Goal: Task Accomplishment & Management: Use online tool/utility

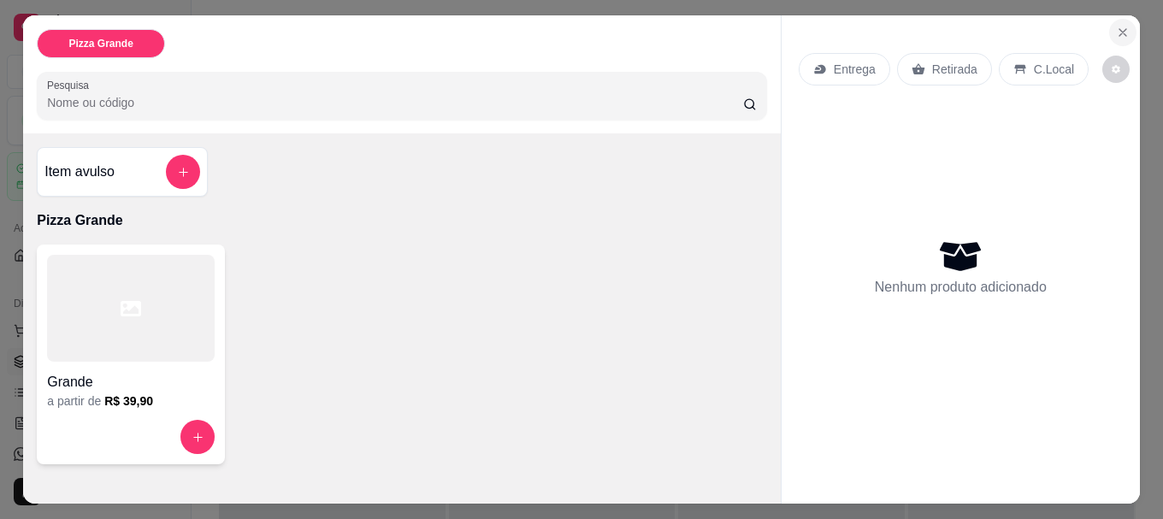
click at [1120, 29] on icon "Close" at bounding box center [1123, 32] width 7 height 7
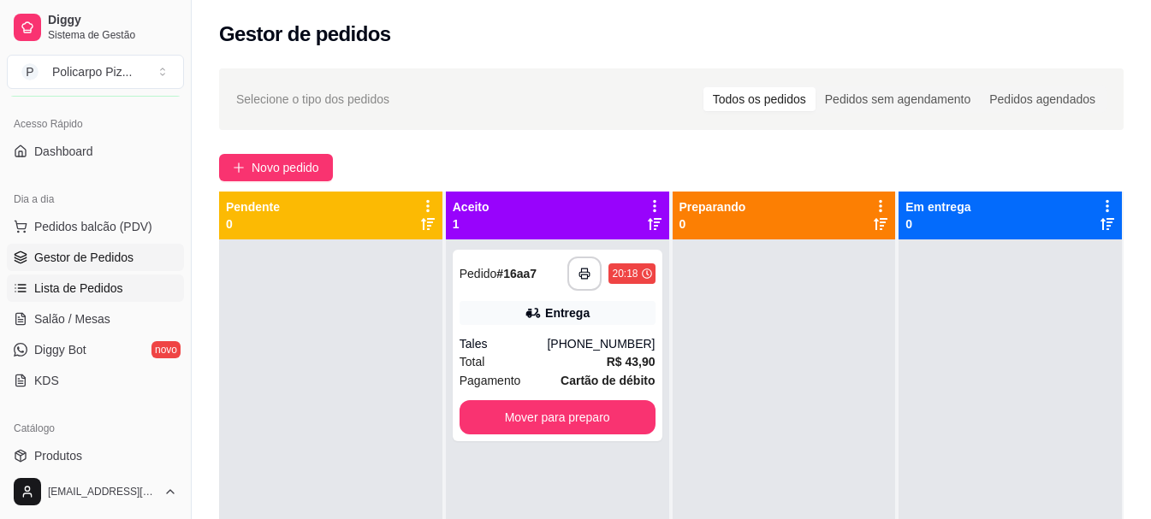
scroll to position [171, 0]
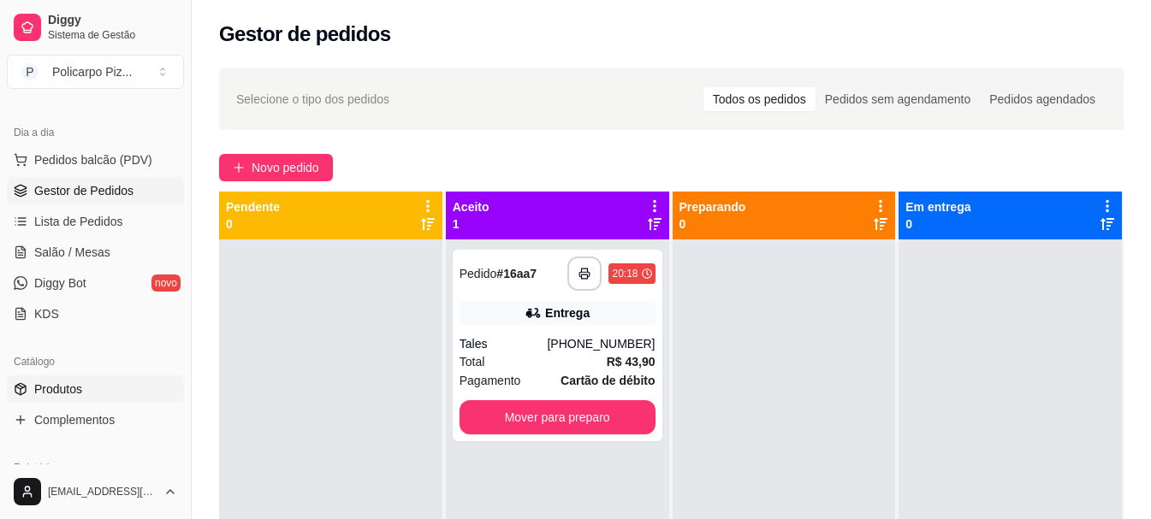
click at [85, 385] on link "Produtos" at bounding box center [95, 389] width 177 height 27
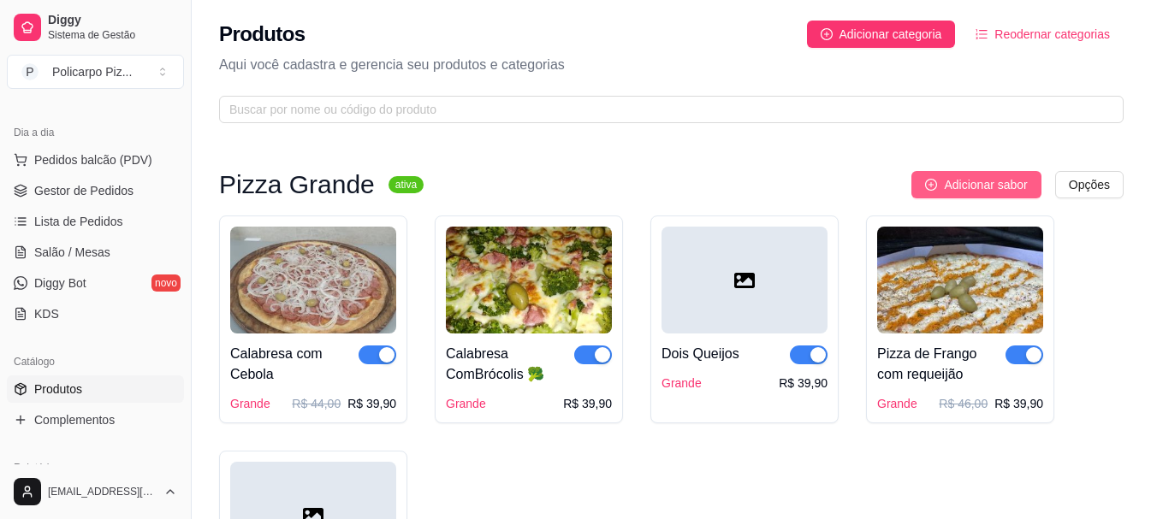
click at [949, 192] on span "Adicionar sabor" at bounding box center [985, 184] width 83 height 19
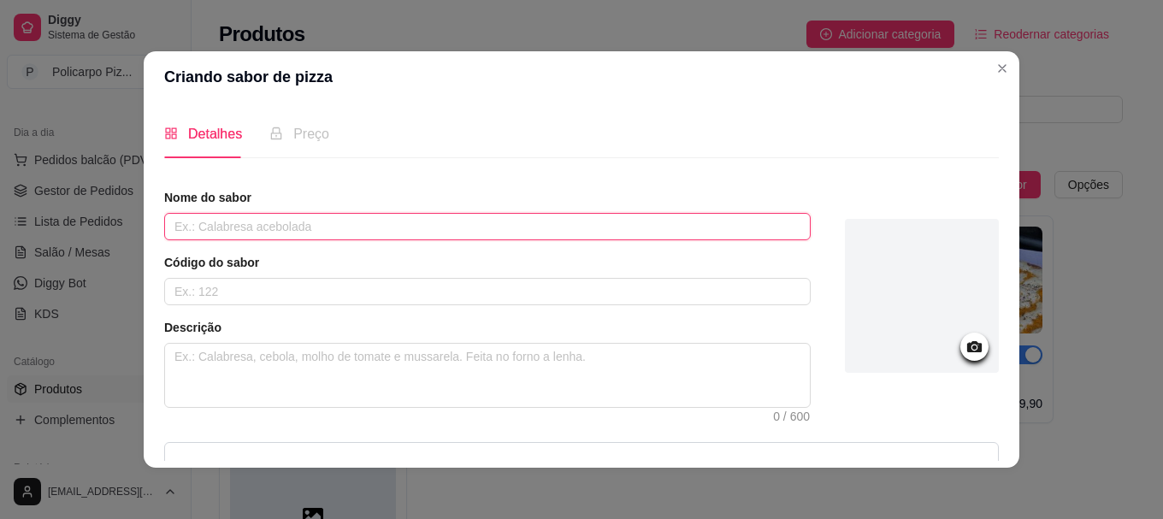
click at [581, 232] on input "text" at bounding box center [487, 226] width 647 height 27
type input "m"
type input "Muçarela"
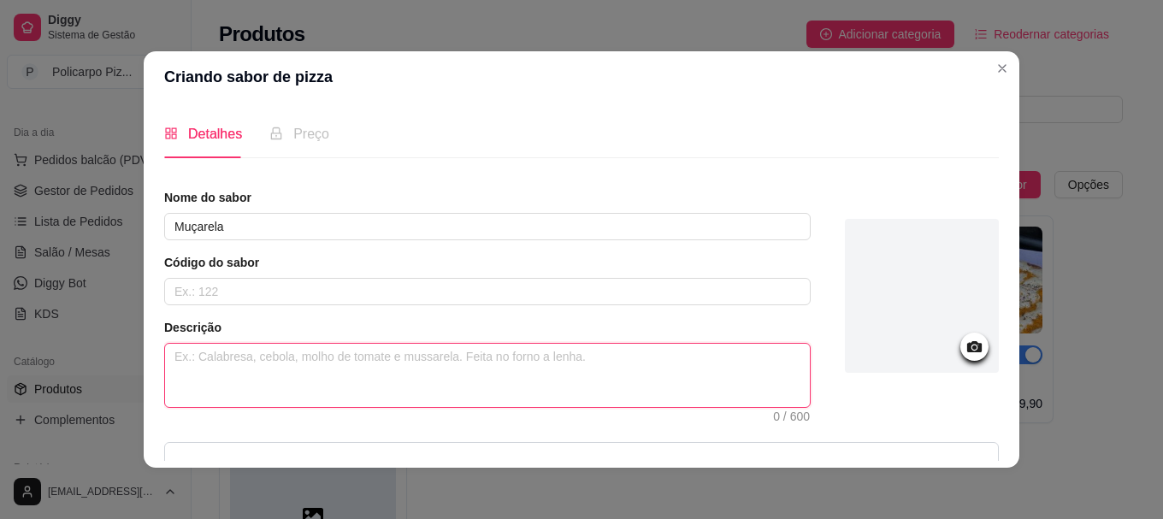
type textarea "M"
type textarea "Mu"
type textarea "Muç"
type textarea "Muça"
type textarea "Muçar"
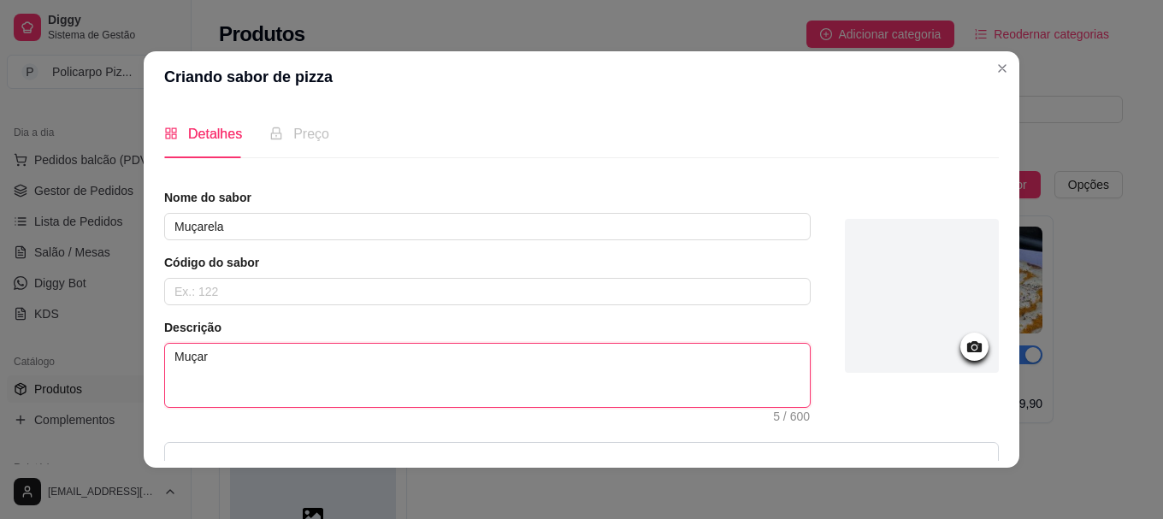
type textarea "Muçare"
type textarea "Muçarel"
type textarea "Muçarela"
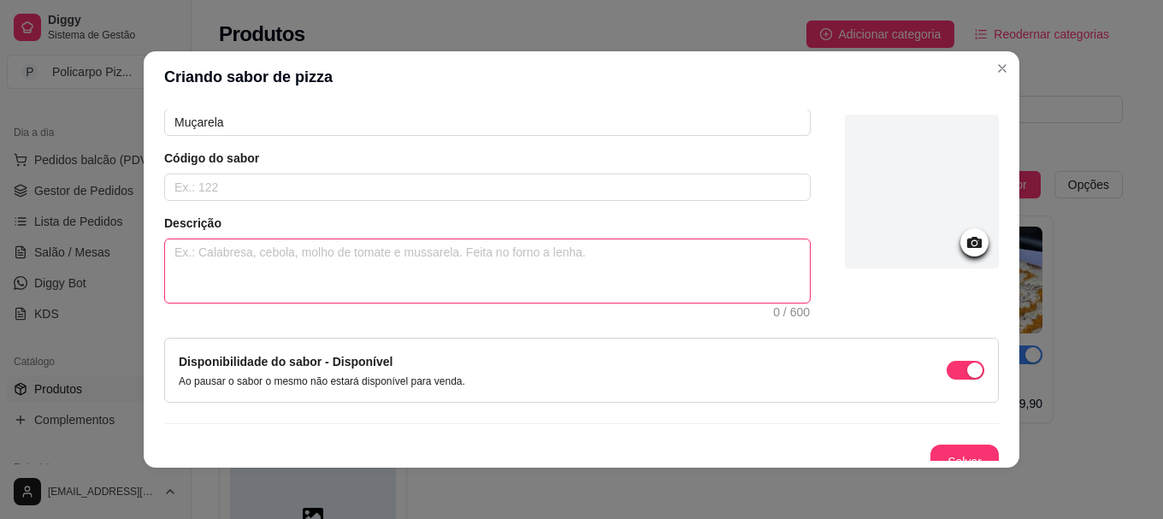
scroll to position [122, 0]
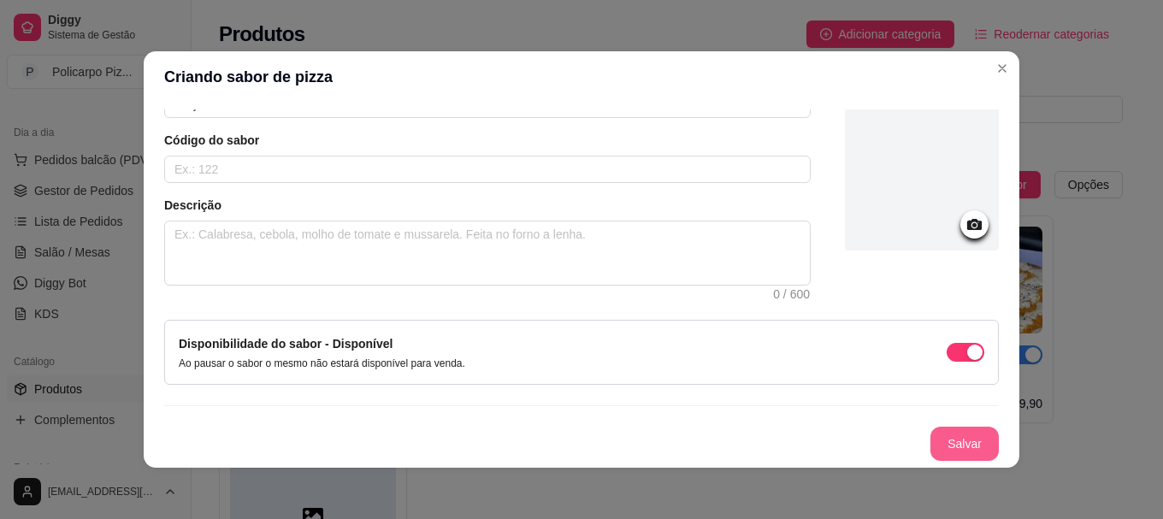
click at [931, 436] on button "Salvar" at bounding box center [965, 444] width 68 height 34
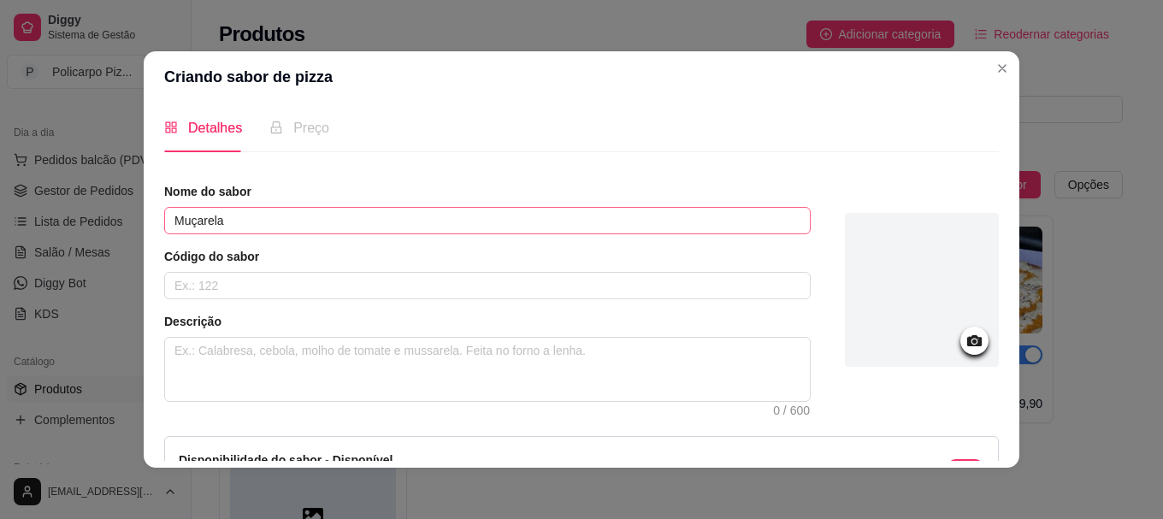
scroll to position [0, 0]
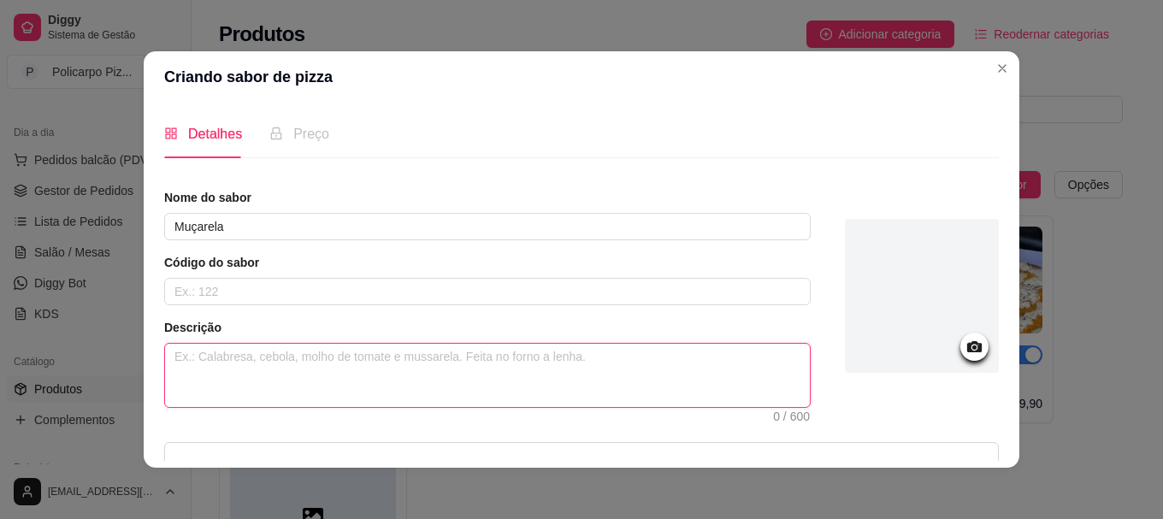
click at [382, 356] on textarea at bounding box center [487, 375] width 645 height 63
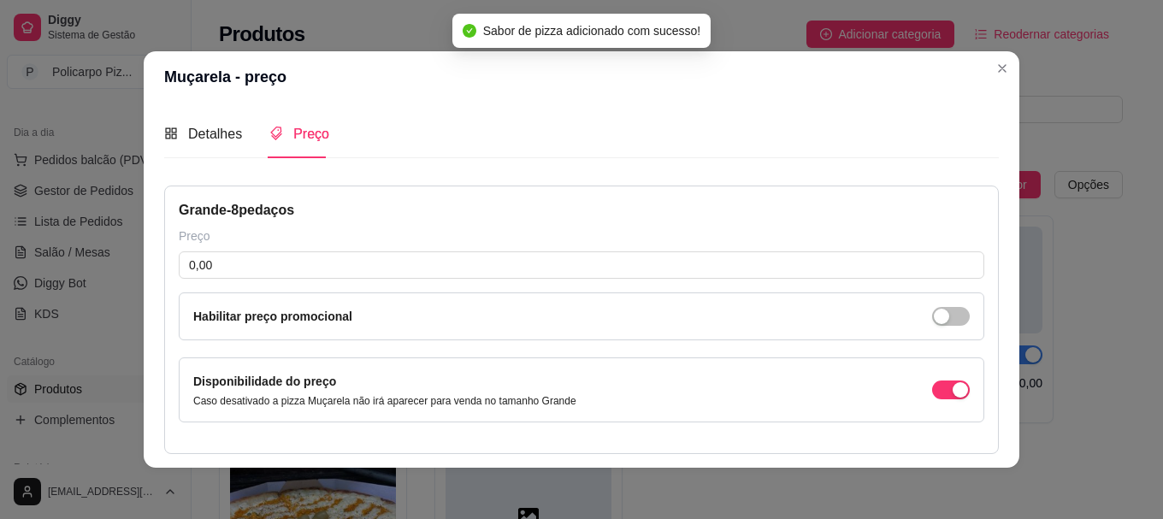
click at [279, 134] on div "Preço" at bounding box center [299, 133] width 60 height 21
click at [255, 263] on input "0,00" at bounding box center [582, 265] width 806 height 27
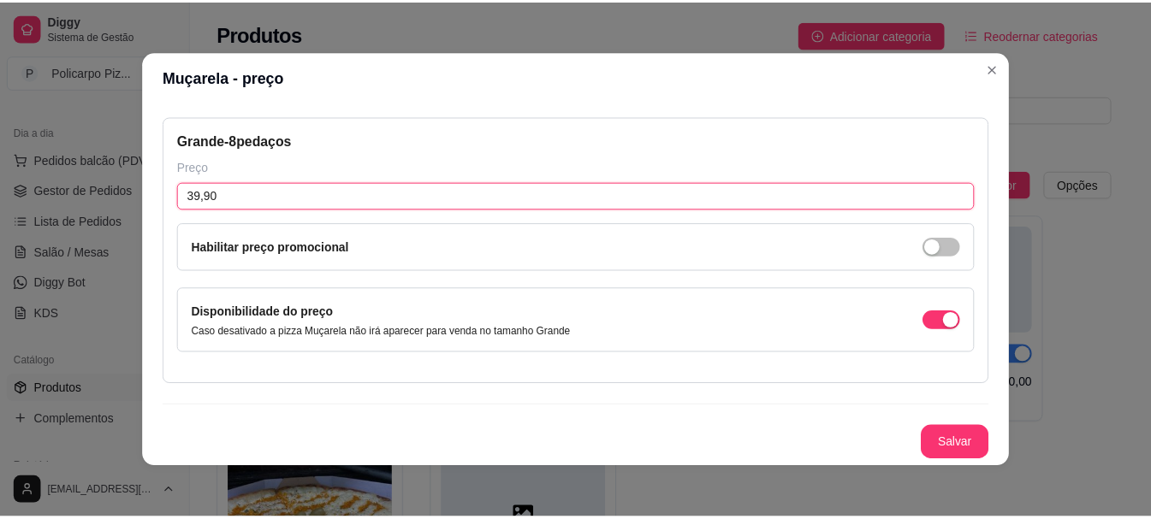
scroll to position [3, 0]
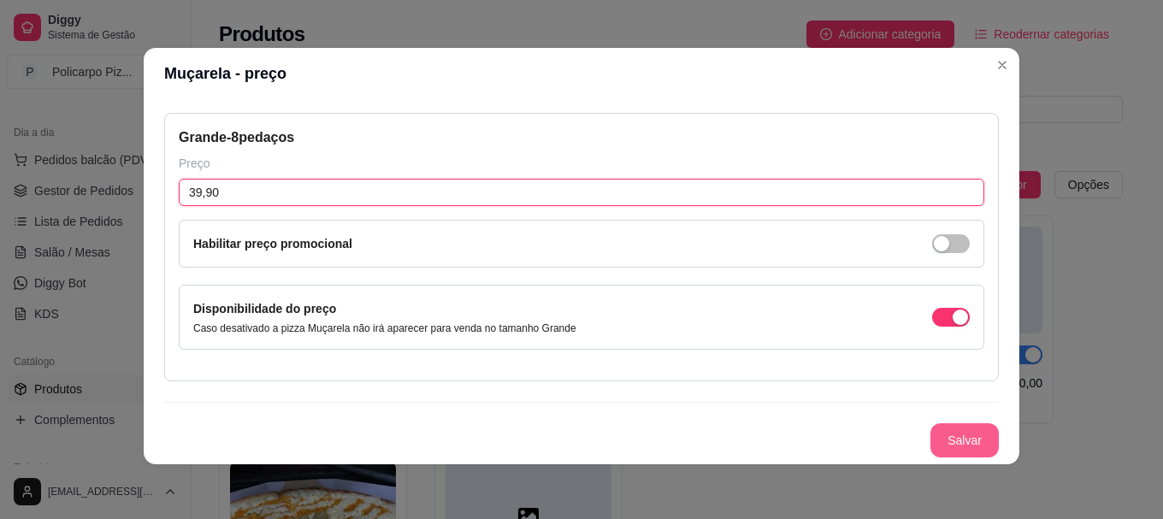
type input "39,90"
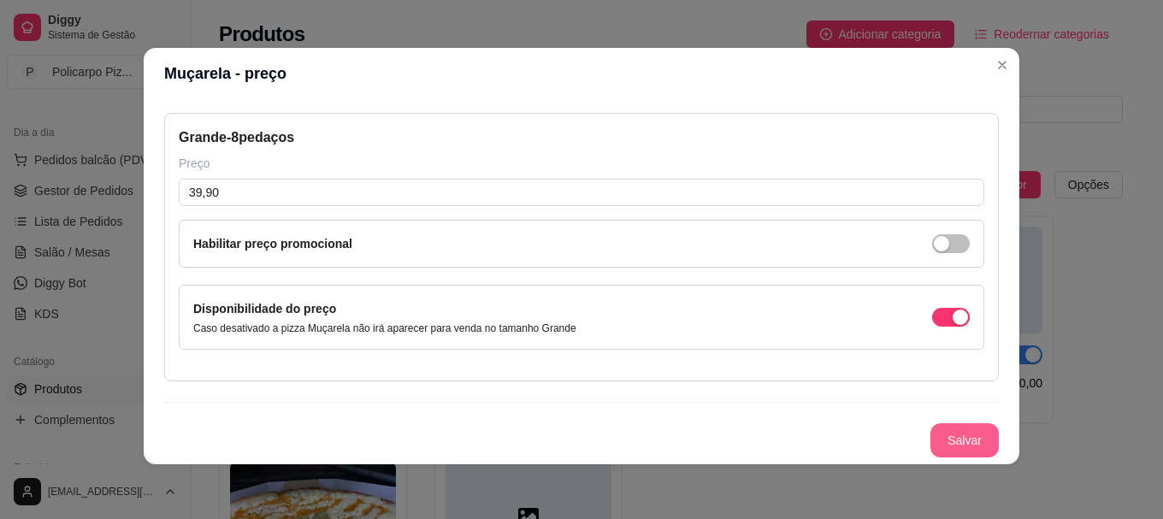
click at [936, 436] on button "Salvar" at bounding box center [965, 440] width 68 height 34
click at [952, 429] on button "Salvar" at bounding box center [965, 440] width 67 height 33
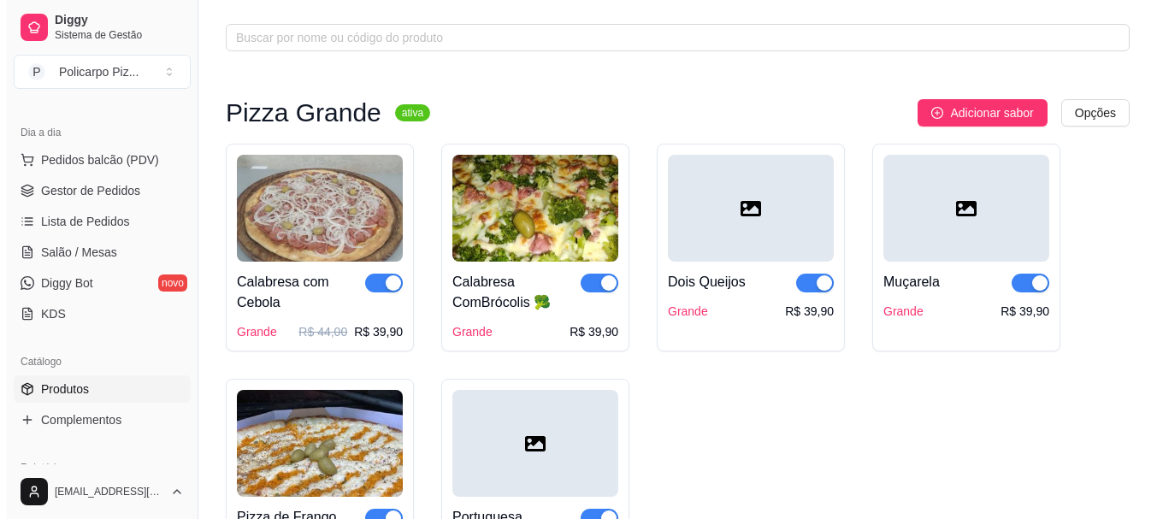
scroll to position [55, 0]
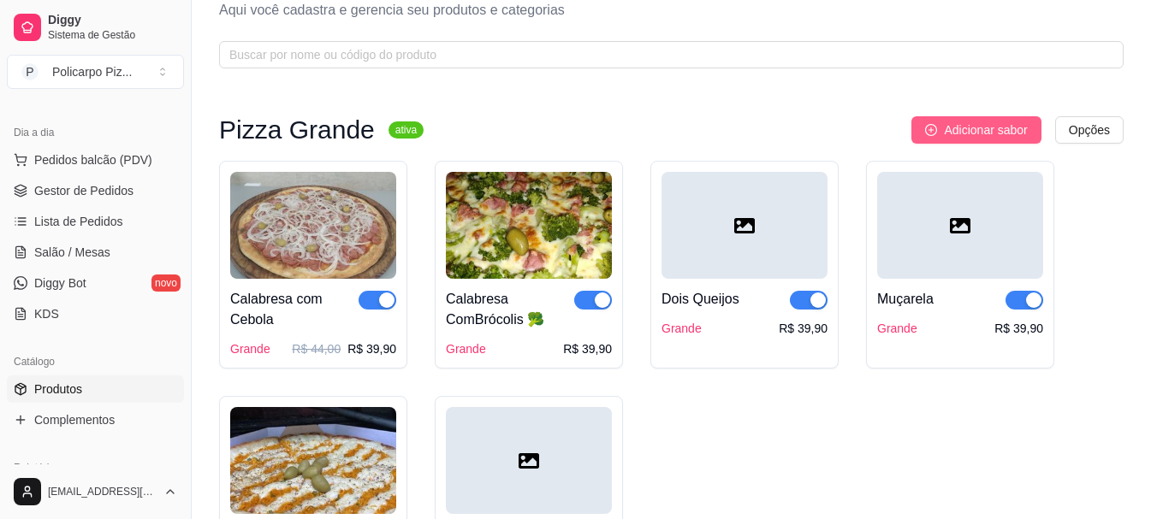
click at [972, 140] on button "Adicionar sabor" at bounding box center [975, 129] width 129 height 27
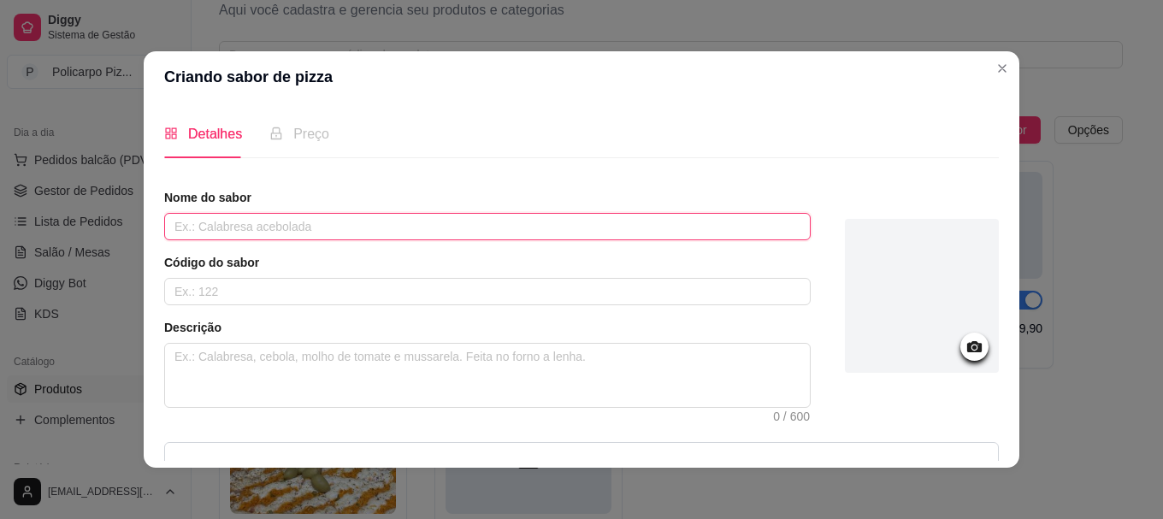
click at [759, 236] on input "text" at bounding box center [487, 226] width 647 height 27
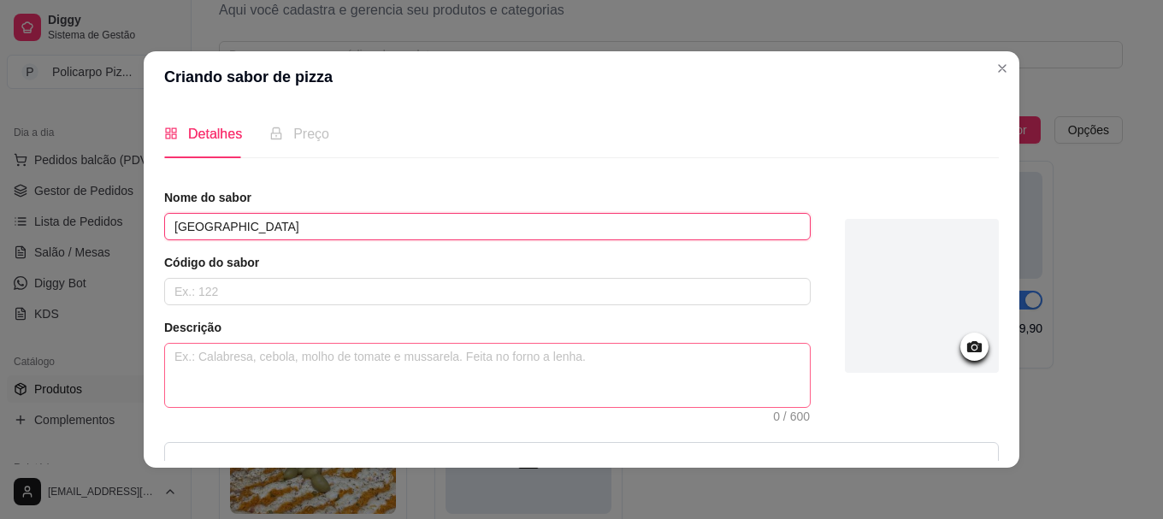
type input "Toscana"
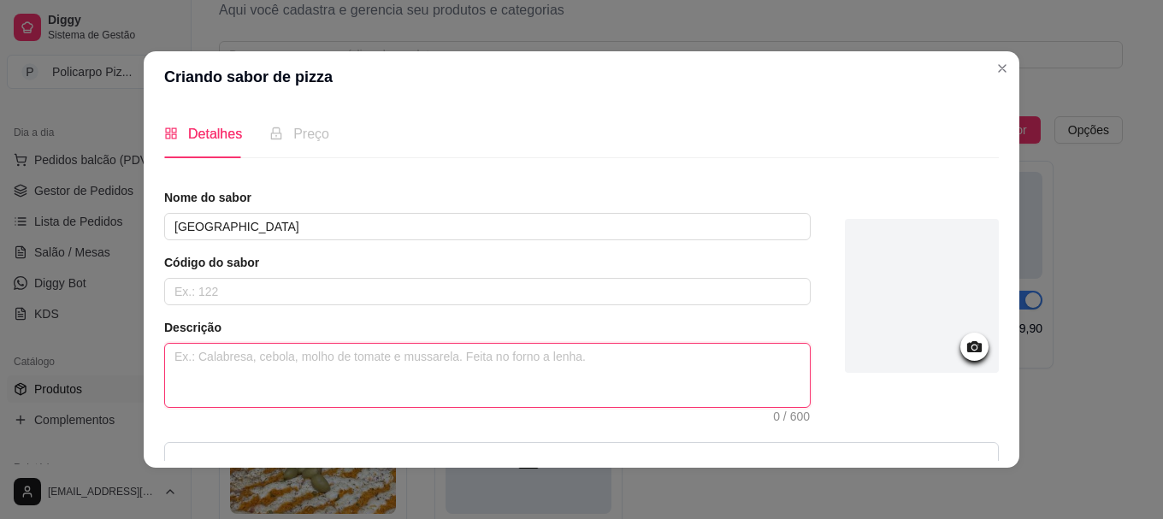
type textarea "C"
type textarea "Ca"
type textarea "Cal"
type textarea "Cala"
type textarea "Calab"
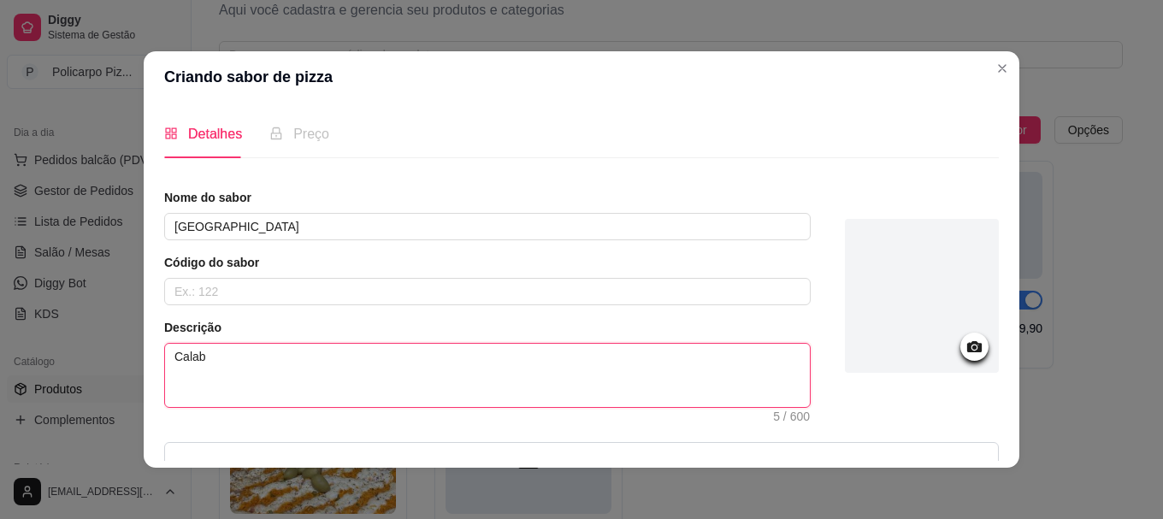
type textarea "Calabr"
type textarea "Calabre"
type textarea "Calabres"
type textarea "Calabresa"
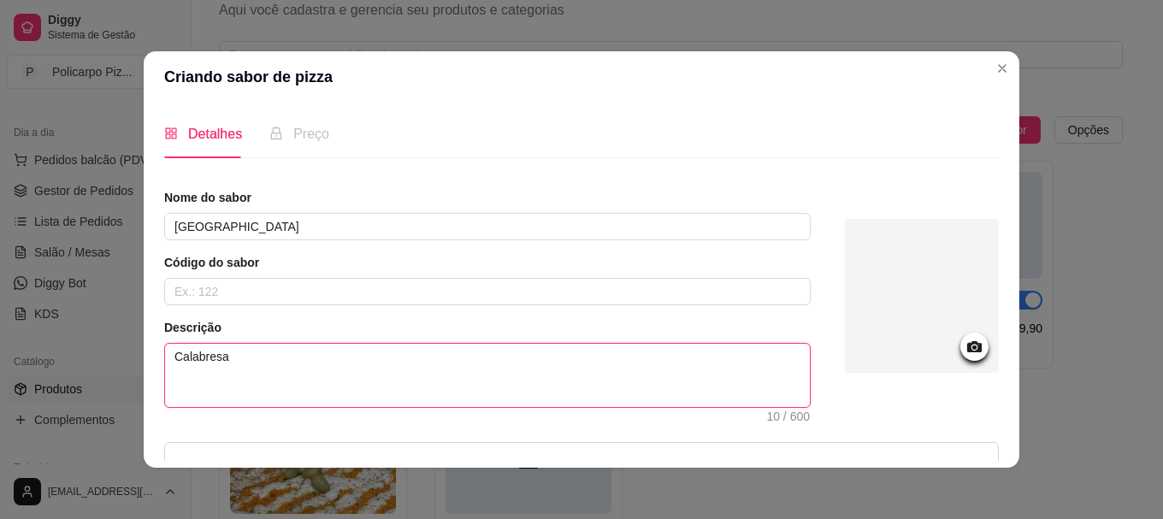
type textarea "Calabresa m"
type textarea "Calabresa mo"
type textarea "Calabresa moi"
type textarea "Calabresa moid"
type textarea "Calabresa moida"
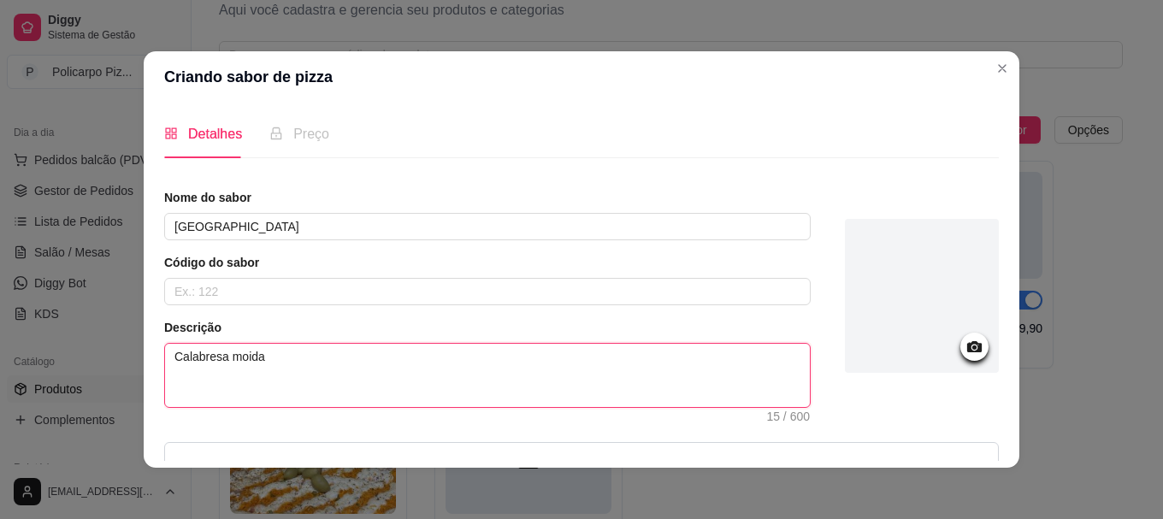
type textarea "Calabresa moida"
type textarea "Calabresa moida e"
type textarea "Calabresa moida"
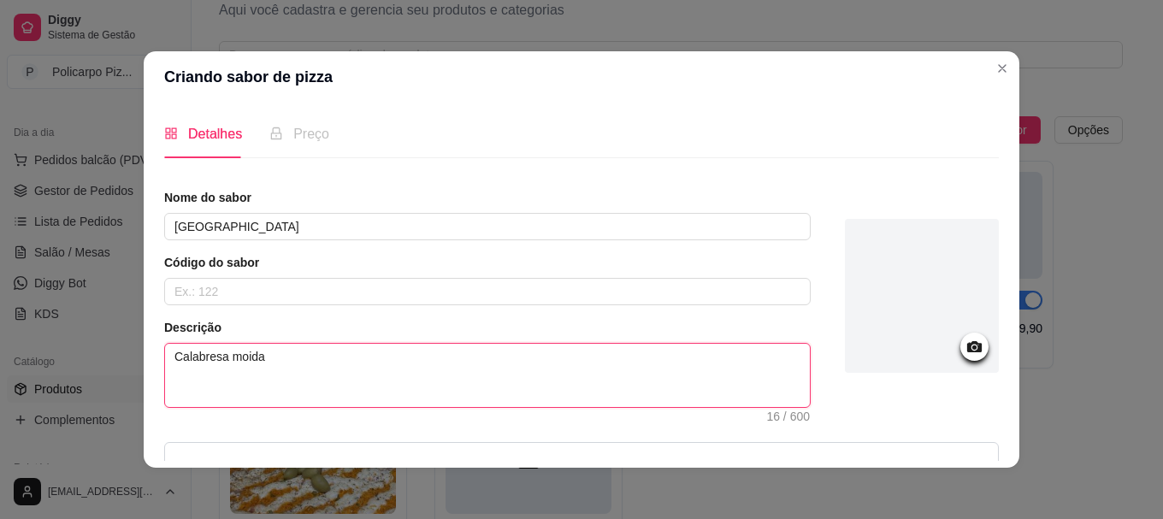
type textarea "Calabresa moida"
type textarea "Calabresa moidam"
type textarea "Calabresa moida"
type textarea "Calabresa moida,"
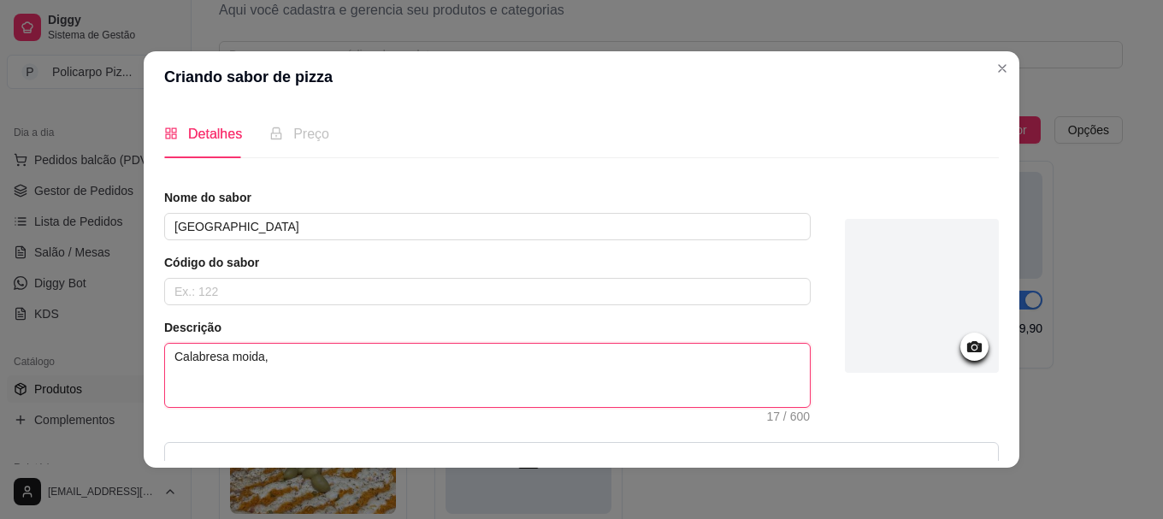
type textarea "Calabresa moida, m"
type textarea "Calabresa moida, mu"
type textarea "Calabresa moida, muç"
type textarea "Calabresa moida, muça"
type textarea "Calabresa moida, muçar"
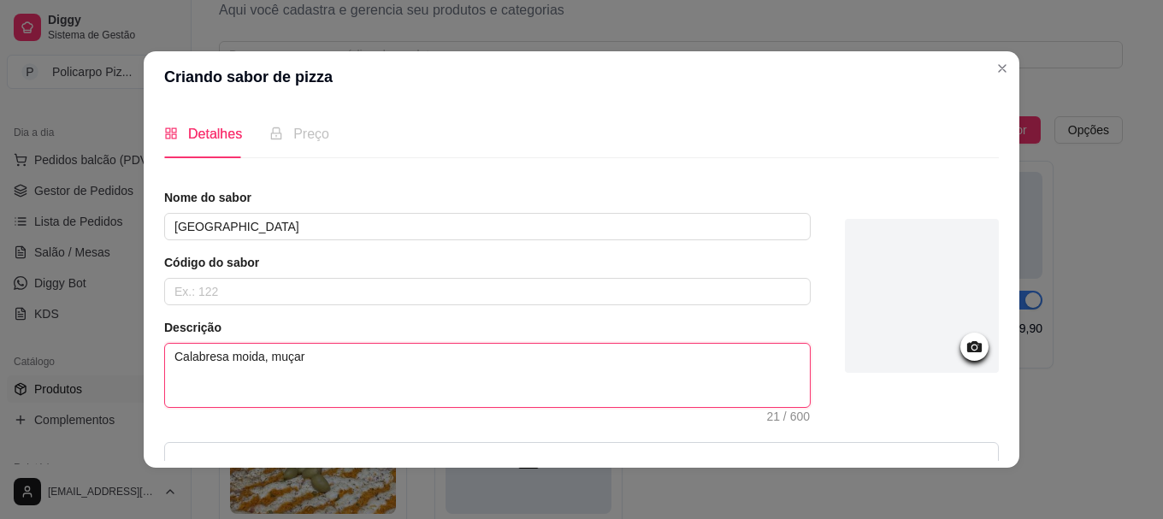
type textarea "Calabresa moida, muçare"
type textarea "Calabresa moida, muçarel"
type textarea "Calabresa moida, muçarela"
type textarea "Calabresa moida, muçarela e"
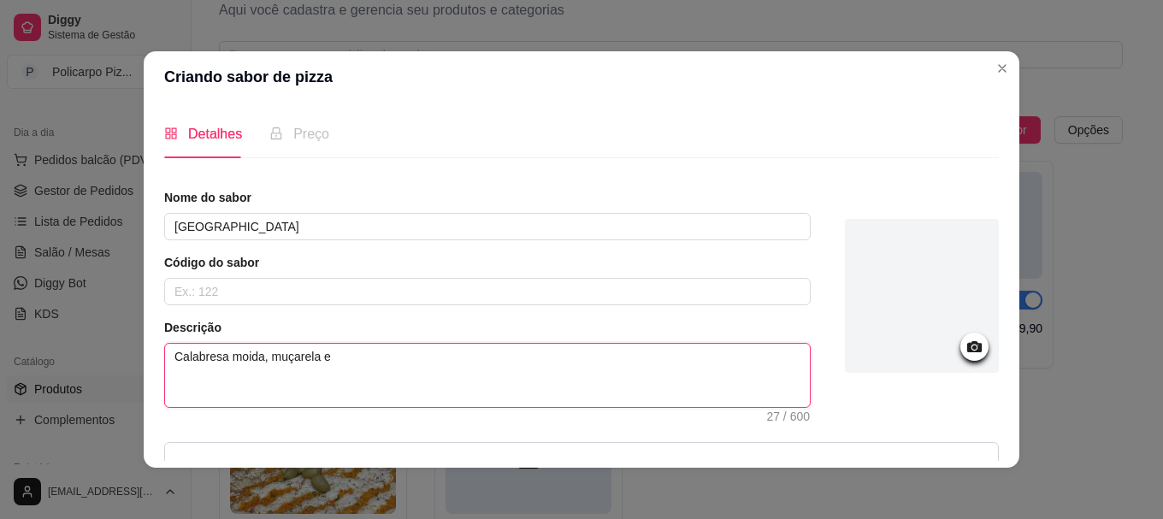
type textarea "Calabresa moida, muçarela e"
type textarea "Calabresa moida, muçarela e c"
type textarea "Calabresa moida, muçarela e ce"
type textarea "Calabresa moida, muçarela e ceb"
type textarea "Calabresa moida, muçarela e cebo"
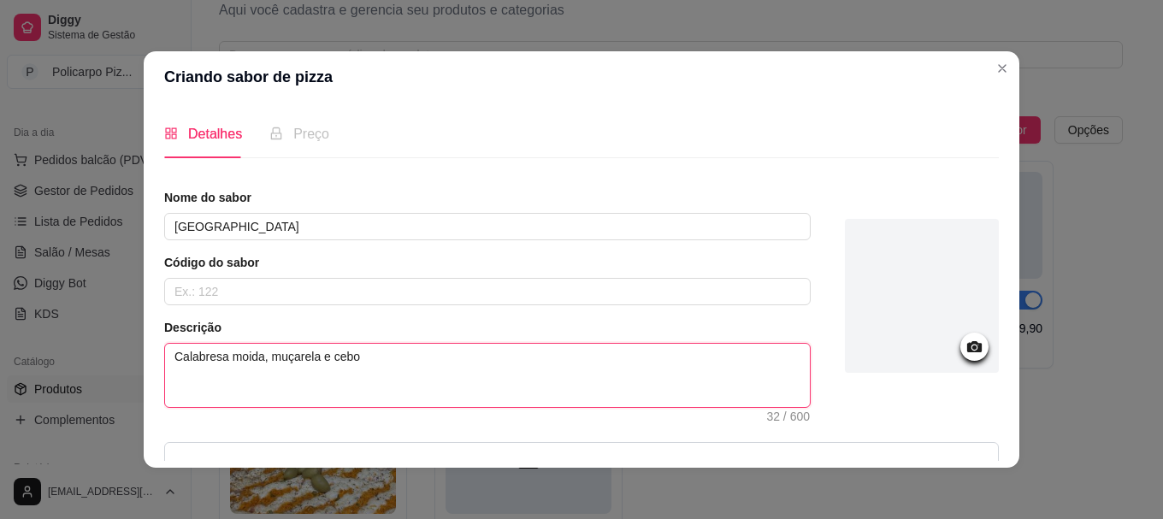
type textarea "Calabresa moida, muçarela e cebol"
type textarea "Calabresa moida, muçarela e cebola"
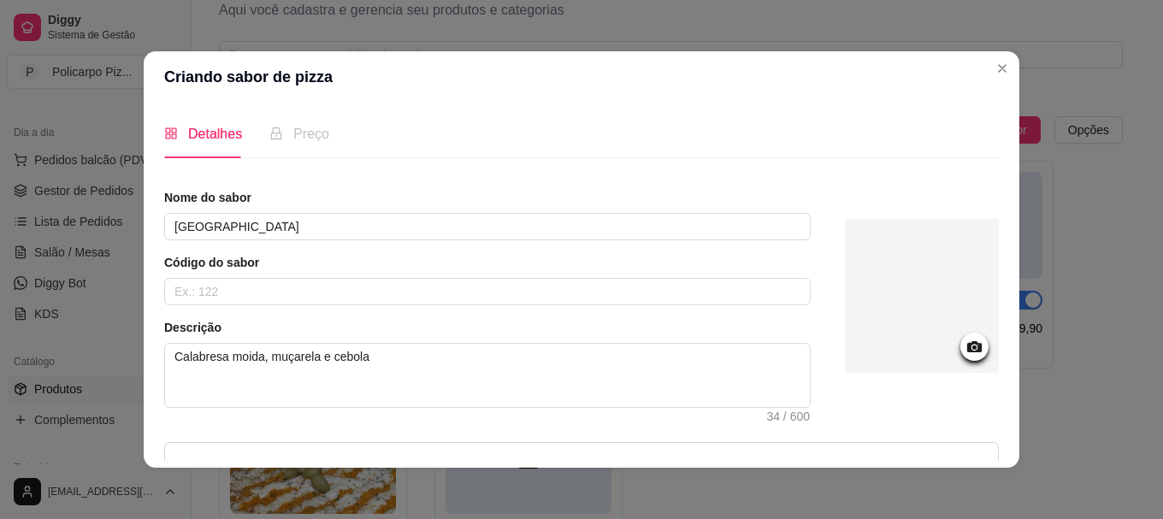
click at [302, 137] on span "Preço" at bounding box center [311, 134] width 36 height 15
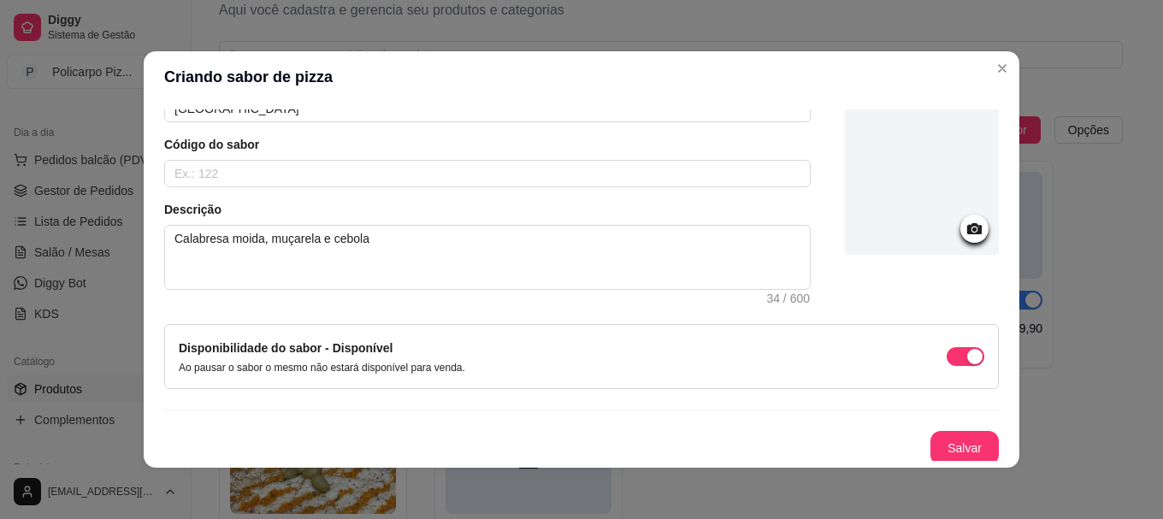
scroll to position [122, 0]
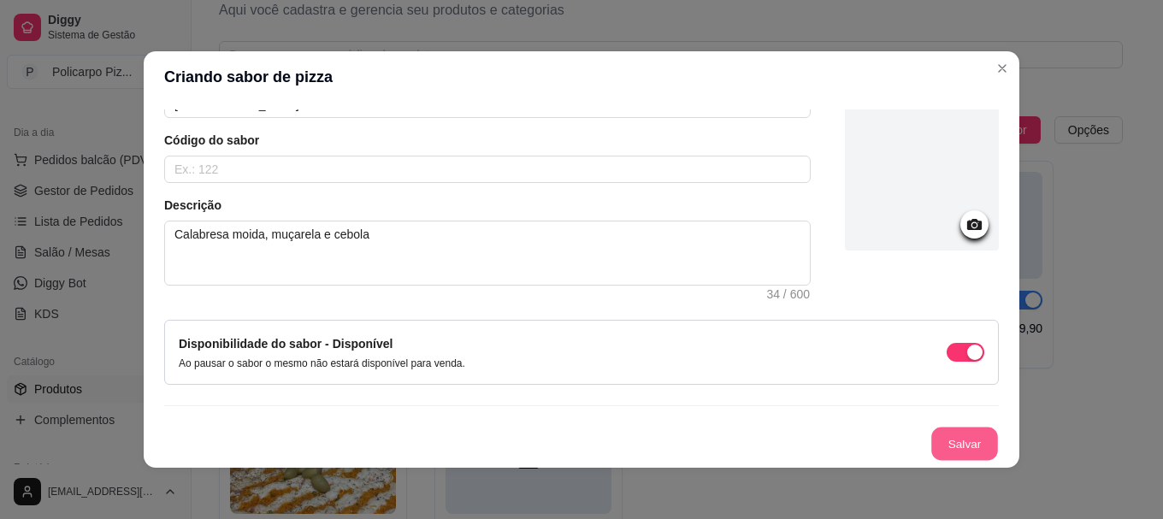
click at [936, 438] on button "Salvar" at bounding box center [965, 444] width 67 height 33
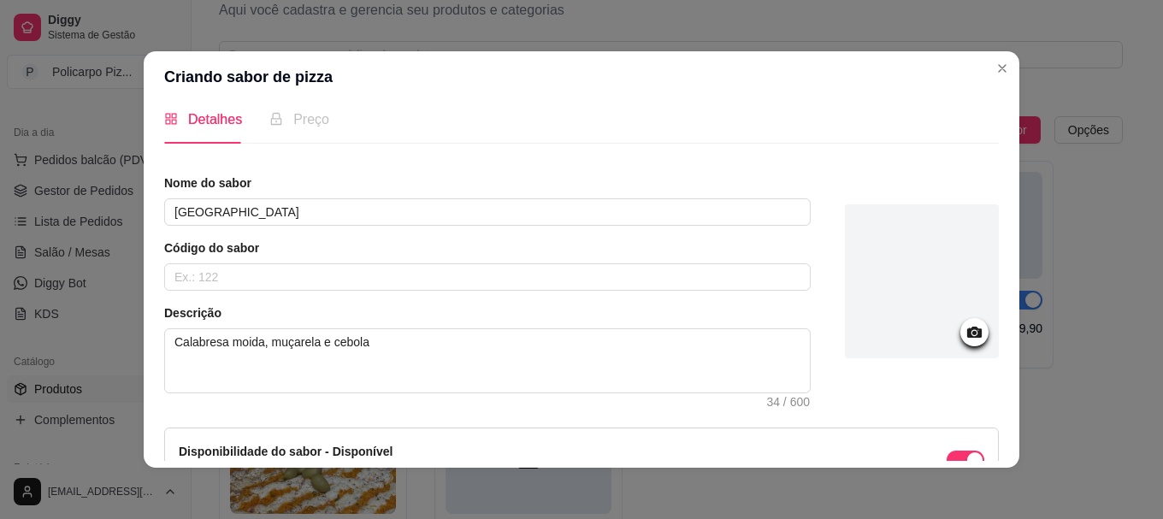
scroll to position [0, 0]
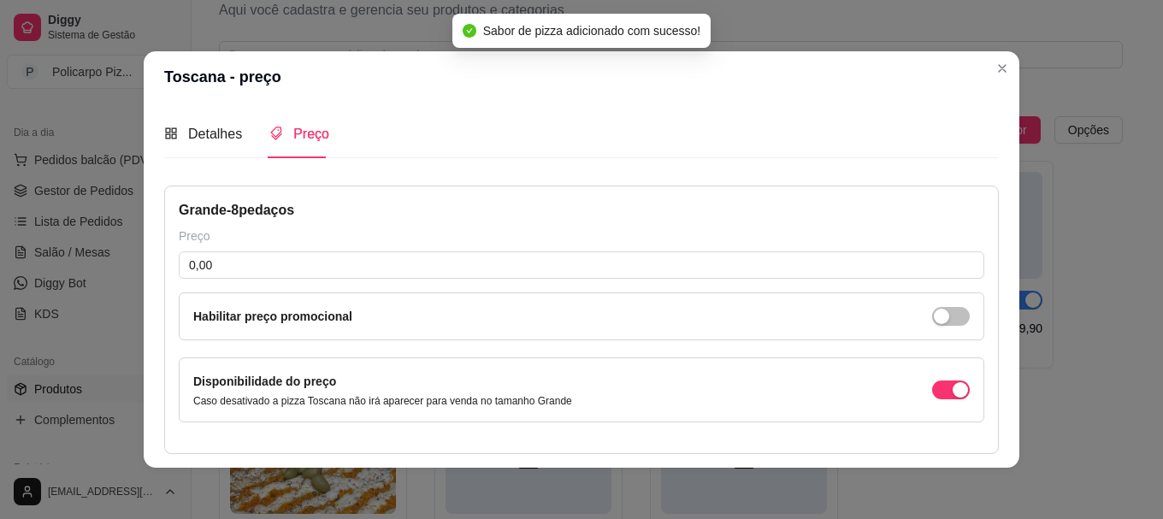
click at [302, 138] on span "Preço" at bounding box center [311, 134] width 36 height 15
click at [303, 260] on input "0,00" at bounding box center [582, 265] width 806 height 27
click at [302, 261] on input "0,00" at bounding box center [582, 265] width 806 height 27
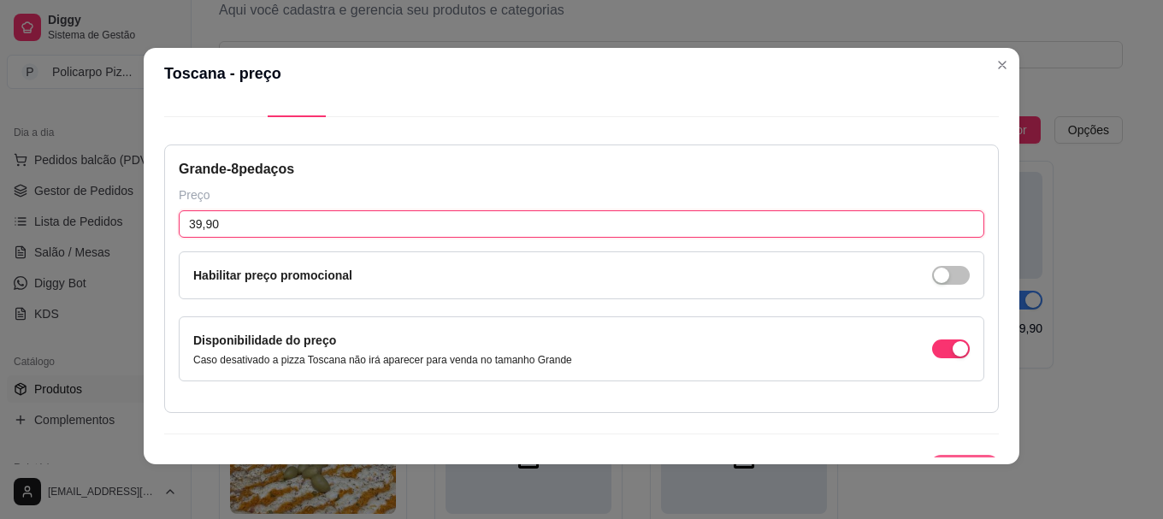
scroll to position [69, 0]
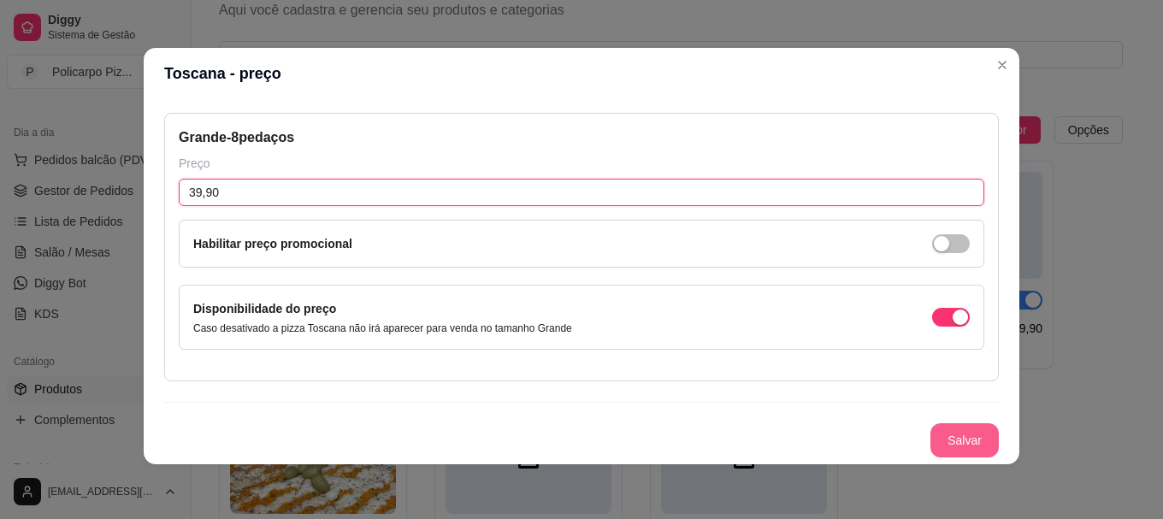
type input "39,90"
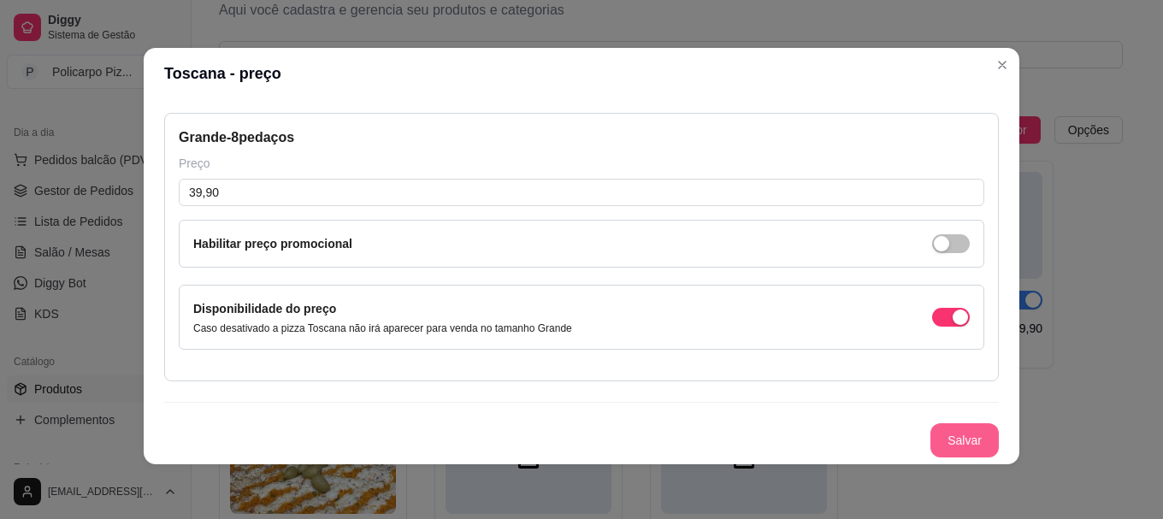
click at [949, 447] on button "Salvar" at bounding box center [965, 440] width 68 height 34
click at [938, 443] on button "Salvar" at bounding box center [965, 440] width 68 height 34
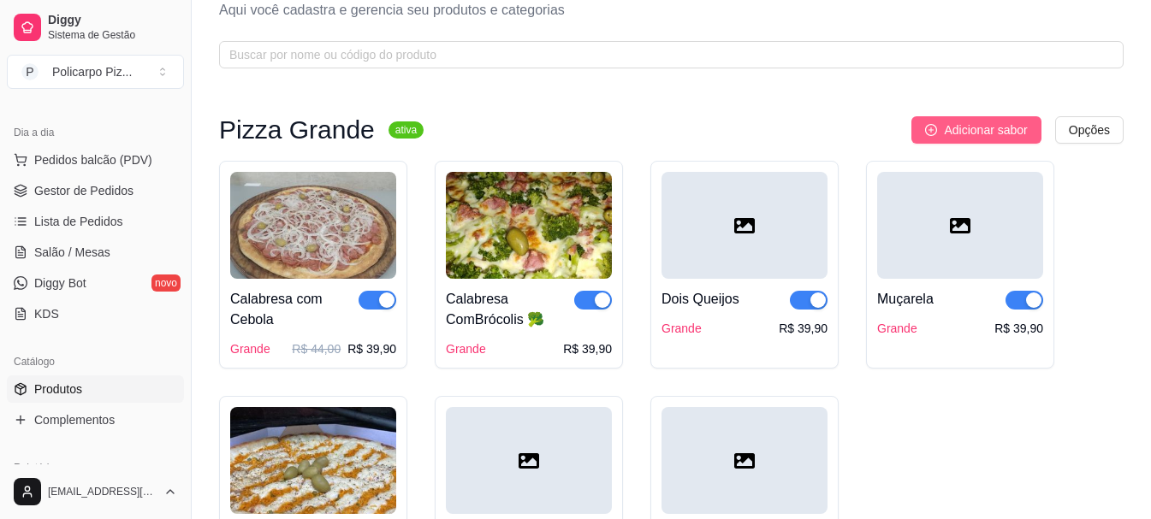
click at [965, 125] on span "Adicionar sabor" at bounding box center [985, 130] width 83 height 19
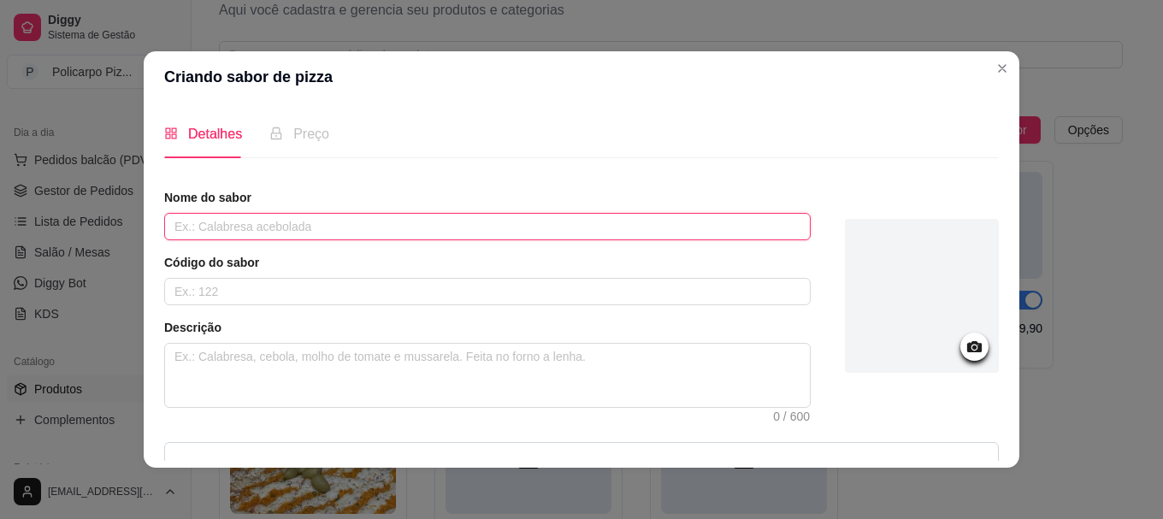
click at [266, 222] on input "text" at bounding box center [487, 226] width 647 height 27
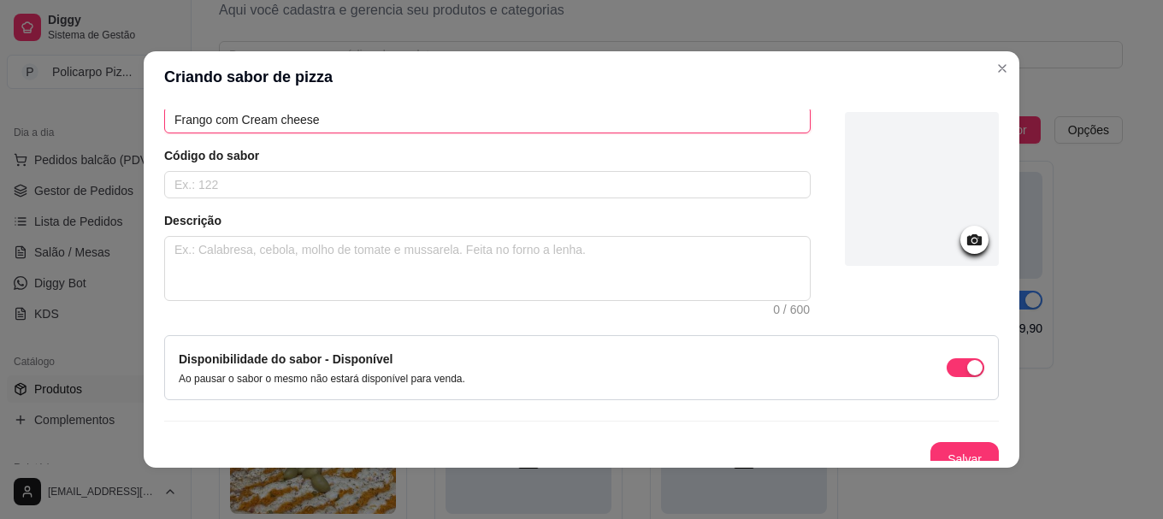
scroll to position [122, 0]
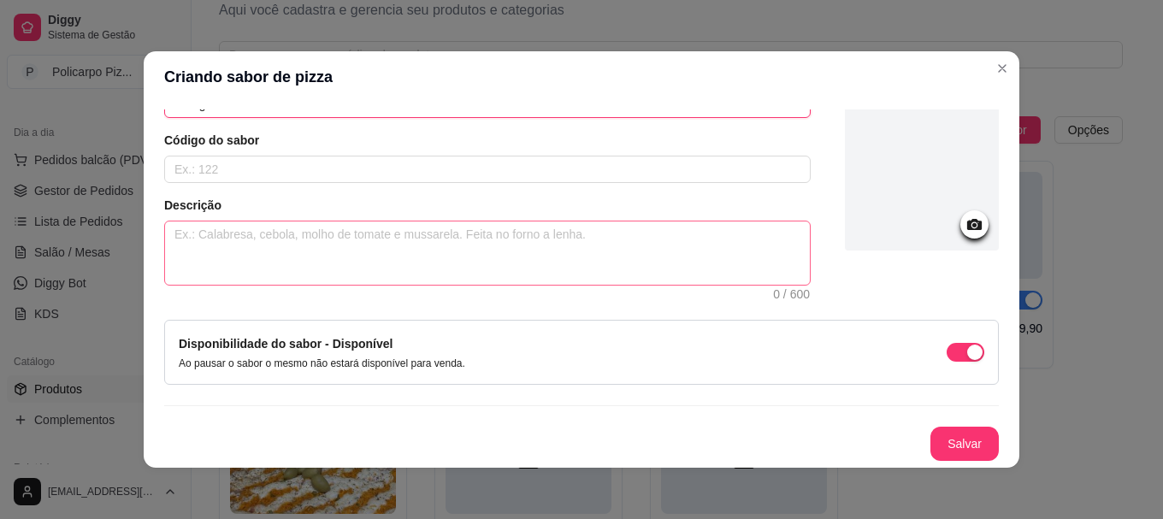
type input "Frango com Cream cheese"
click at [286, 247] on textarea at bounding box center [487, 253] width 645 height 63
type textarea "F"
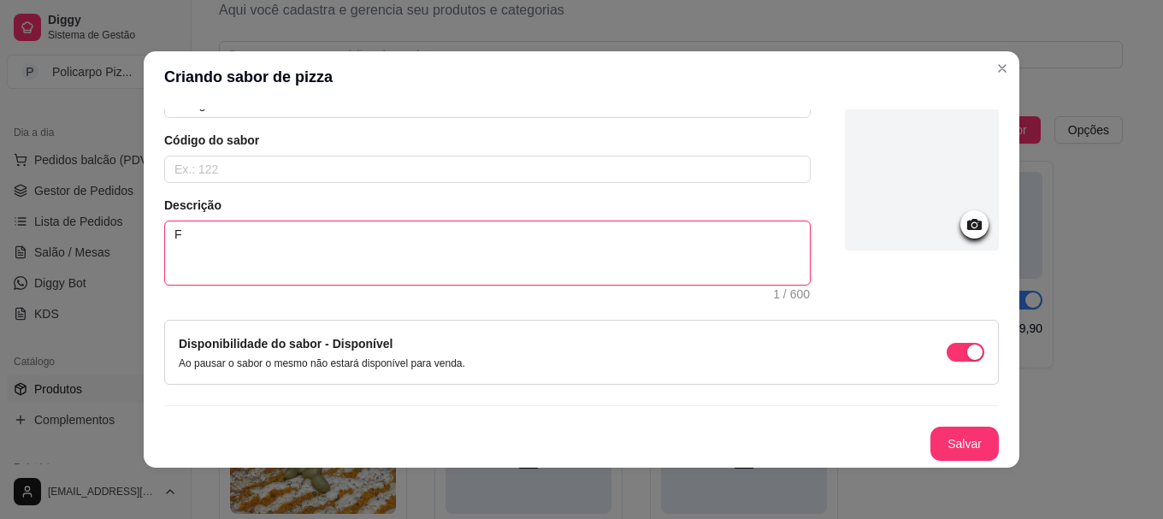
type textarea "Fr"
type textarea "Fra"
type textarea "Fran"
type textarea "Frang"
type textarea "Frango"
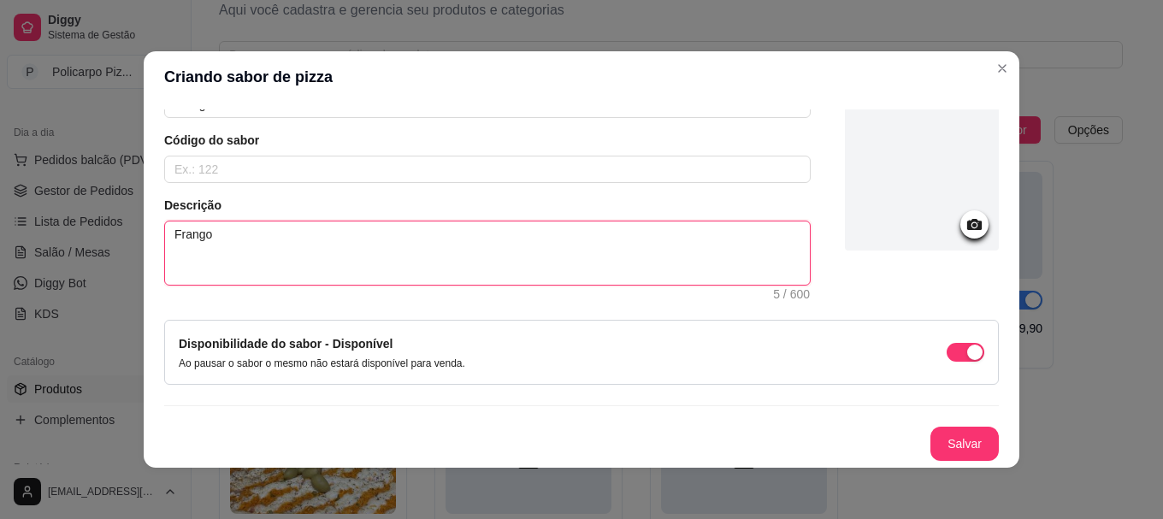
type textarea "Frango"
type textarea "Frango d"
type textarea "Frango de"
type textarea "Frango des"
type textarea "Frango desf"
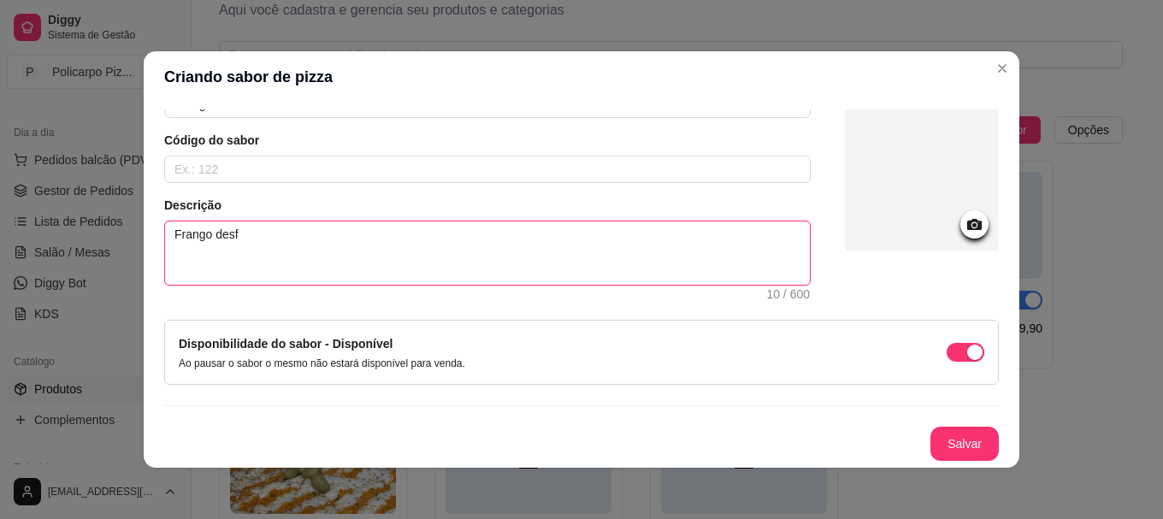
type textarea "Frango desfi"
type textarea "Frango desfia"
type textarea "Frango desfiad"
type textarea "Frango desfiado"
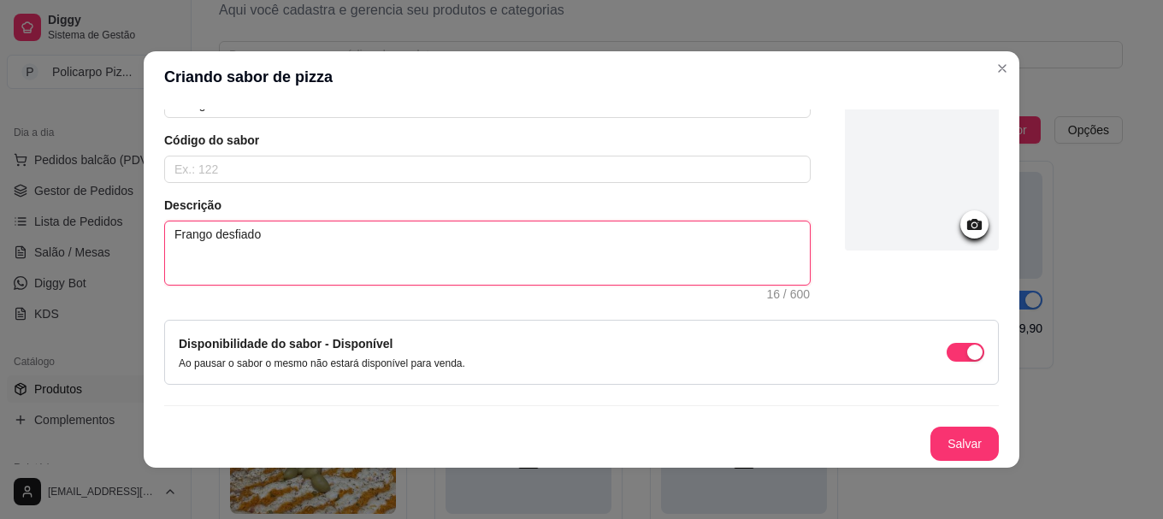
type textarea "Frango desfiado e"
type textarea "Frango desfiado"
type textarea "Frango desfiado c"
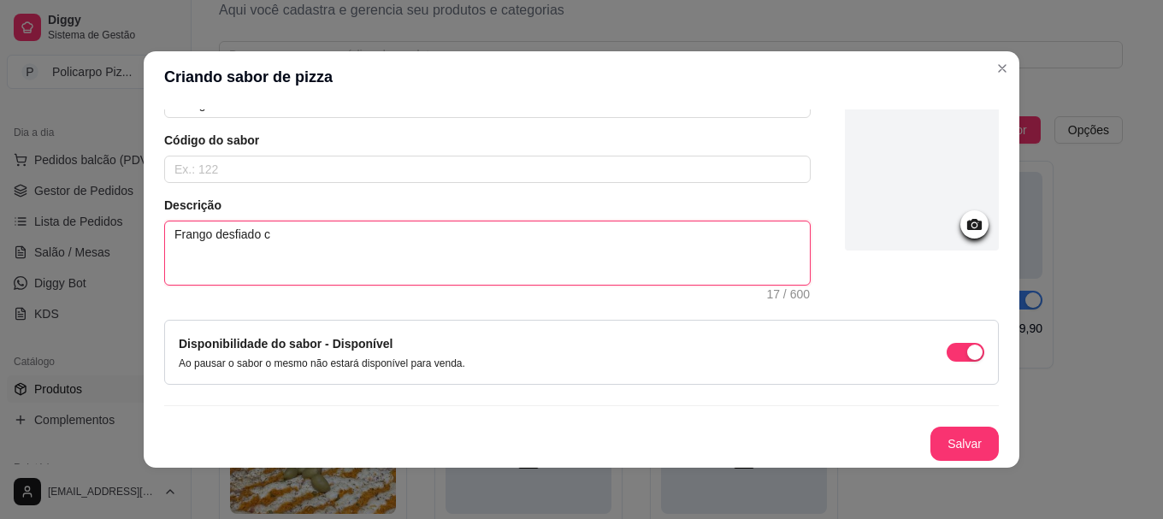
type textarea "Frango desfiado co"
type textarea "Frango desfiado com"
type textarea "Frango desfiado com c"
type textarea "Frango desfiado com chre"
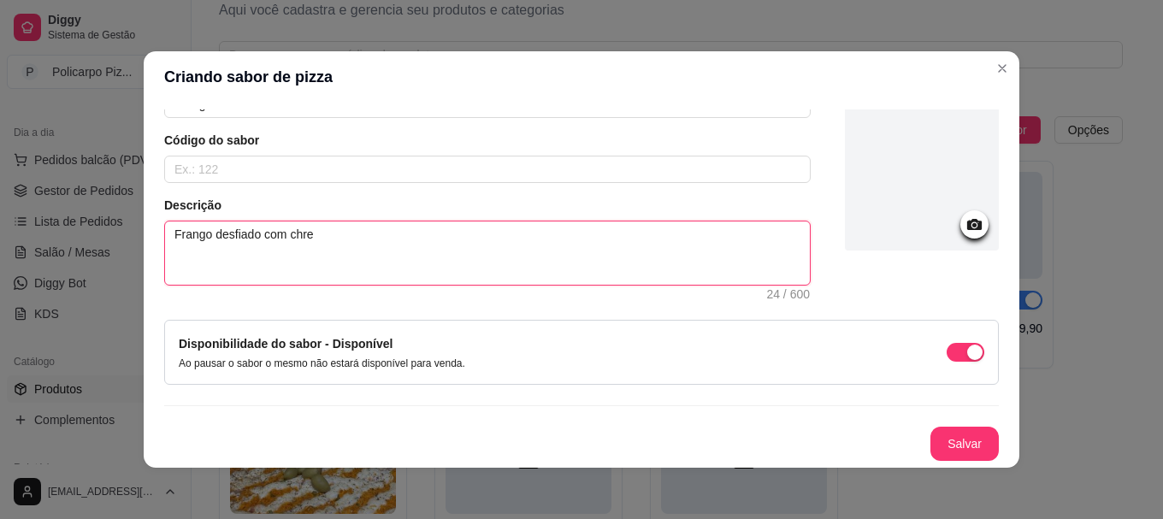
type textarea "Frango desfiado com chr"
type textarea "Frango desfiado com ch"
type textarea "Frango desfiado com c"
type textarea "Frango desfiado com cr"
type textarea "Frango desfiado com cre"
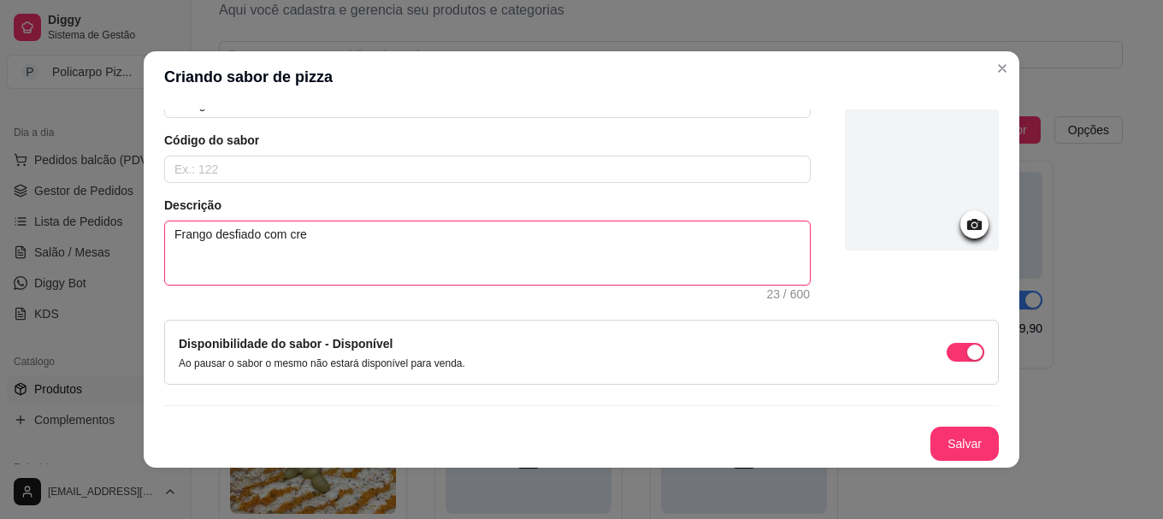
type textarea "Frango desfiado com crea"
type textarea "Frango desfiado com cream"
type textarea "Frango desfiado com cream c"
type textarea "Frango desfiado com cream ch"
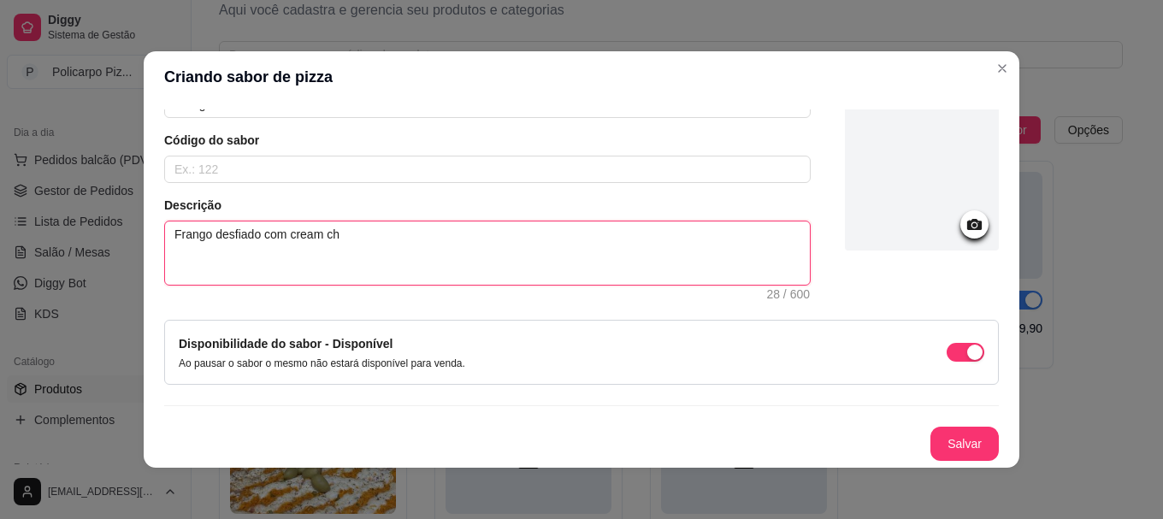
type textarea "Frango desfiado com cream che"
type textarea "Frango desfiado com cream chee"
type textarea "Frango desfiado com cream chees"
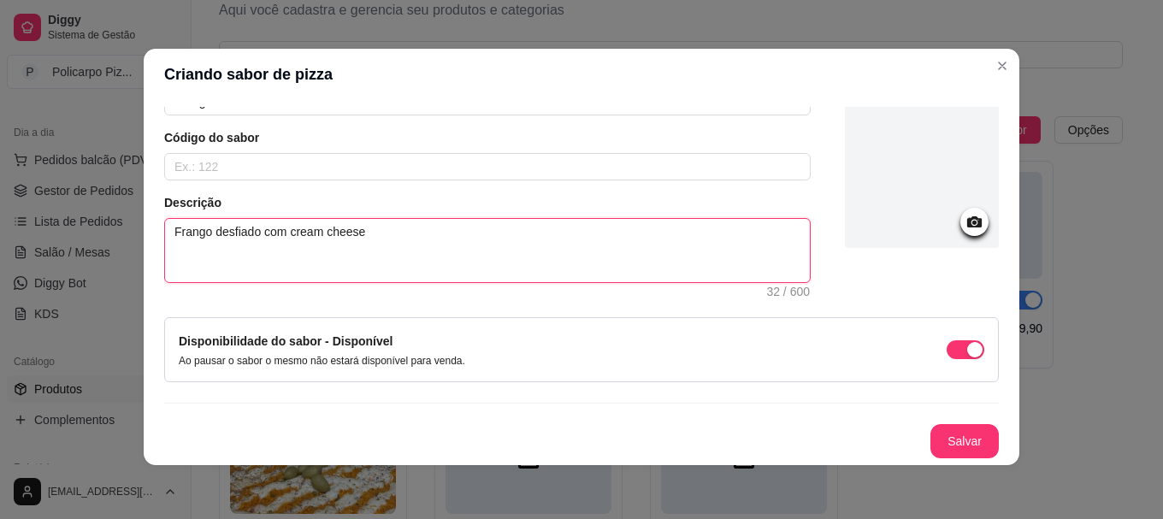
scroll to position [3, 0]
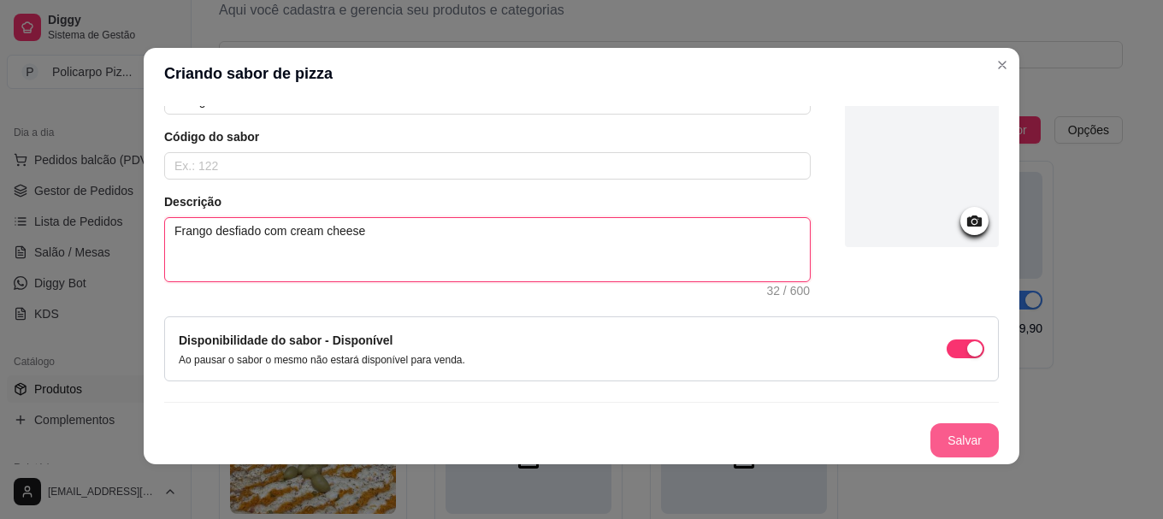
type textarea "Frango desfiado com cream cheese"
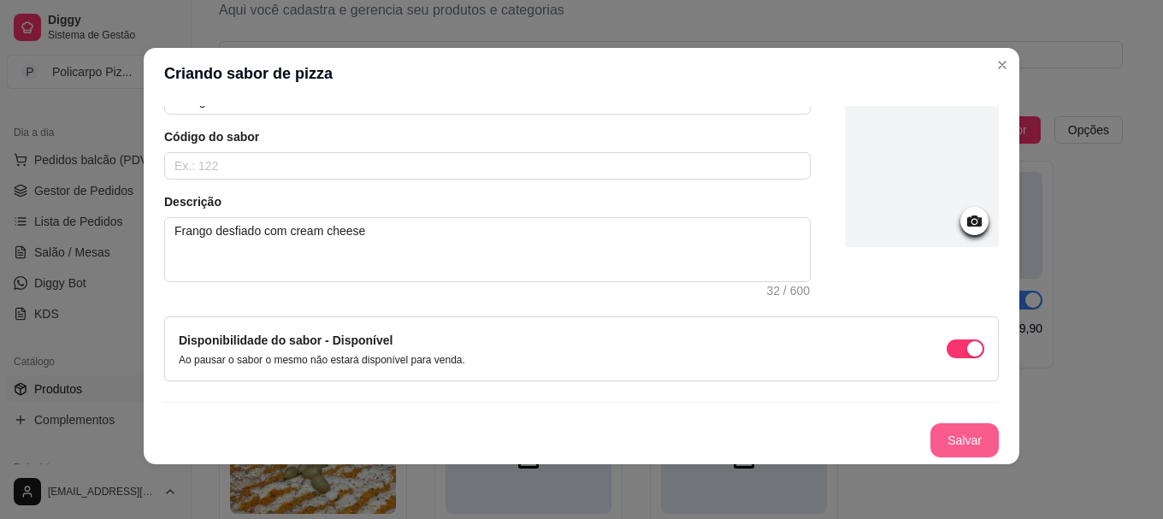
click at [938, 435] on button "Salvar" at bounding box center [965, 440] width 68 height 34
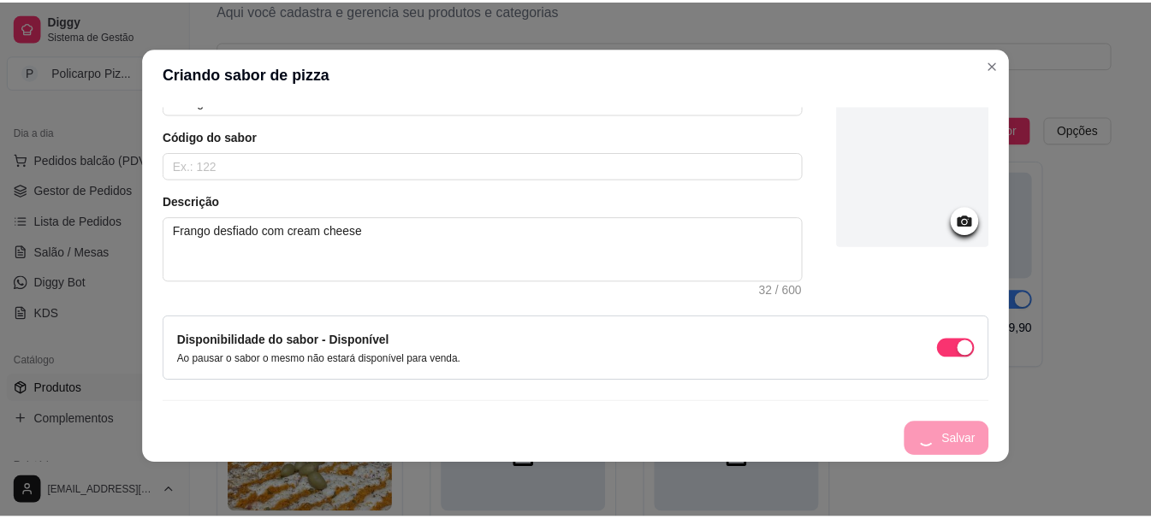
scroll to position [69, 0]
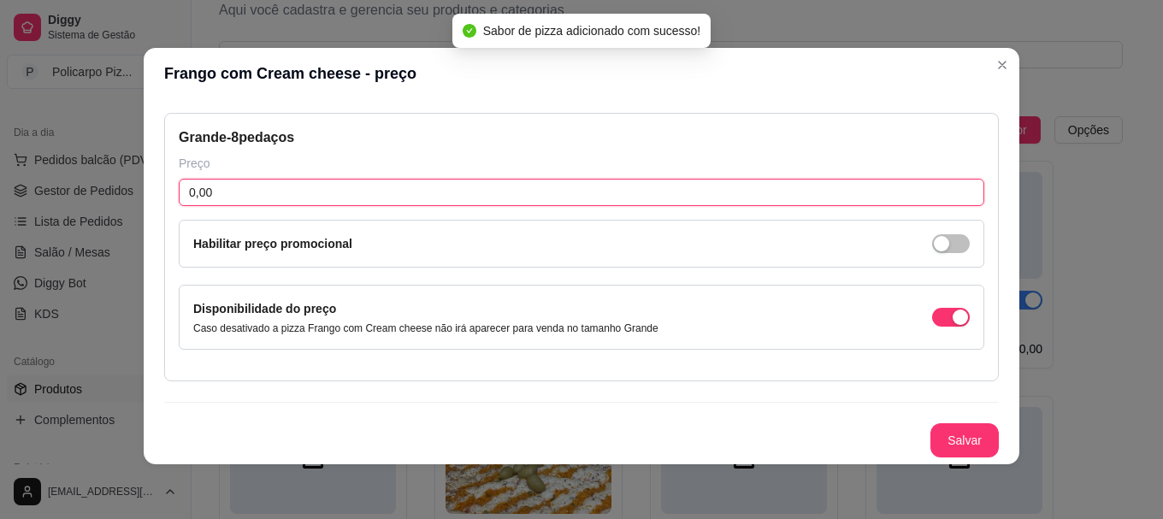
click at [275, 182] on input "0,00" at bounding box center [582, 192] width 806 height 27
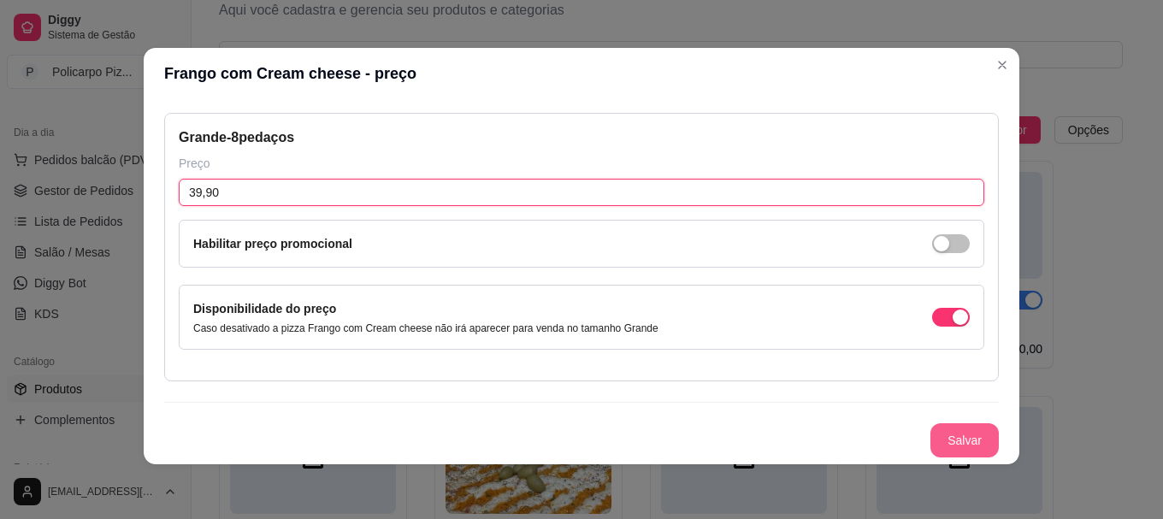
type input "39,90"
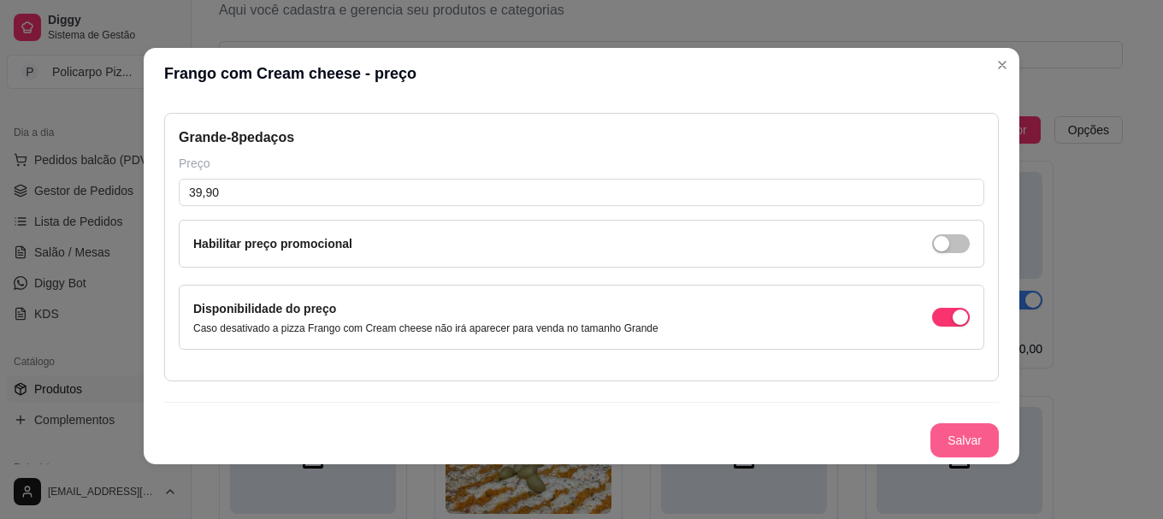
click at [960, 447] on button "Salvar" at bounding box center [965, 440] width 68 height 34
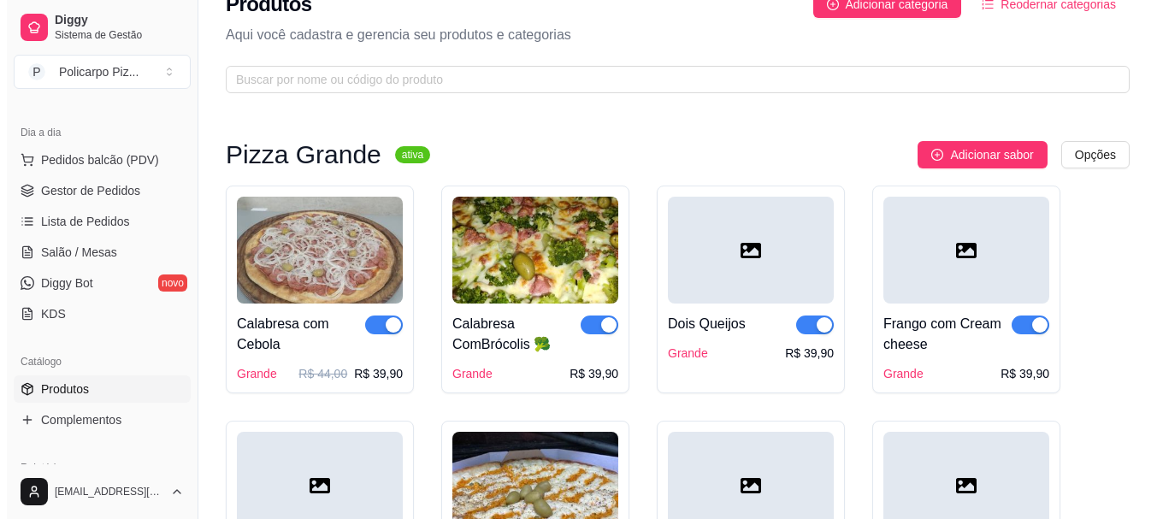
scroll to position [0, 0]
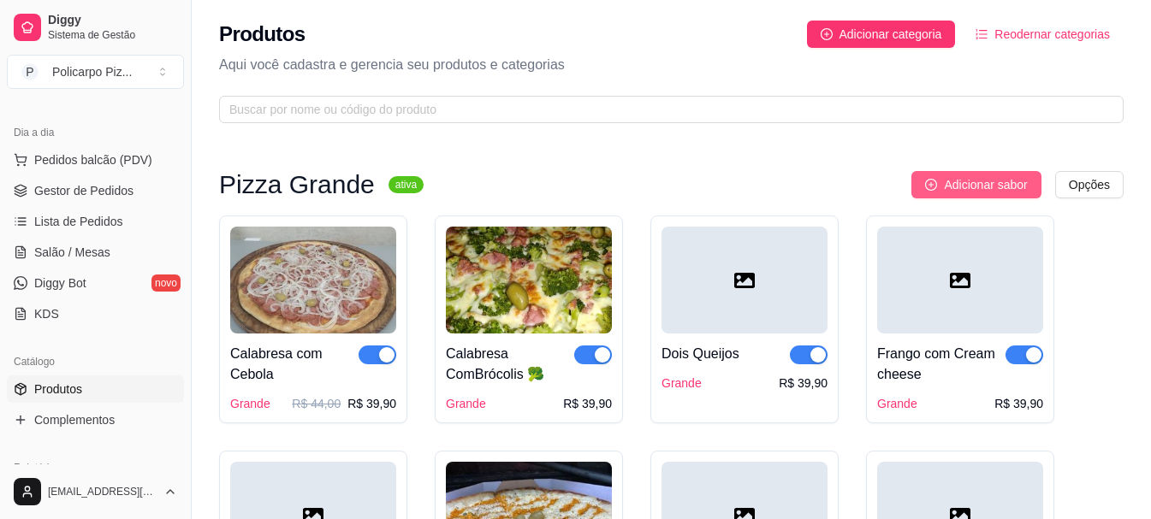
click at [933, 192] on button "Adicionar sabor" at bounding box center [975, 184] width 129 height 27
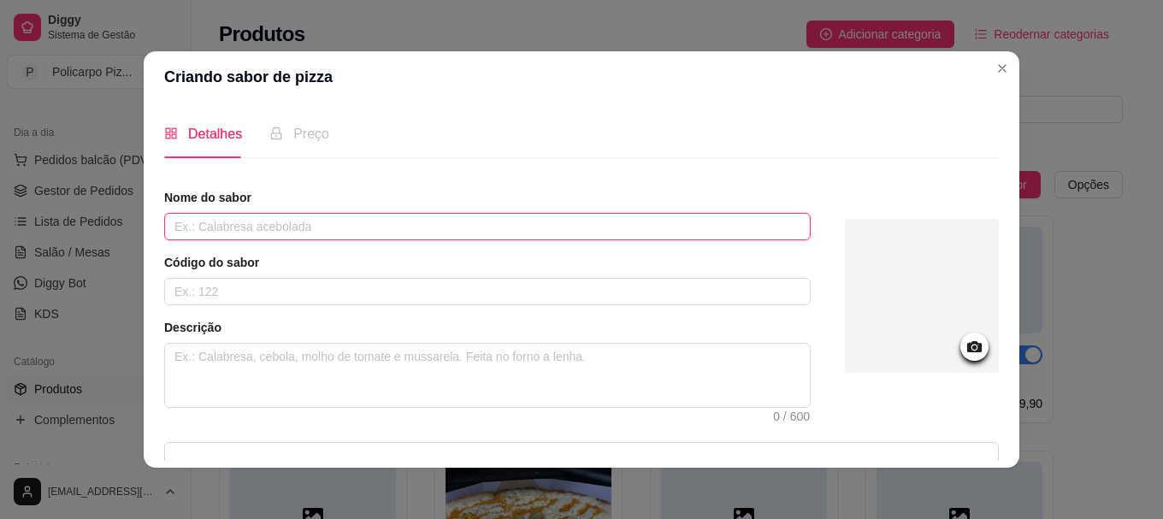
click at [746, 217] on input "text" at bounding box center [487, 226] width 647 height 27
type input "Calamuça"
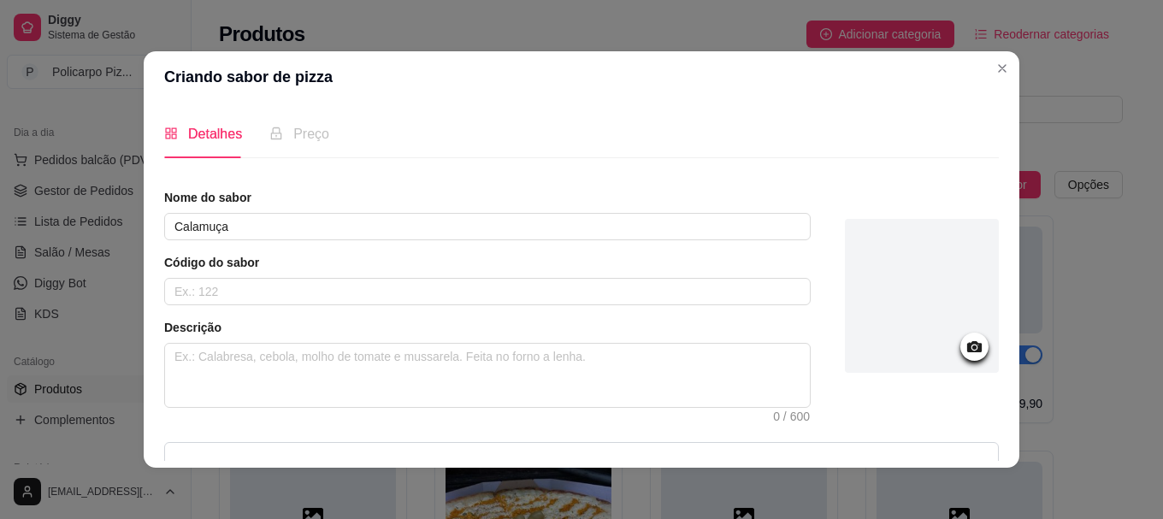
click at [635, 341] on div "Descrição 0 / 600" at bounding box center [487, 363] width 647 height 89
click at [635, 358] on textarea at bounding box center [487, 375] width 645 height 63
type textarea "C"
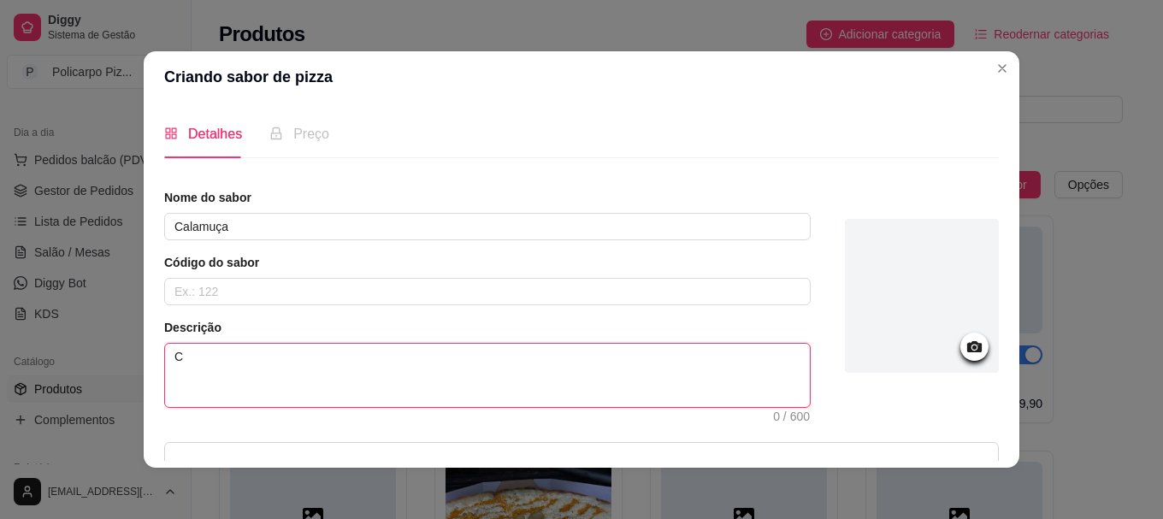
type textarea "Ca"
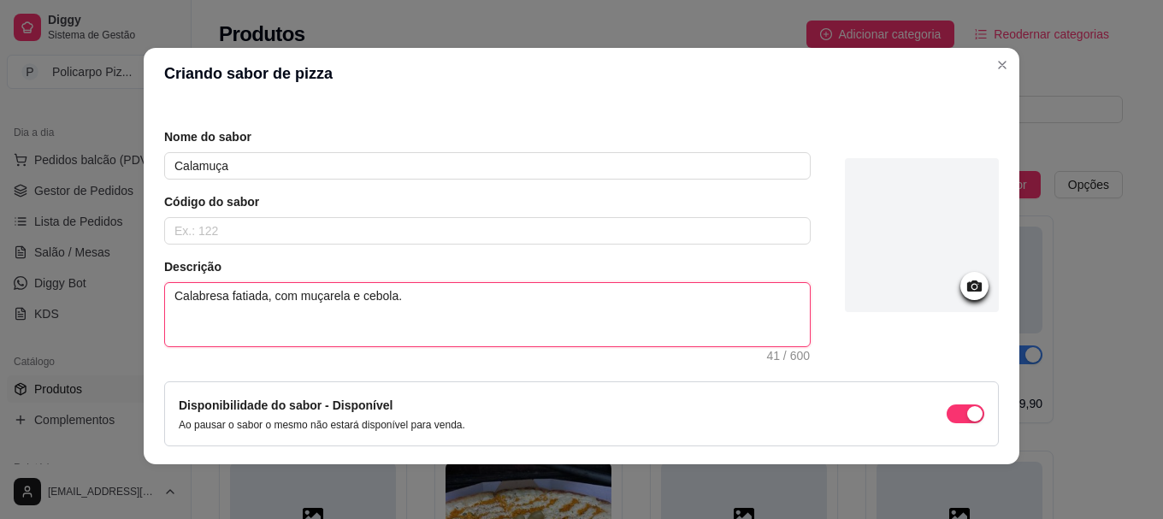
scroll to position [122, 0]
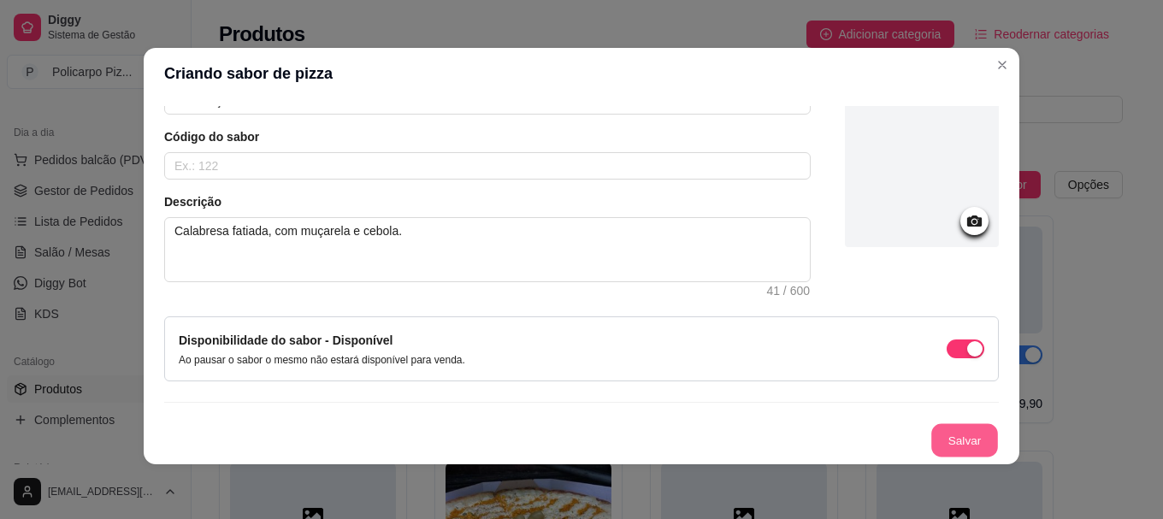
click at [939, 430] on button "Salvar" at bounding box center [965, 440] width 67 height 33
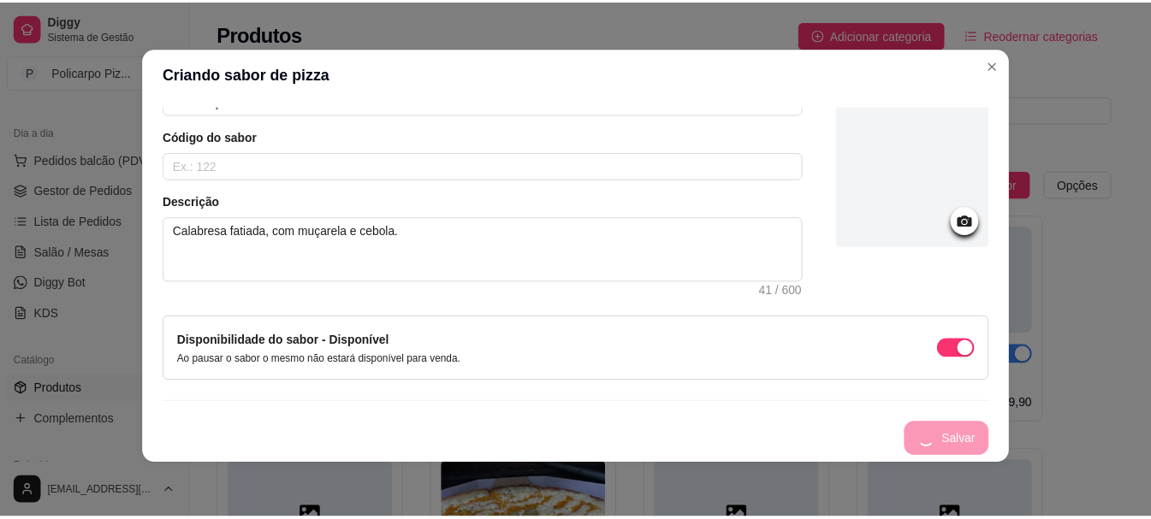
scroll to position [69, 0]
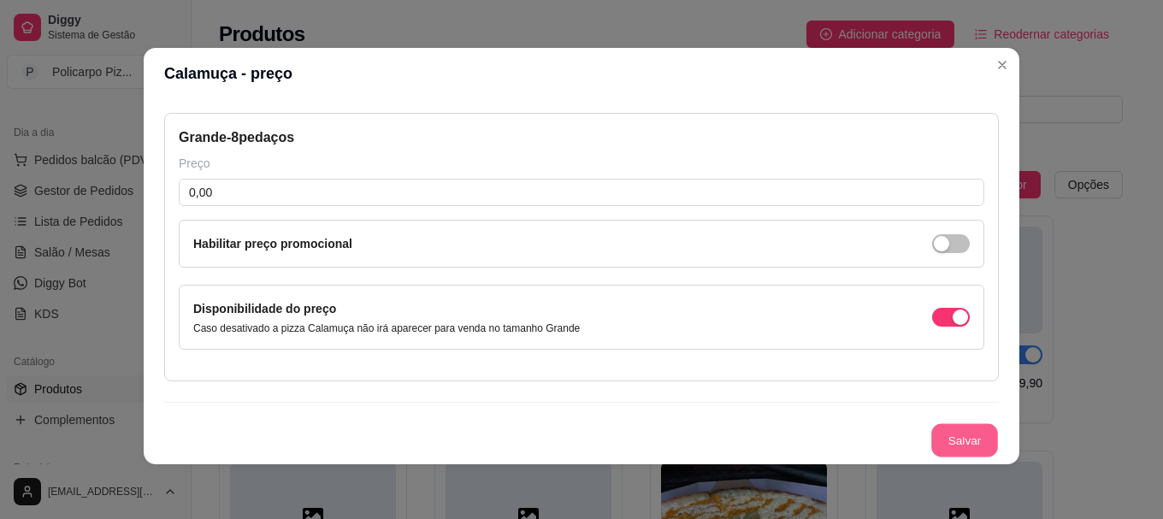
click at [955, 431] on button "Salvar" at bounding box center [965, 440] width 67 height 33
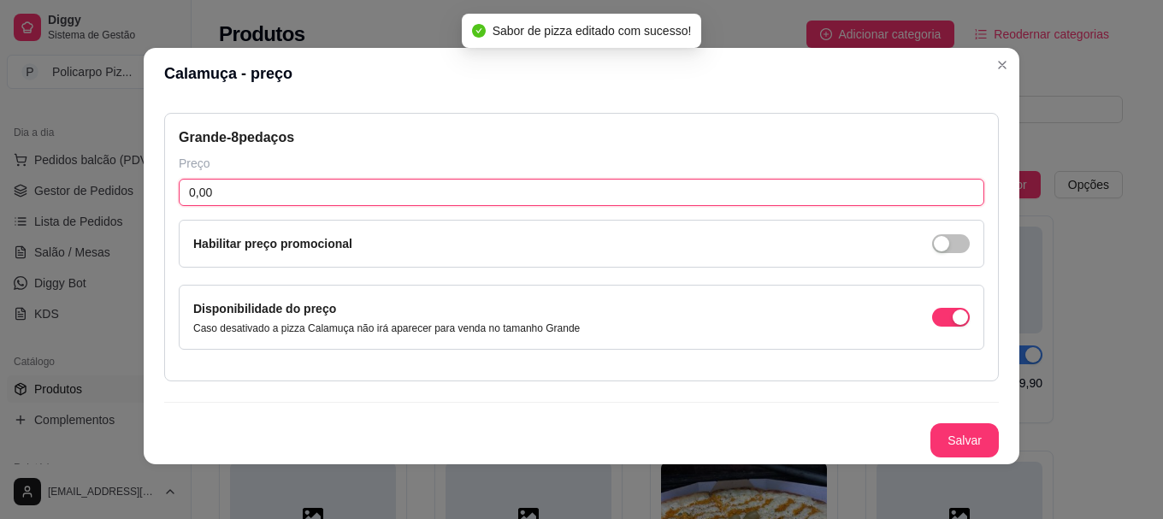
click at [699, 191] on input "0,00" at bounding box center [582, 192] width 806 height 27
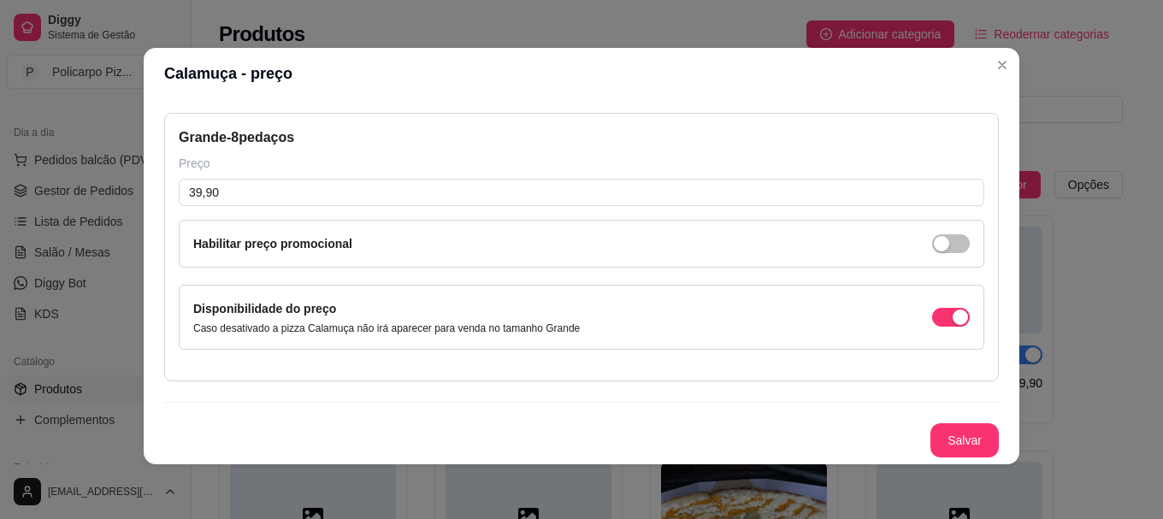
click at [955, 433] on button "Salvar" at bounding box center [965, 440] width 68 height 34
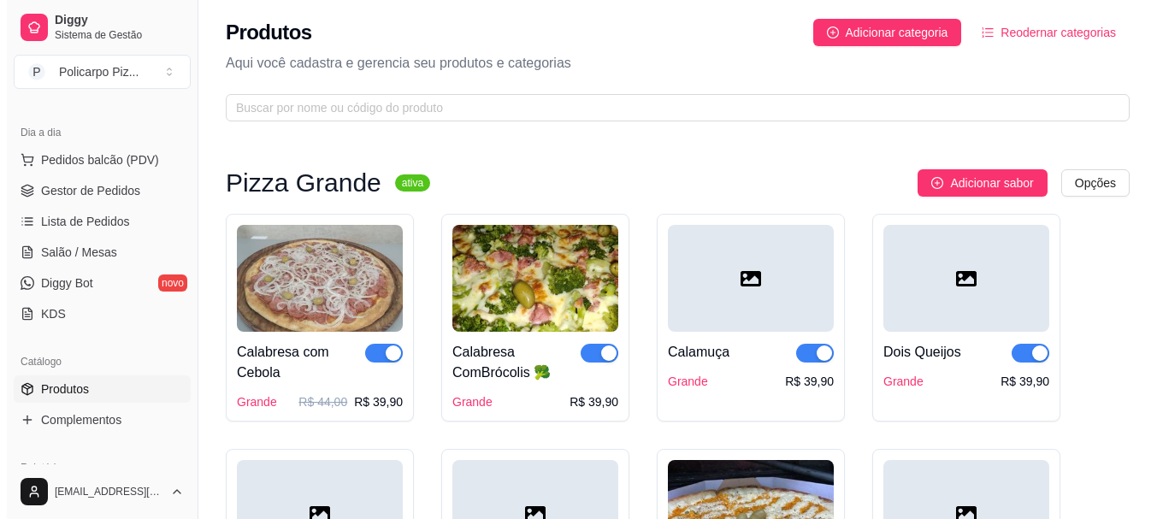
scroll to position [0, 0]
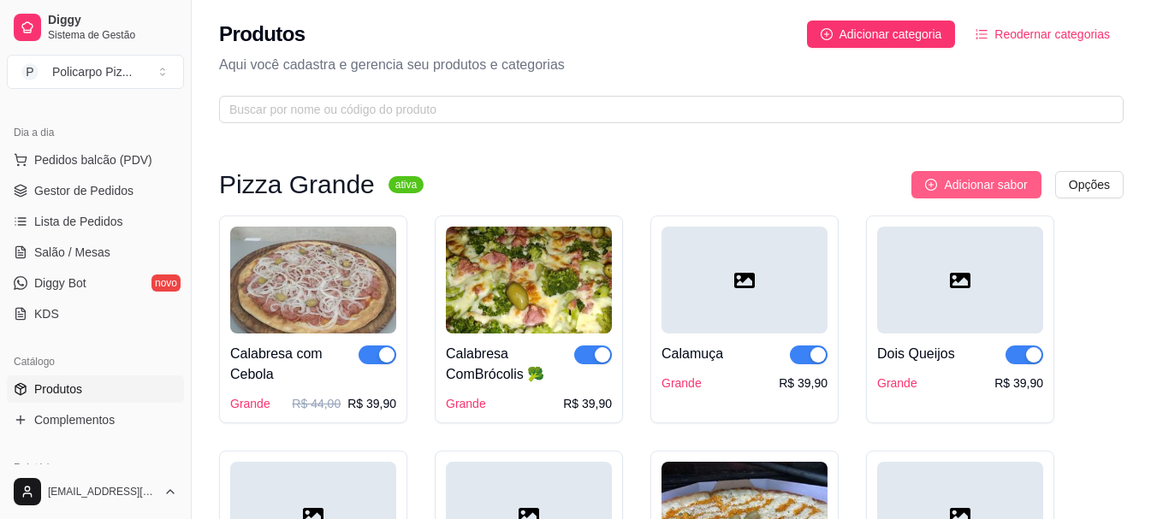
click at [962, 192] on span "Adicionar sabor" at bounding box center [985, 184] width 83 height 19
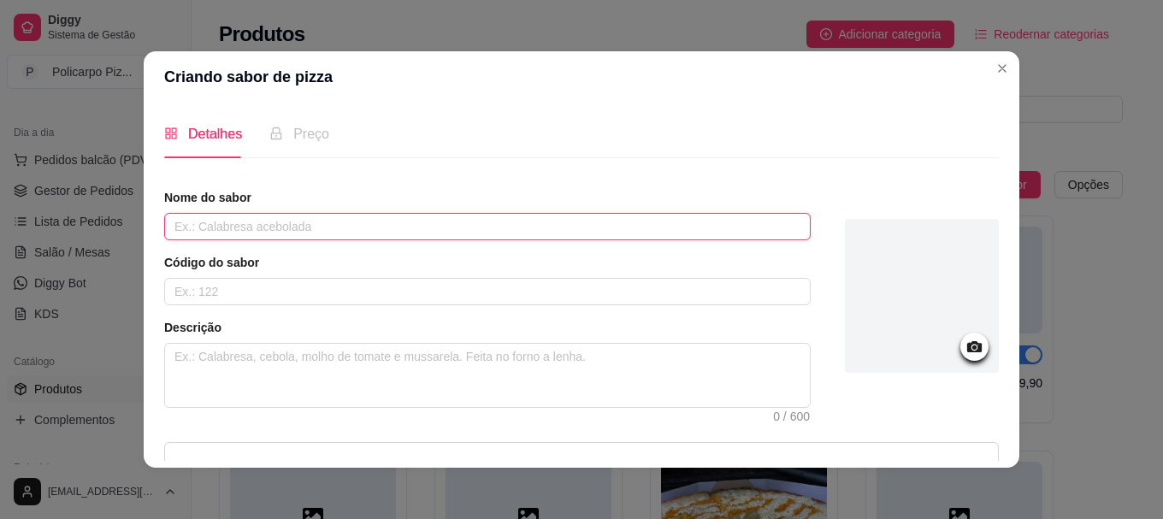
click at [478, 230] on input "text" at bounding box center [487, 226] width 647 height 27
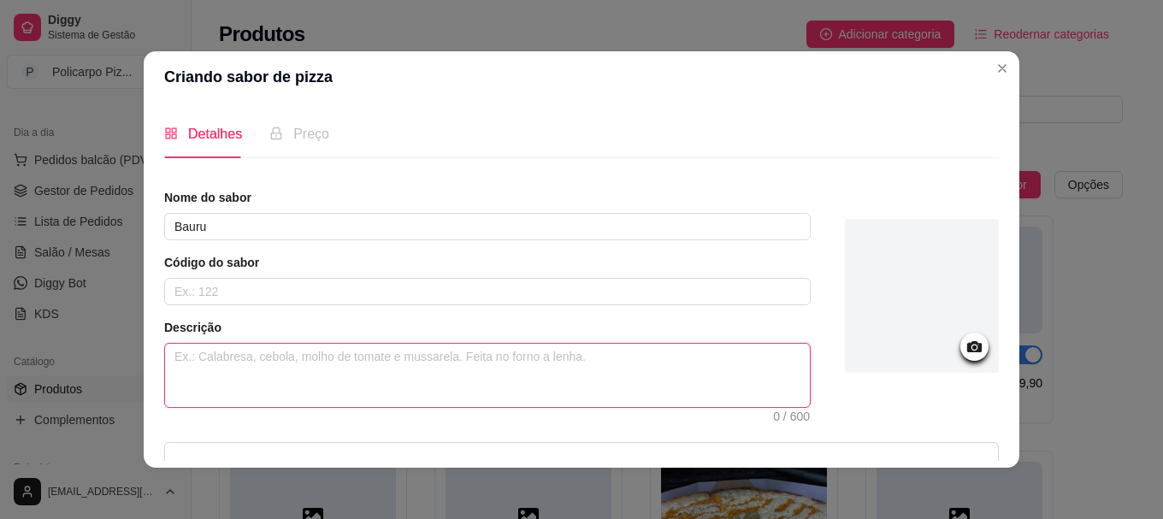
click at [428, 368] on textarea at bounding box center [487, 375] width 645 height 63
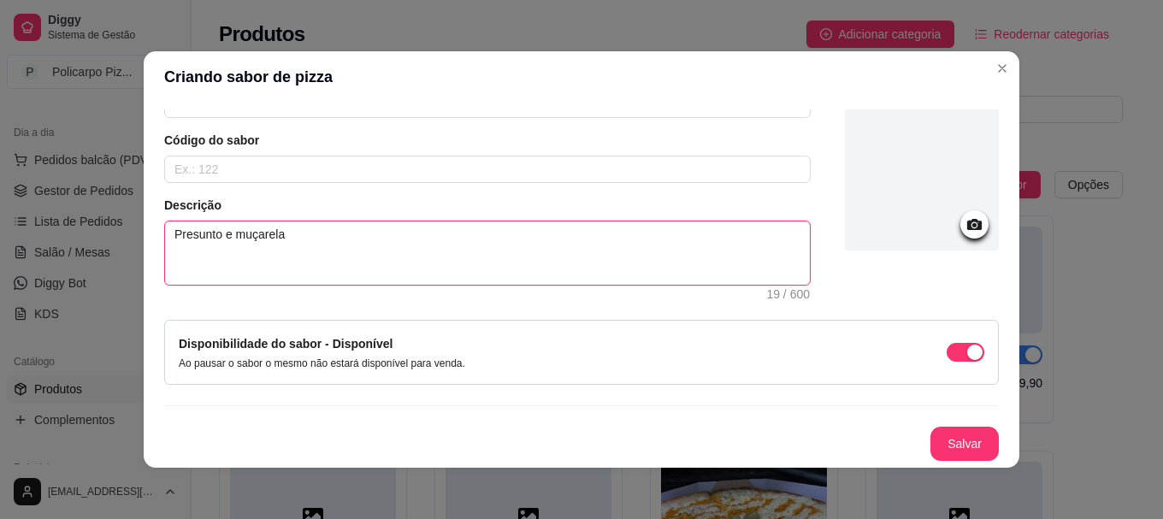
scroll to position [3, 0]
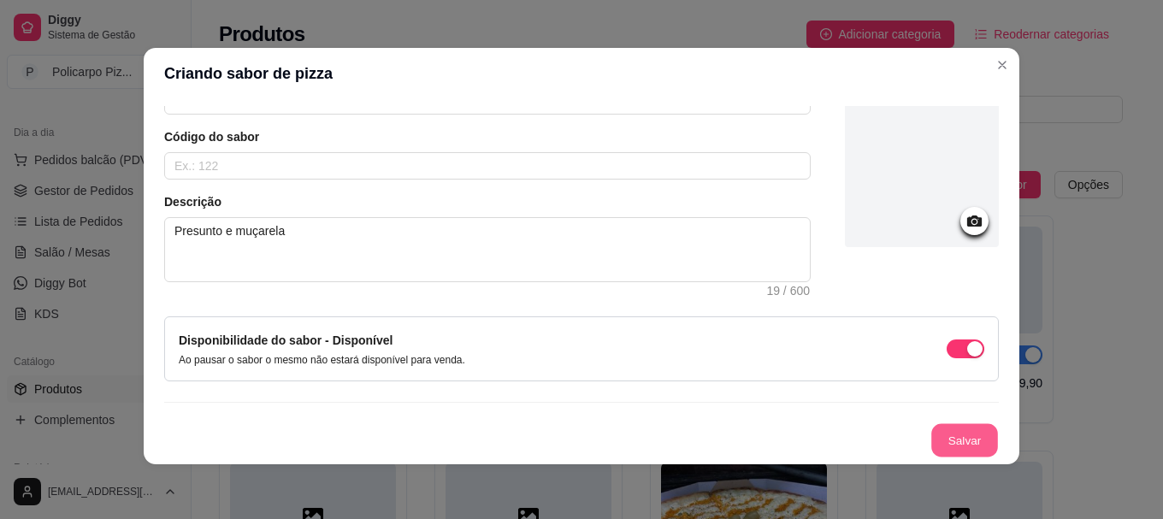
click at [938, 446] on button "Salvar" at bounding box center [965, 440] width 67 height 33
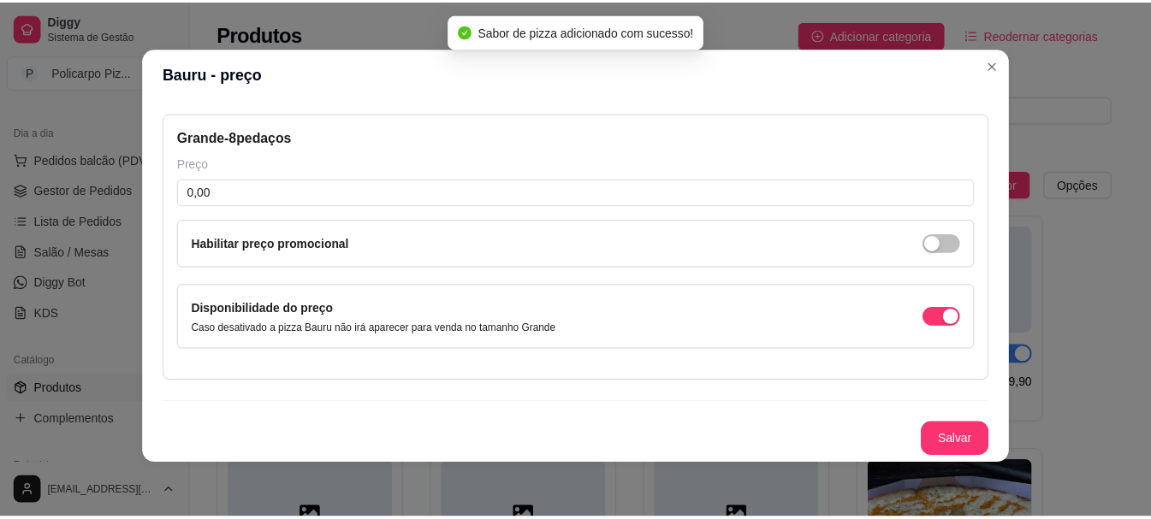
scroll to position [69, 0]
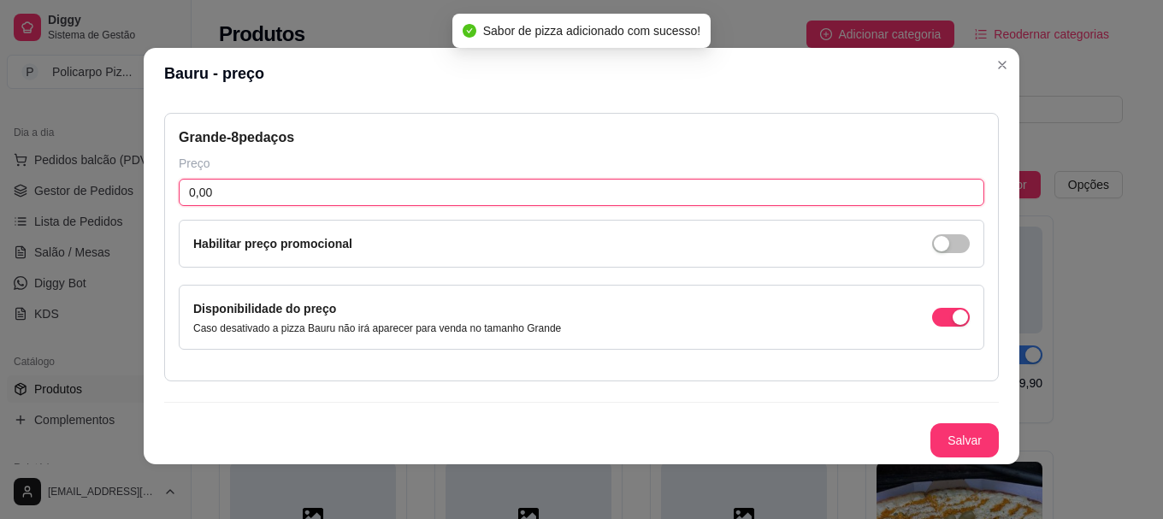
click at [335, 180] on input "0,00" at bounding box center [582, 192] width 806 height 27
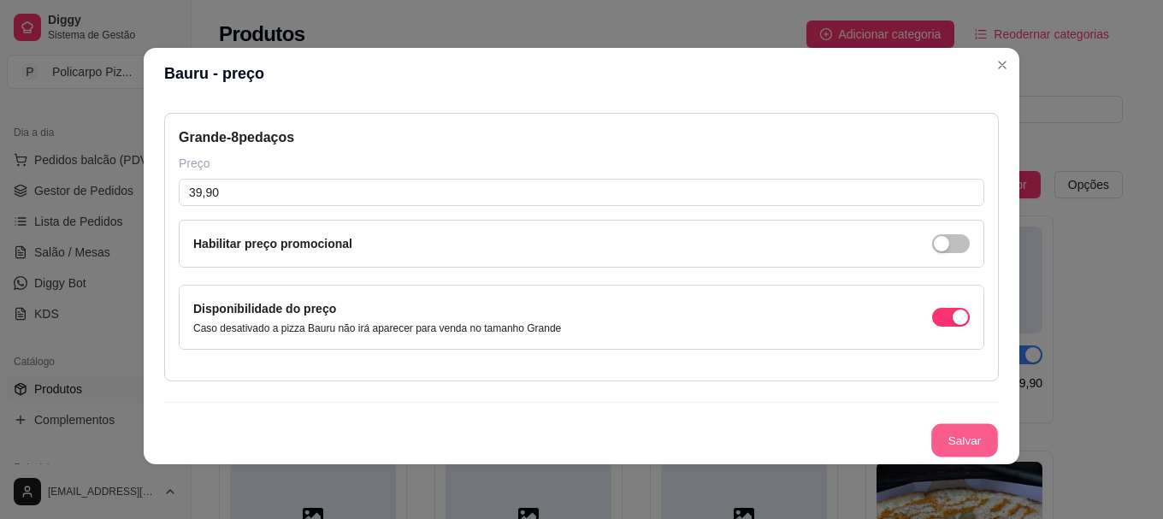
click at [957, 450] on button "Salvar" at bounding box center [965, 440] width 67 height 33
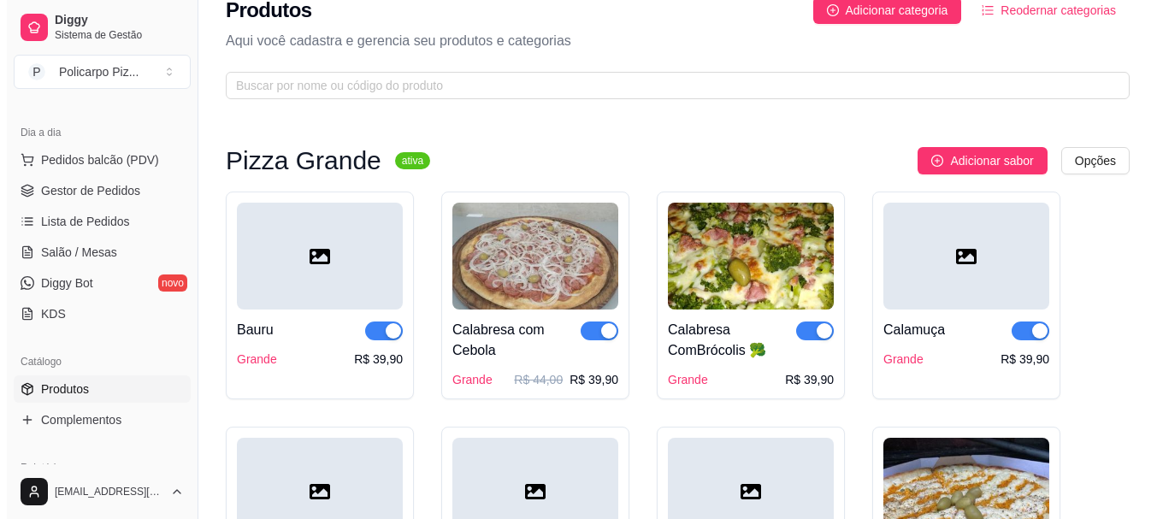
scroll to position [14, 0]
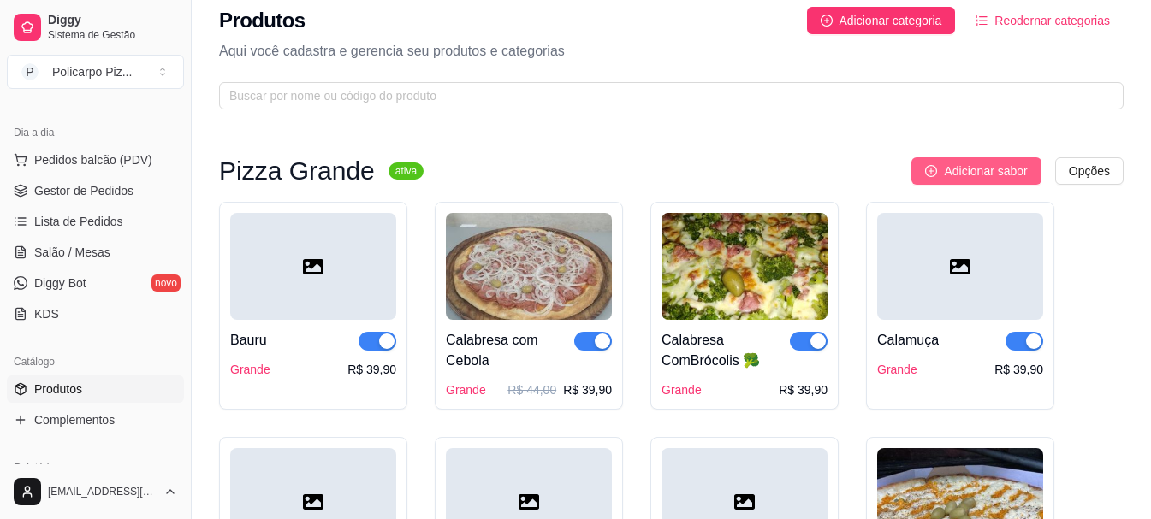
click at [943, 170] on button "Adicionar sabor" at bounding box center [975, 170] width 129 height 27
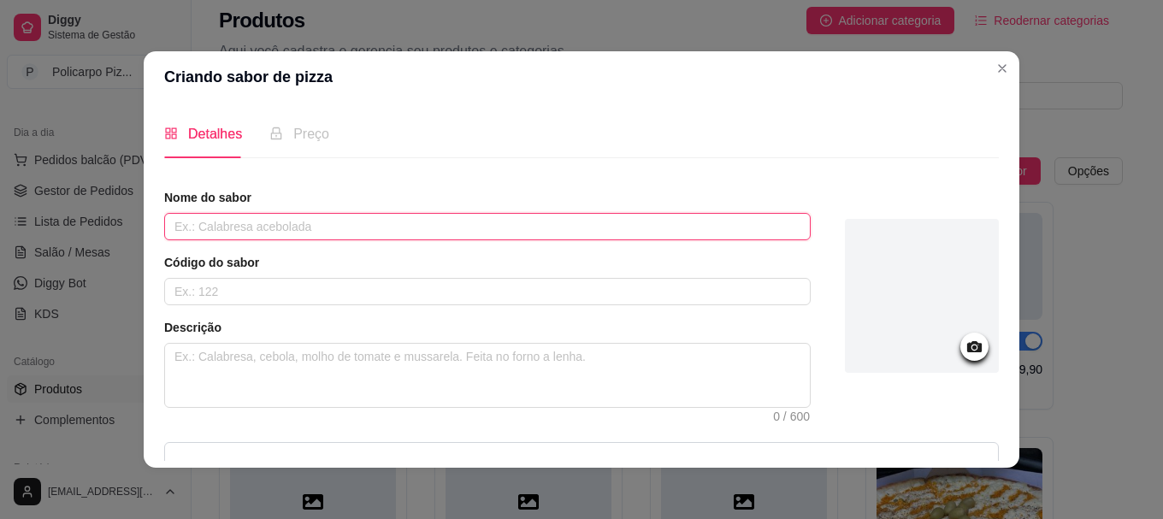
click at [577, 228] on input "text" at bounding box center [487, 226] width 647 height 27
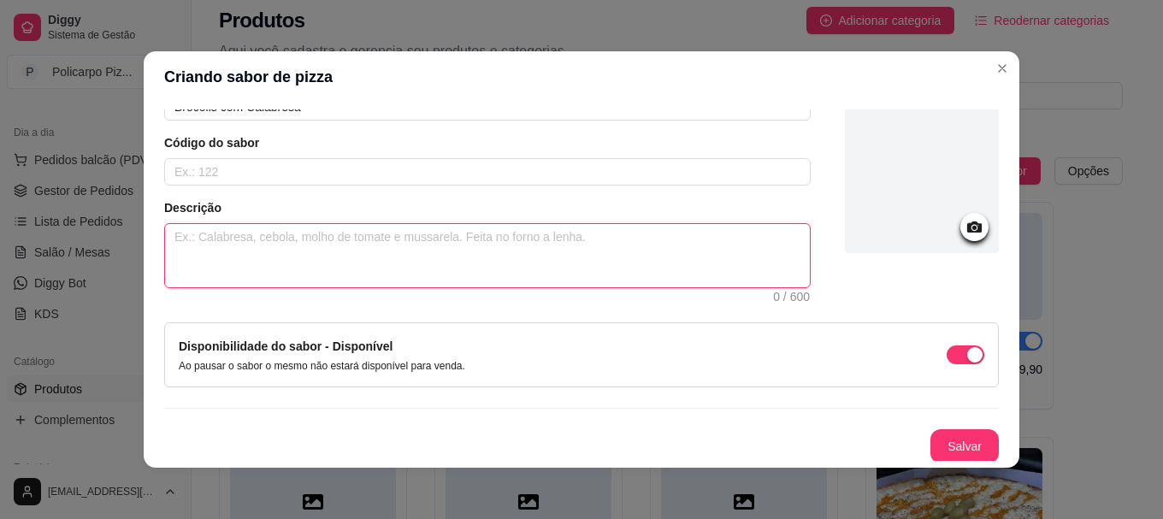
scroll to position [122, 0]
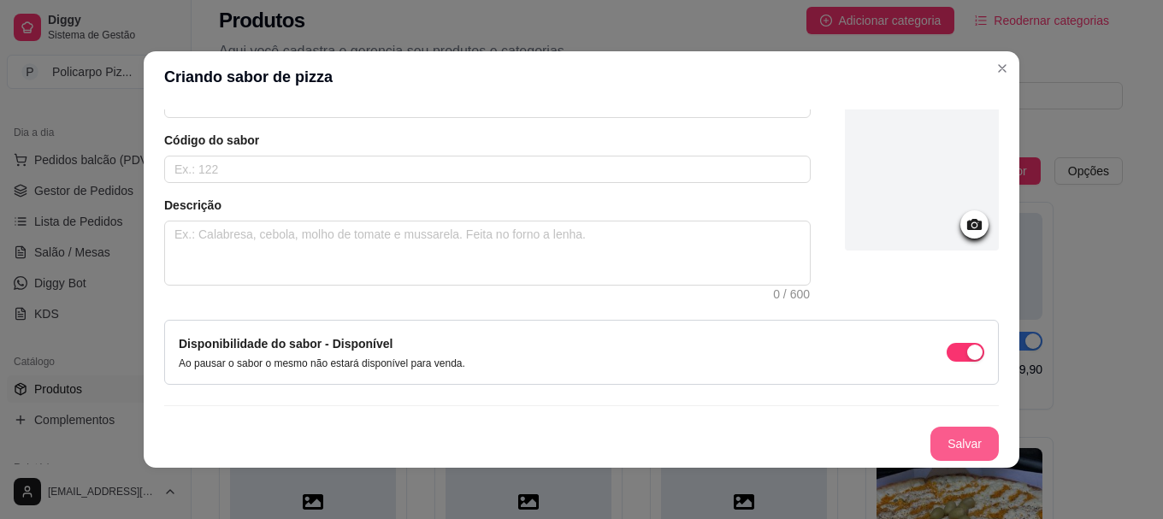
click at [931, 439] on button "Salvar" at bounding box center [965, 444] width 68 height 34
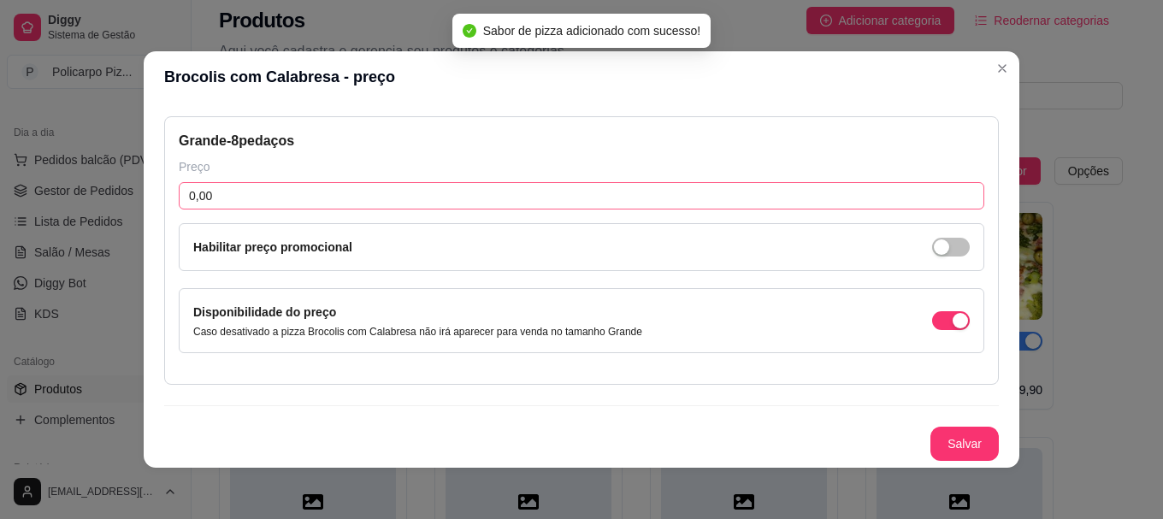
scroll to position [69, 0]
click at [339, 193] on input "0,00" at bounding box center [582, 195] width 806 height 27
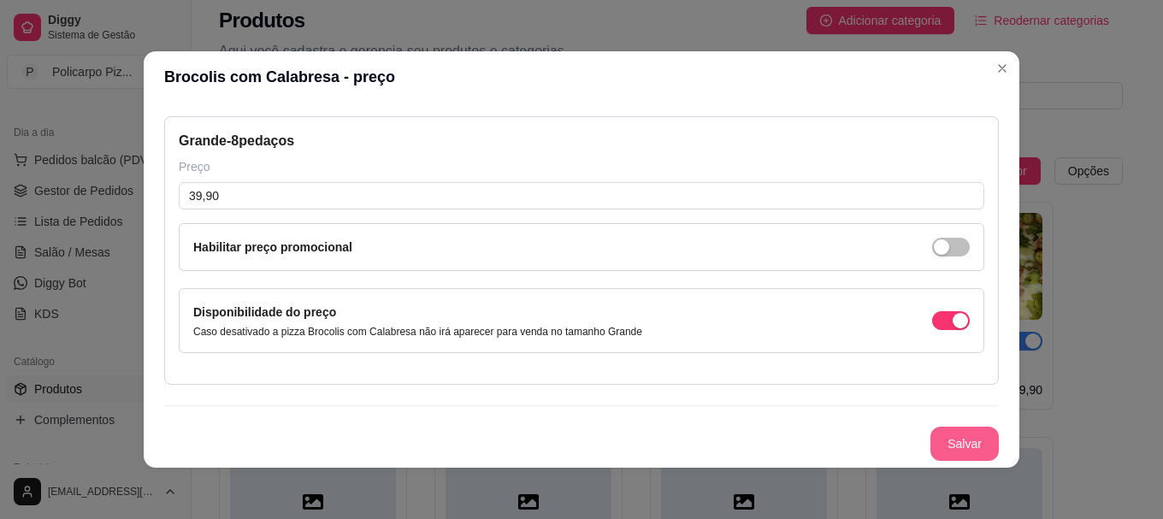
click at [936, 445] on button "Salvar" at bounding box center [965, 444] width 68 height 34
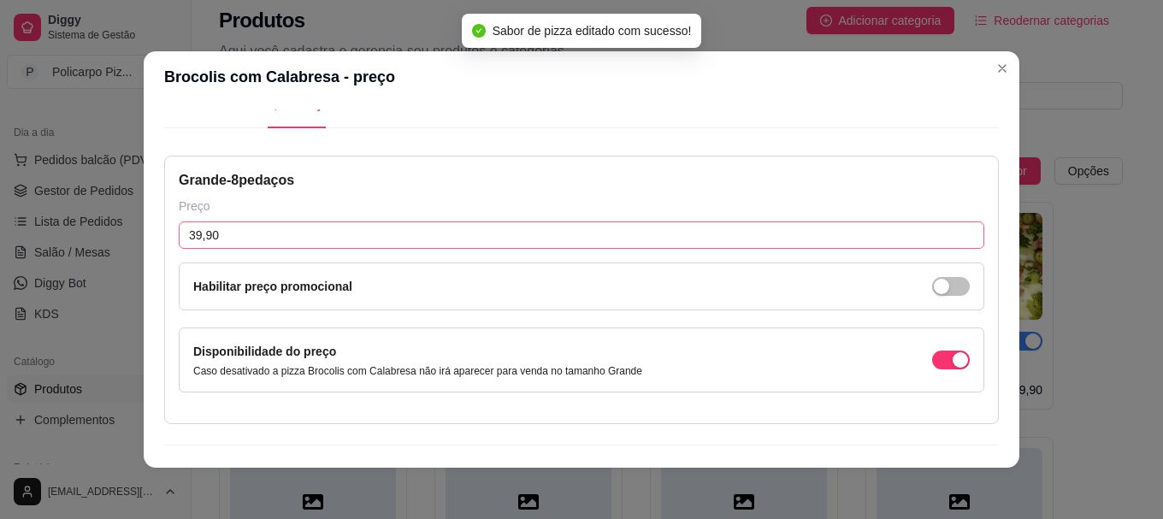
scroll to position [0, 0]
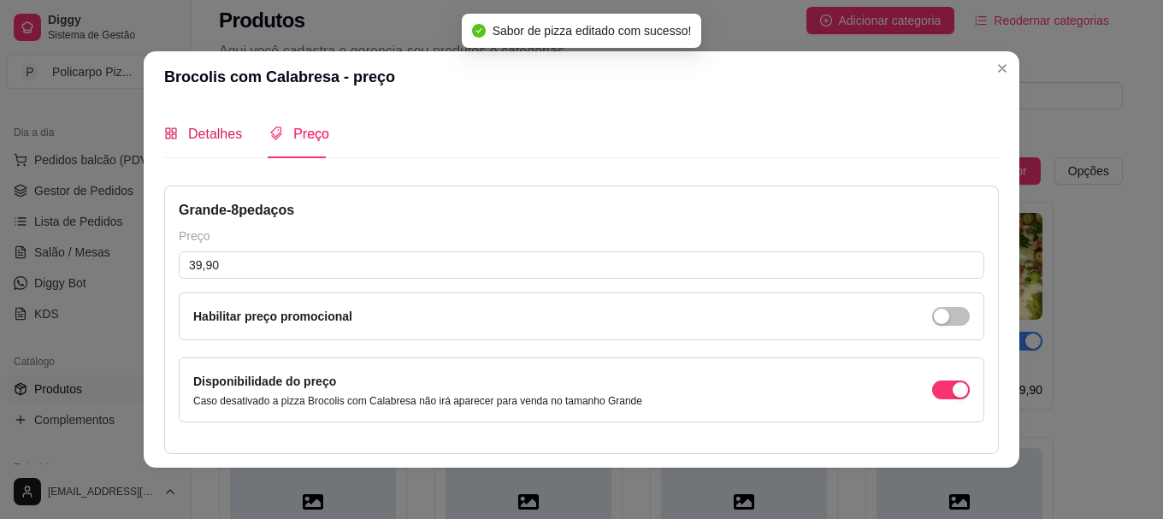
click at [225, 128] on span "Detalhes" at bounding box center [215, 134] width 54 height 15
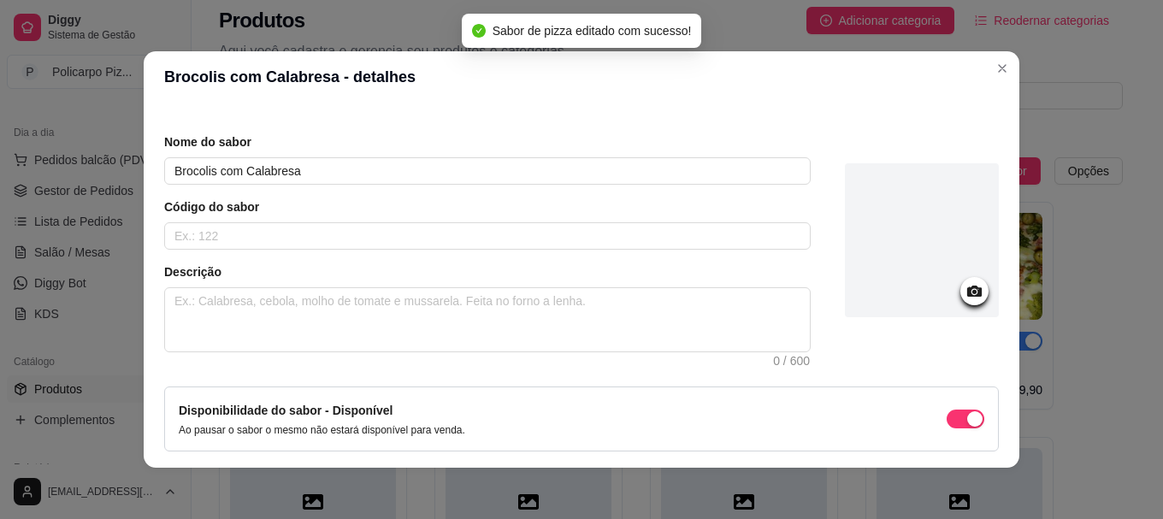
scroll to position [122, 0]
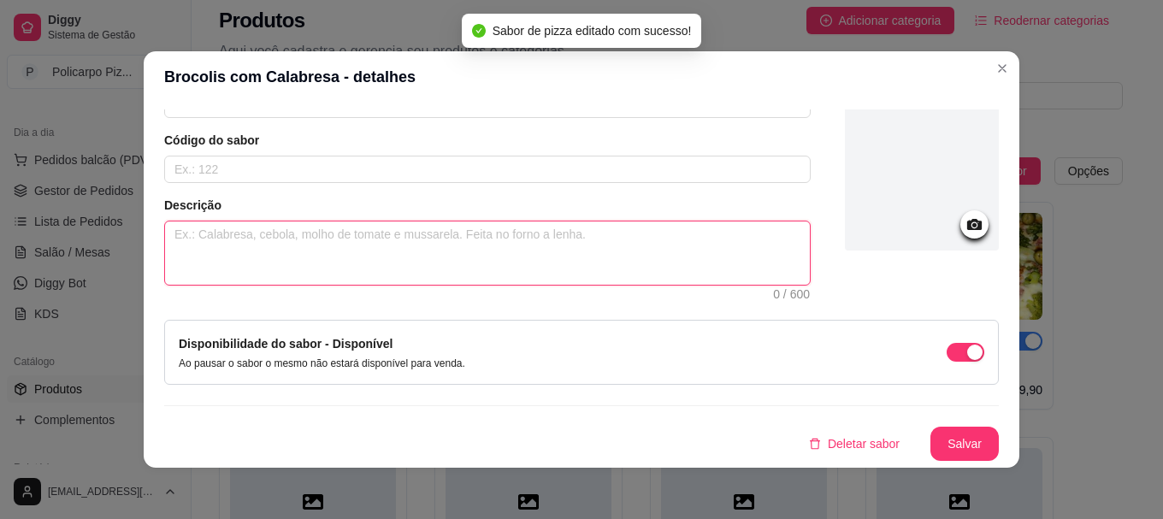
click at [267, 240] on textarea at bounding box center [487, 253] width 645 height 63
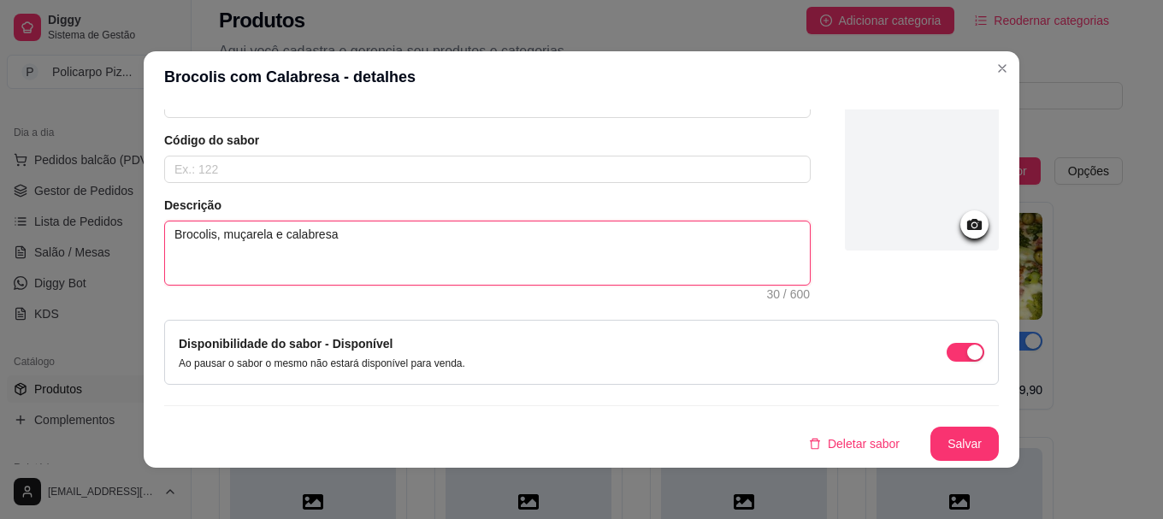
click at [225, 234] on textarea "Brocolis, muçarela e calabresa" at bounding box center [487, 253] width 645 height 63
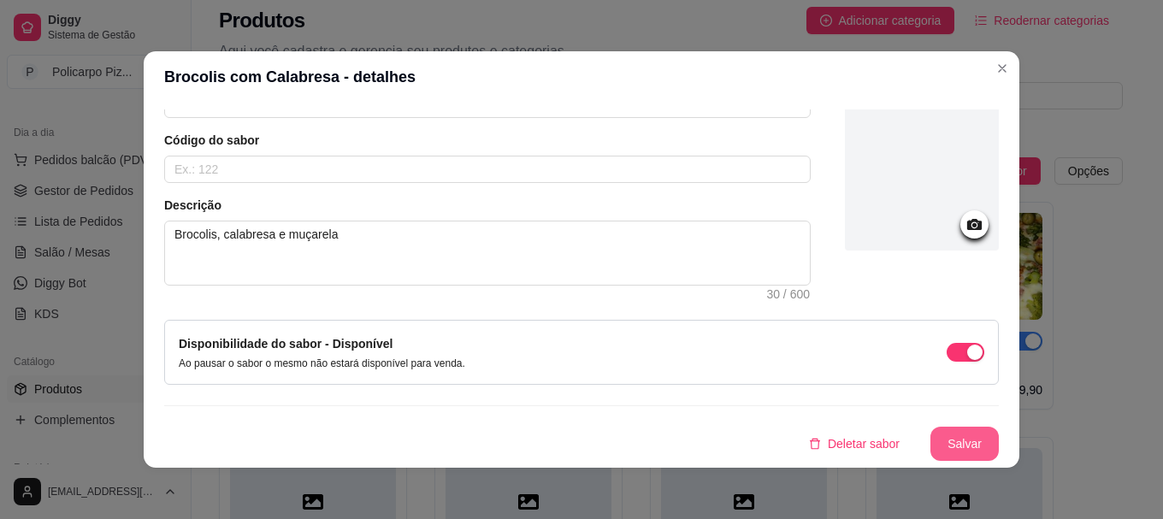
click at [940, 437] on button "Salvar" at bounding box center [965, 444] width 68 height 34
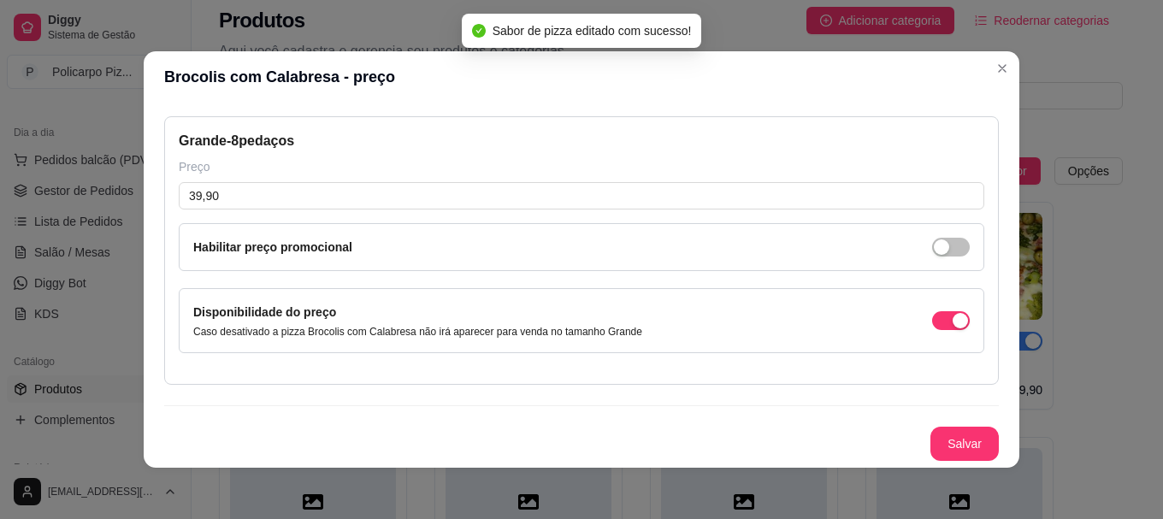
scroll to position [69, 0]
click at [941, 446] on button "Salvar" at bounding box center [965, 444] width 67 height 33
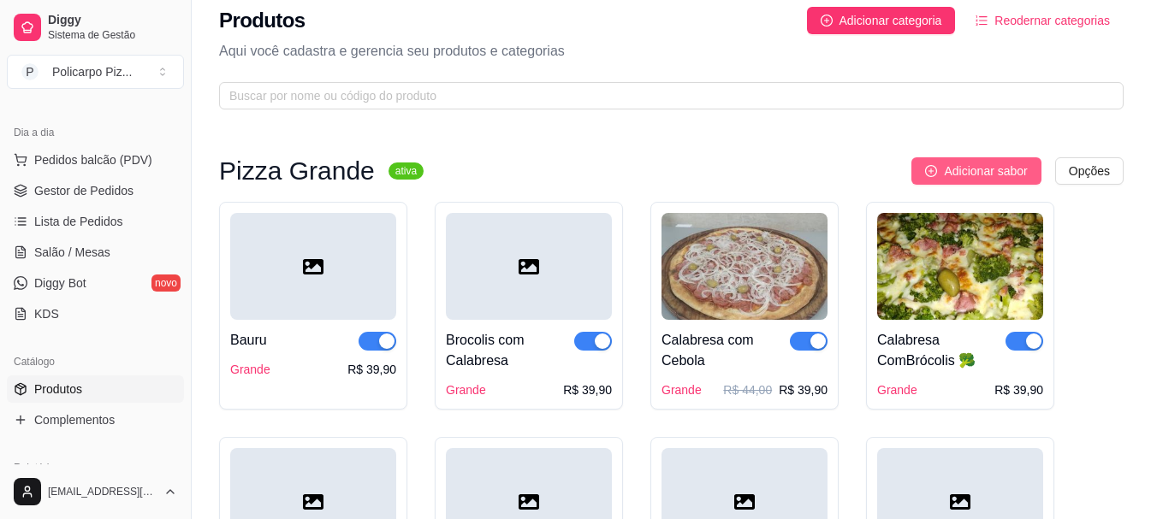
click at [951, 175] on span "Adicionar sabor" at bounding box center [985, 171] width 83 height 19
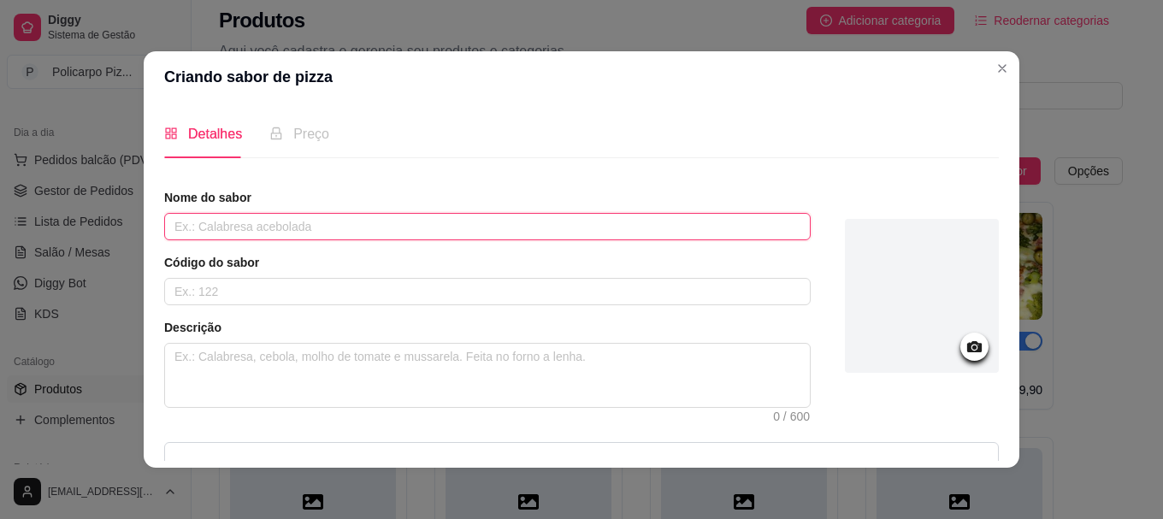
click at [304, 228] on input "text" at bounding box center [487, 226] width 647 height 27
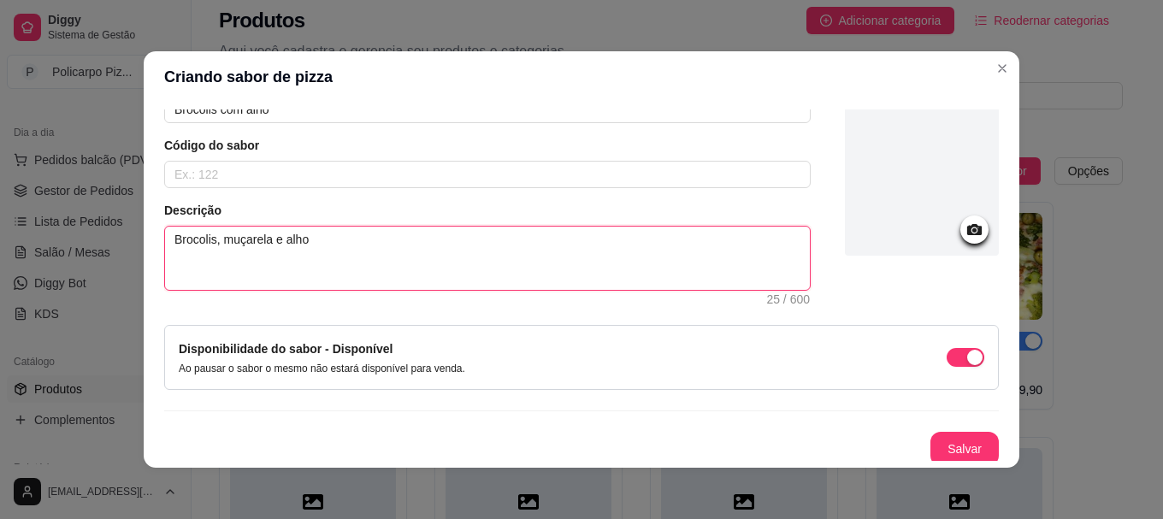
scroll to position [122, 0]
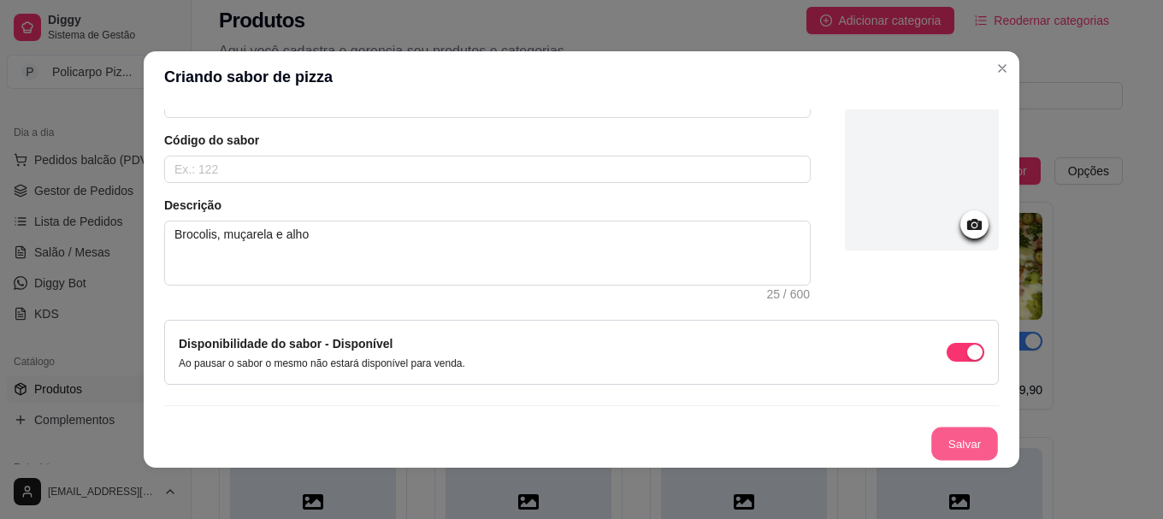
click at [940, 430] on button "Salvar" at bounding box center [965, 444] width 67 height 33
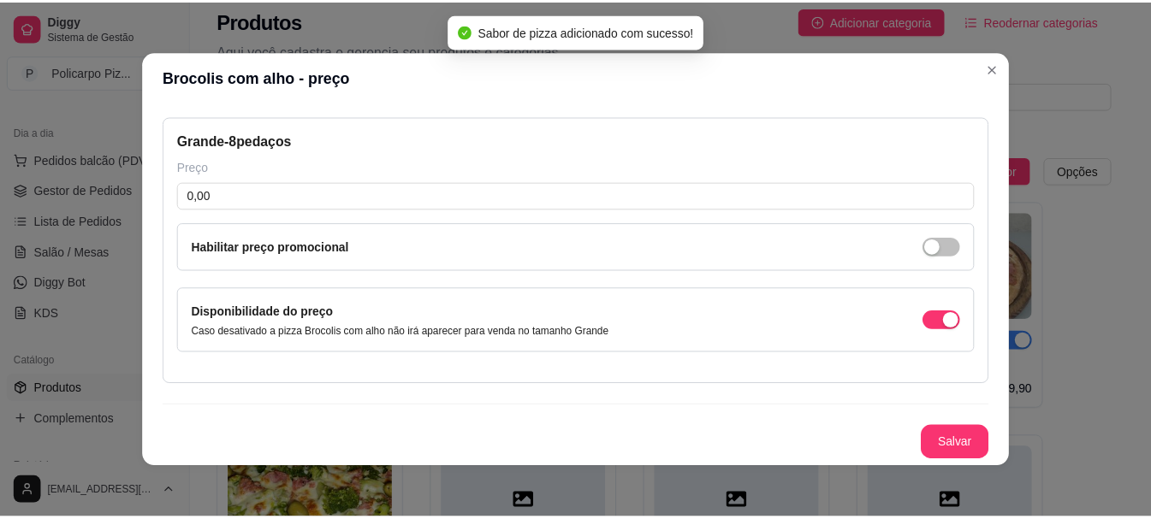
scroll to position [69, 0]
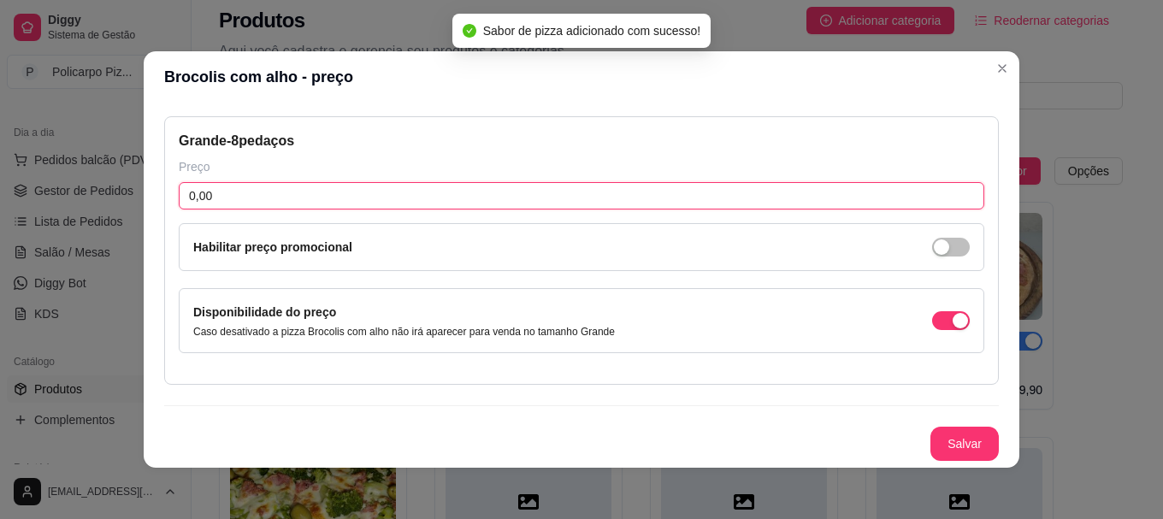
click at [320, 202] on input "0,00" at bounding box center [582, 195] width 806 height 27
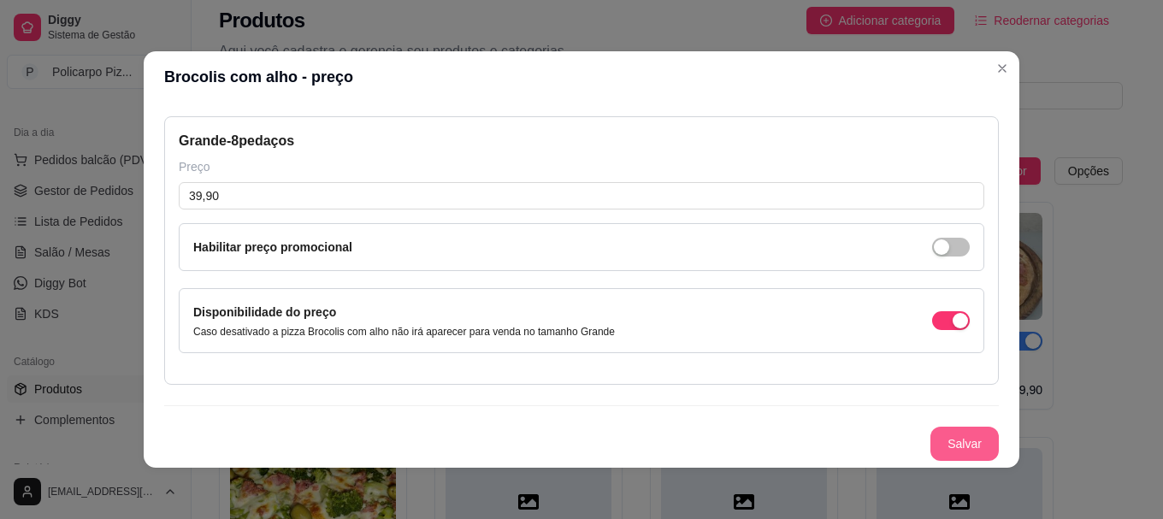
click at [934, 437] on button "Salvar" at bounding box center [965, 444] width 68 height 34
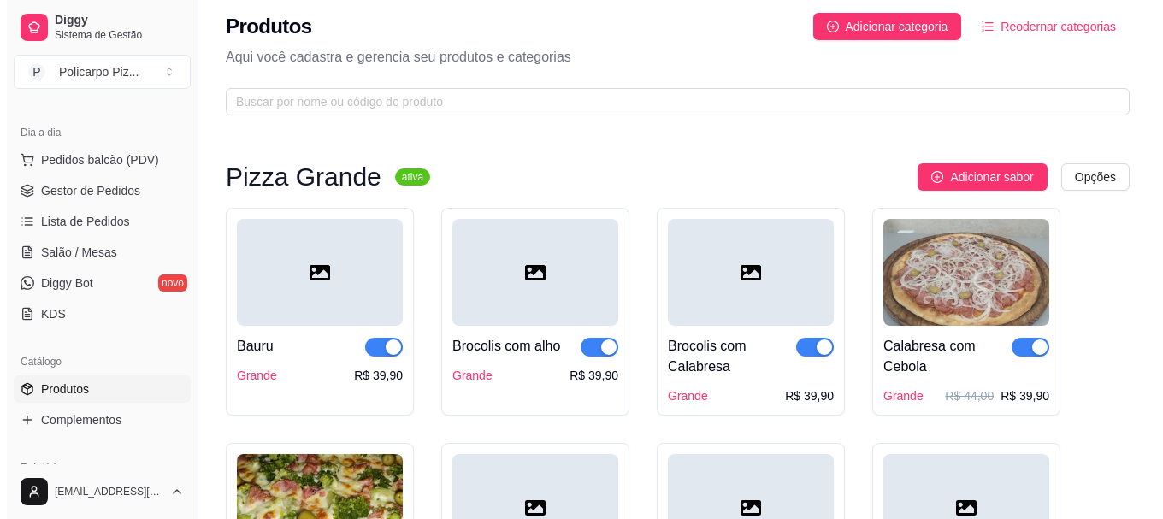
scroll to position [0, 0]
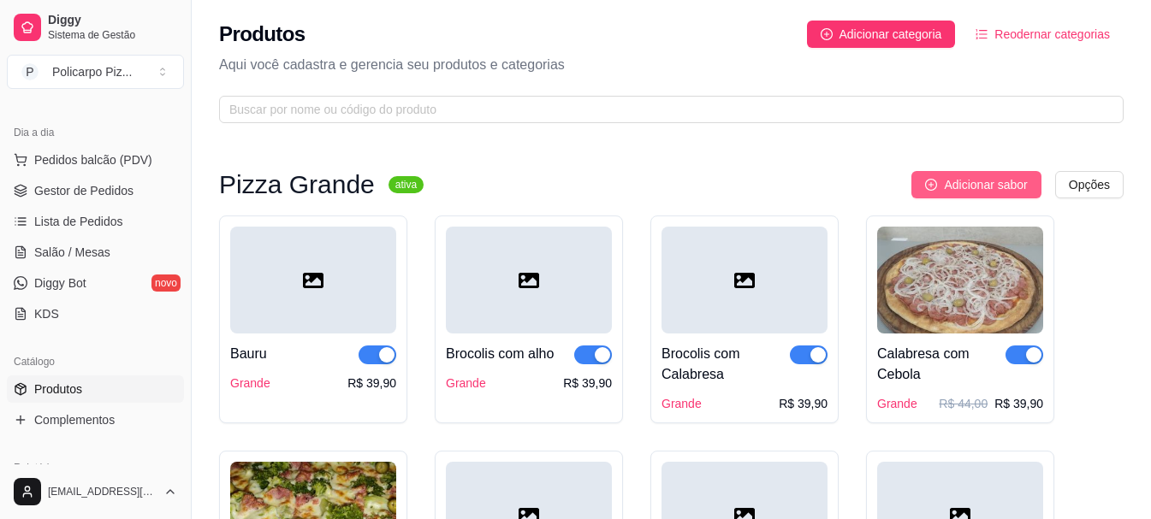
click at [978, 183] on span "Adicionar sabor" at bounding box center [985, 184] width 83 height 19
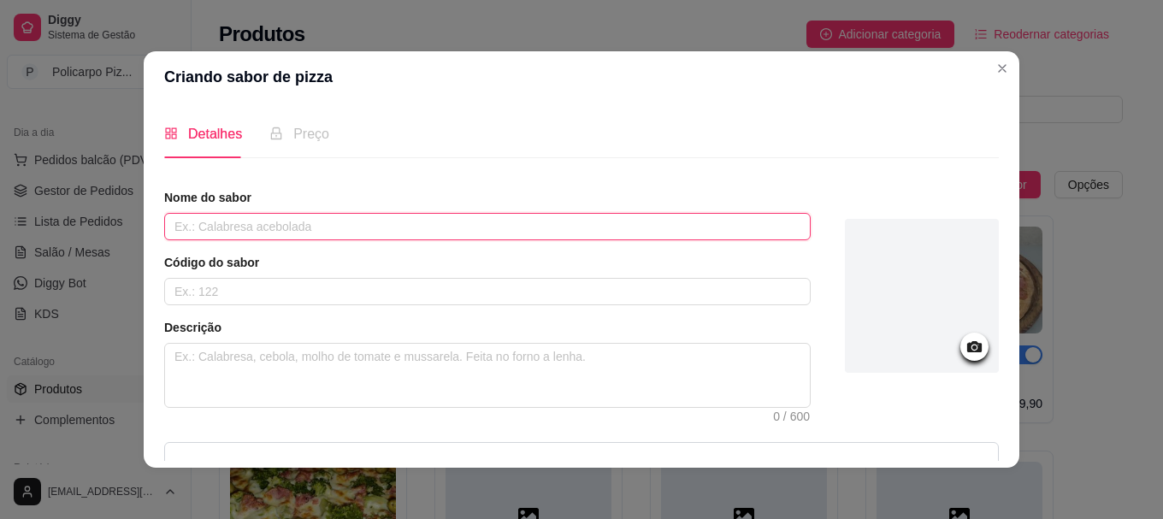
click at [502, 226] on input "text" at bounding box center [487, 226] width 647 height 27
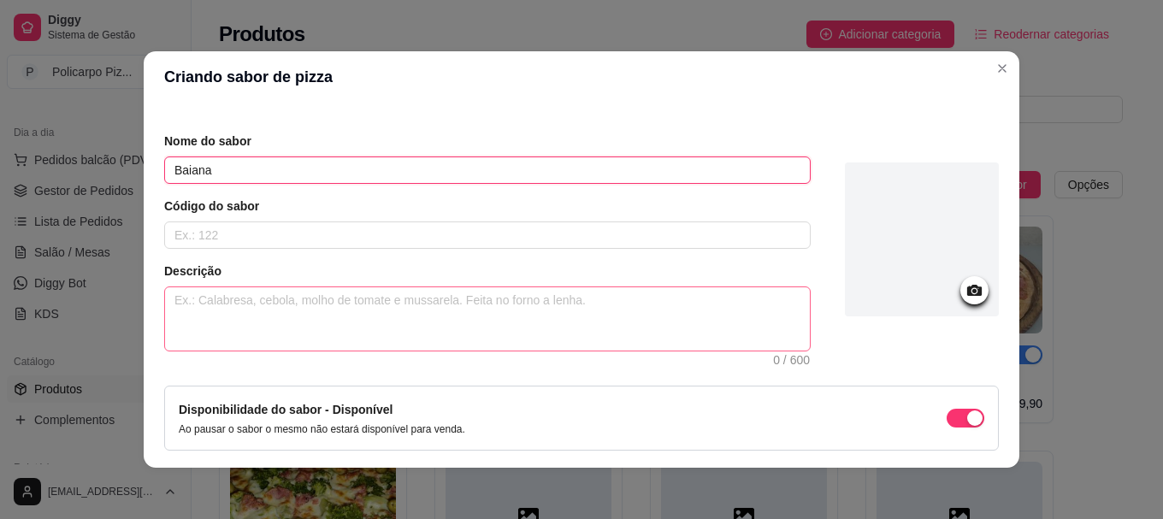
scroll to position [86, 0]
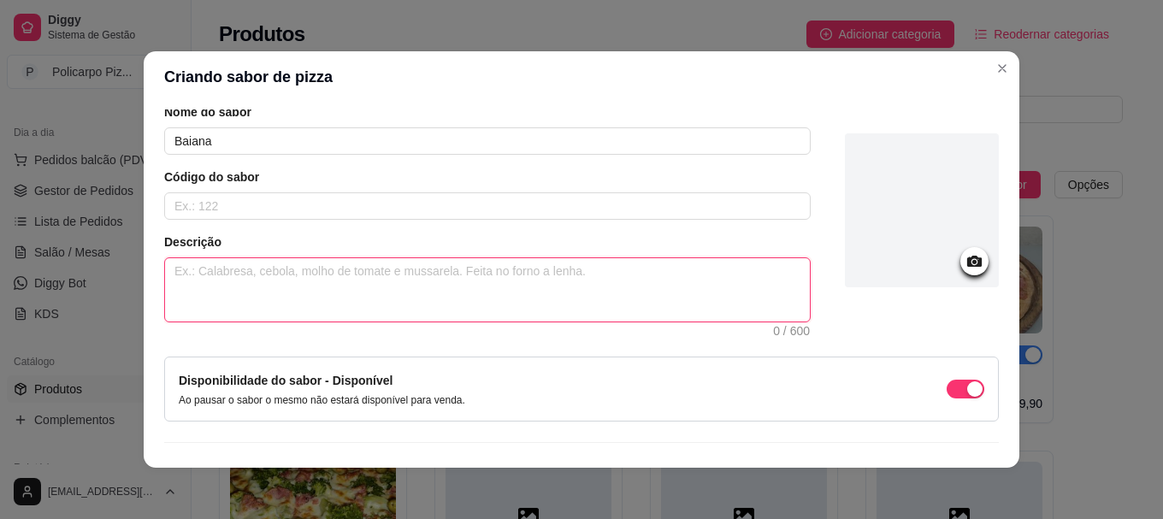
click at [475, 298] on textarea at bounding box center [487, 289] width 645 height 63
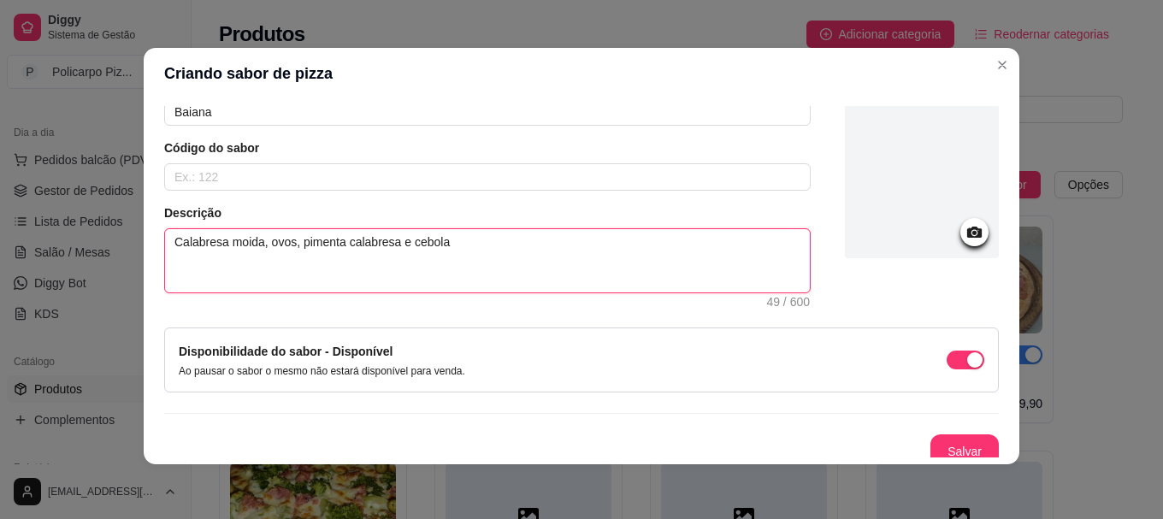
scroll to position [122, 0]
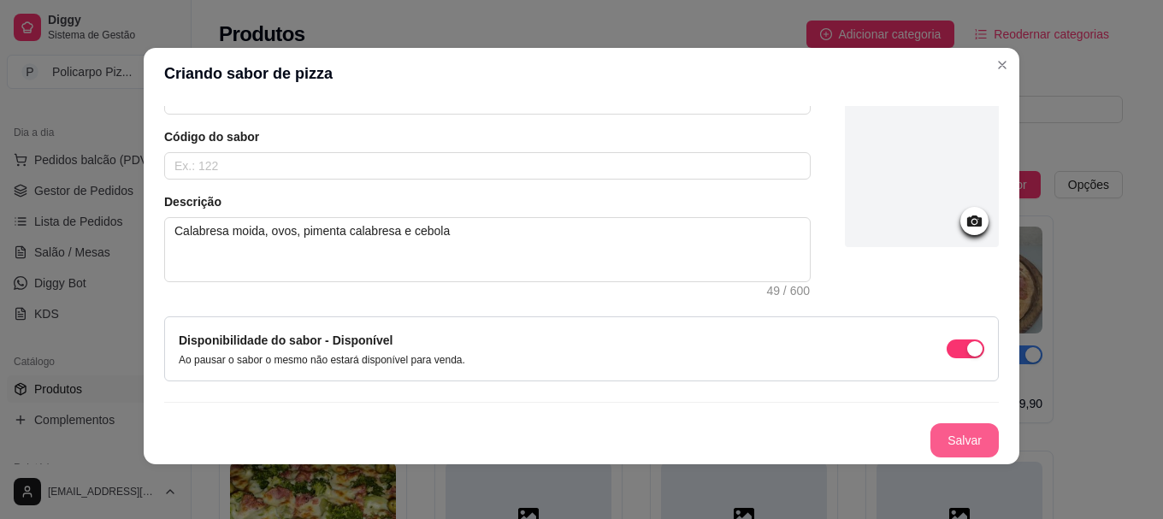
click at [931, 429] on button "Salvar" at bounding box center [965, 440] width 68 height 34
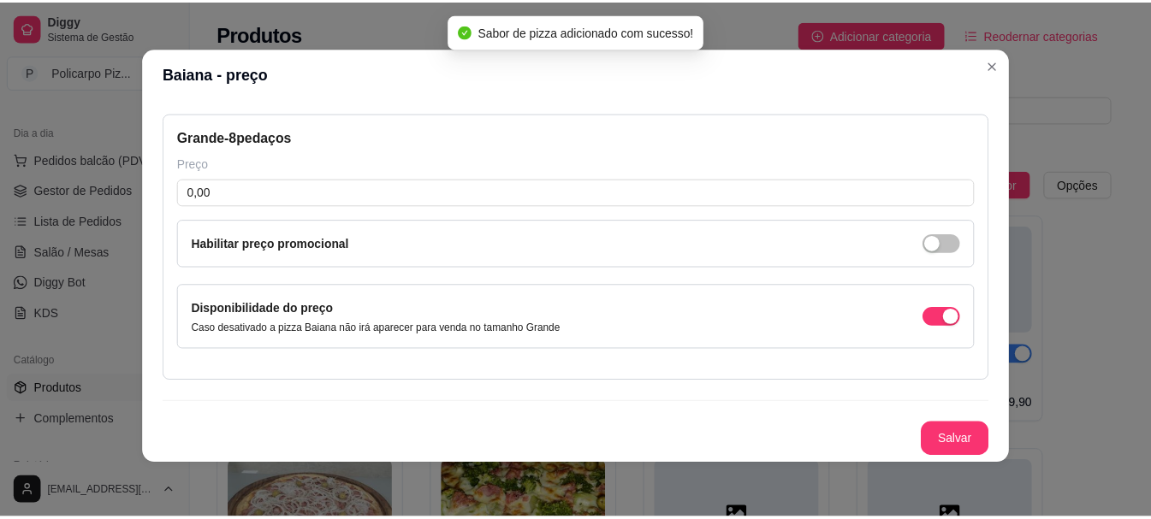
scroll to position [69, 0]
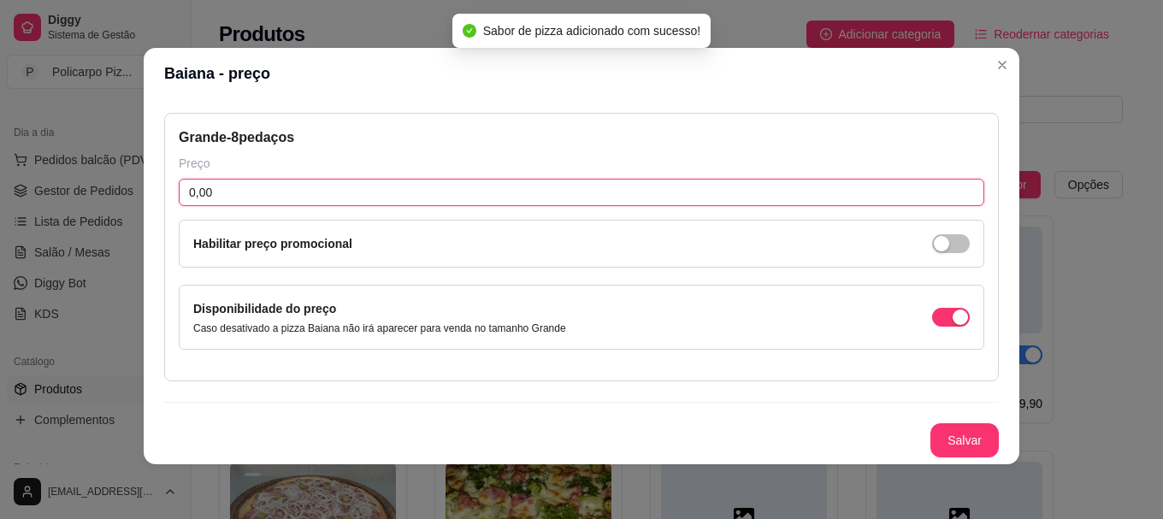
click at [263, 188] on input "0,00" at bounding box center [582, 192] width 806 height 27
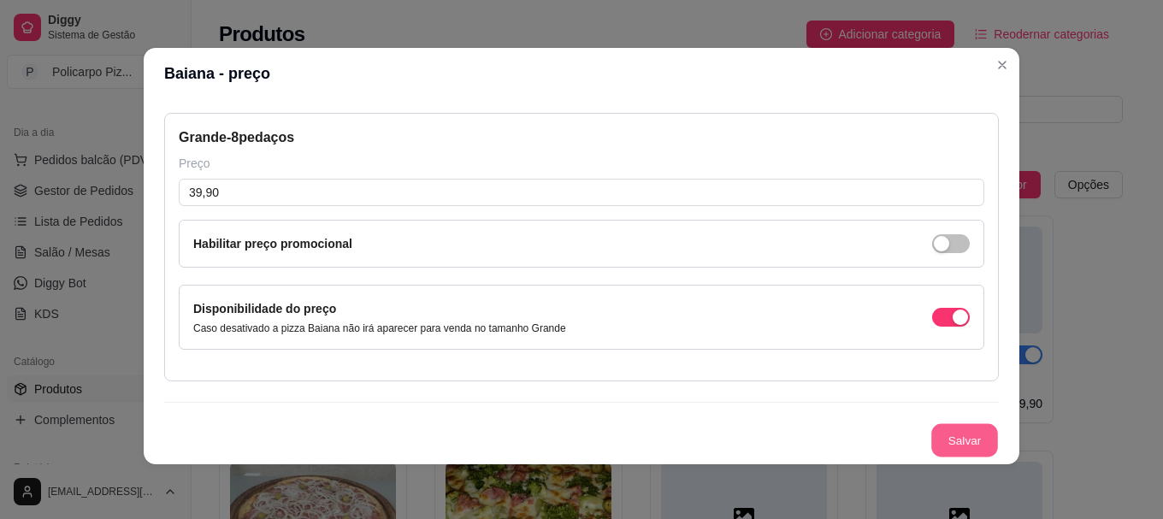
click at [950, 446] on button "Salvar" at bounding box center [965, 440] width 67 height 33
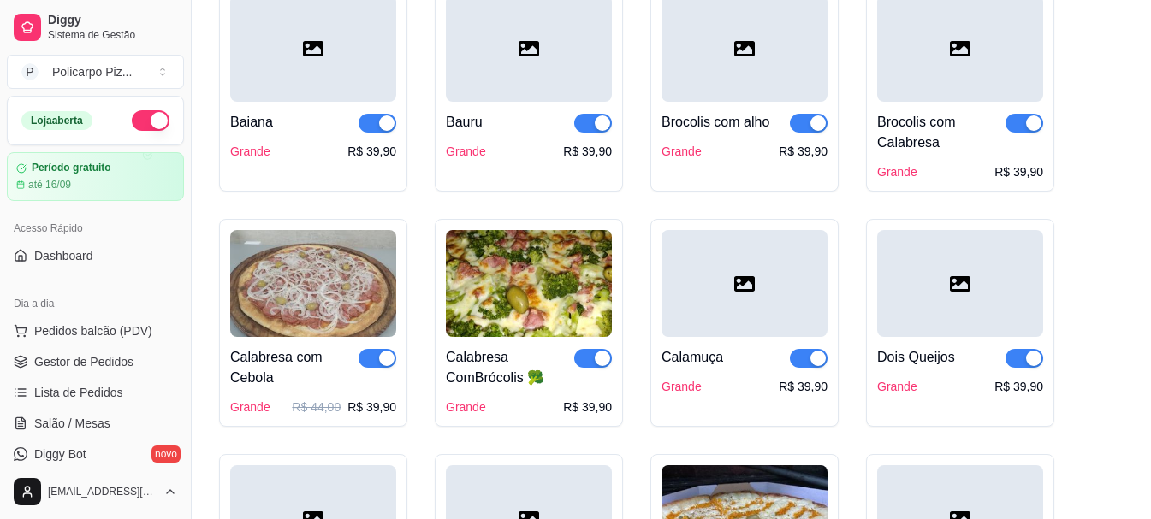
scroll to position [0, 0]
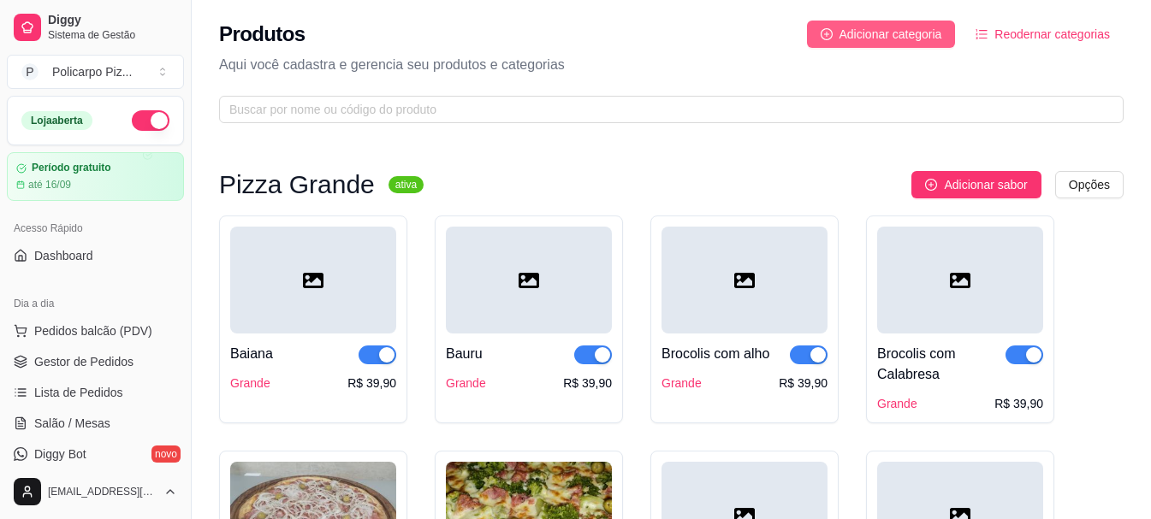
click at [944, 41] on button "Adicionar categoria" at bounding box center [881, 34] width 149 height 27
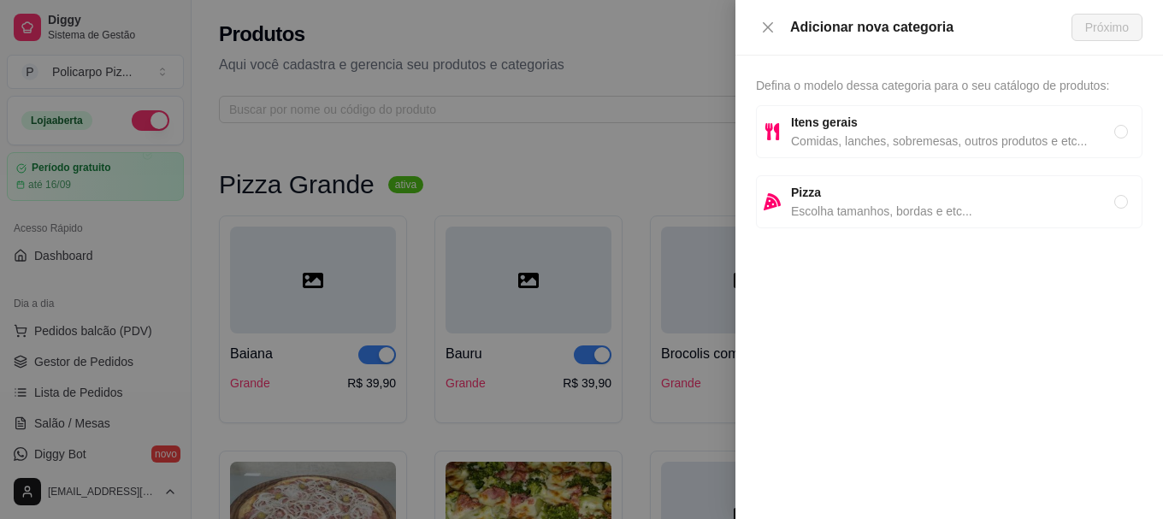
click at [844, 142] on span "Comidas, lanches, sobremesas, outros produtos e etc..." at bounding box center [952, 141] width 323 height 19
click at [1127, 33] on span "Próximo" at bounding box center [1108, 27] width 44 height 19
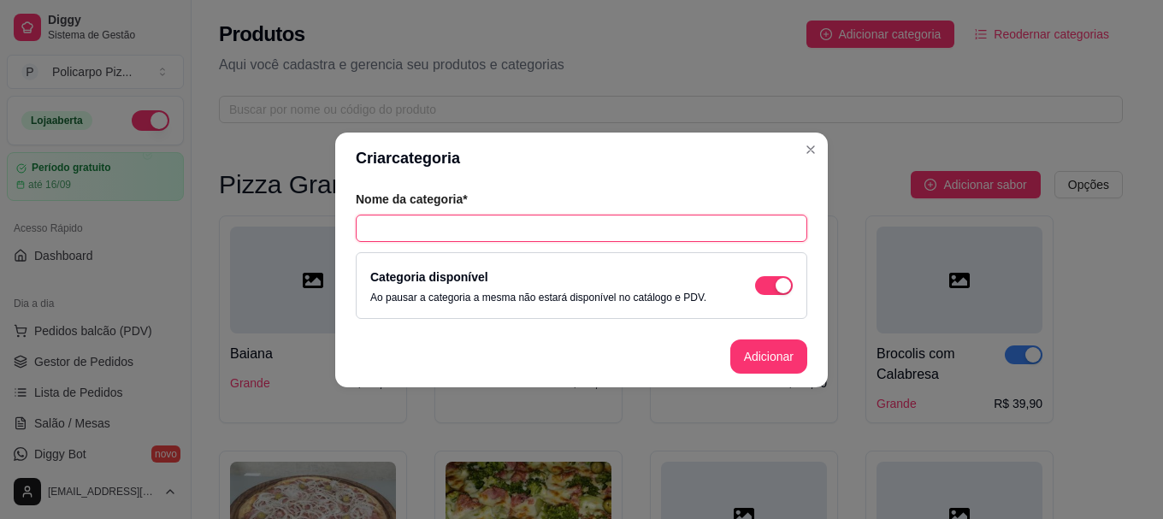
click at [462, 230] on input "text" at bounding box center [582, 228] width 452 height 27
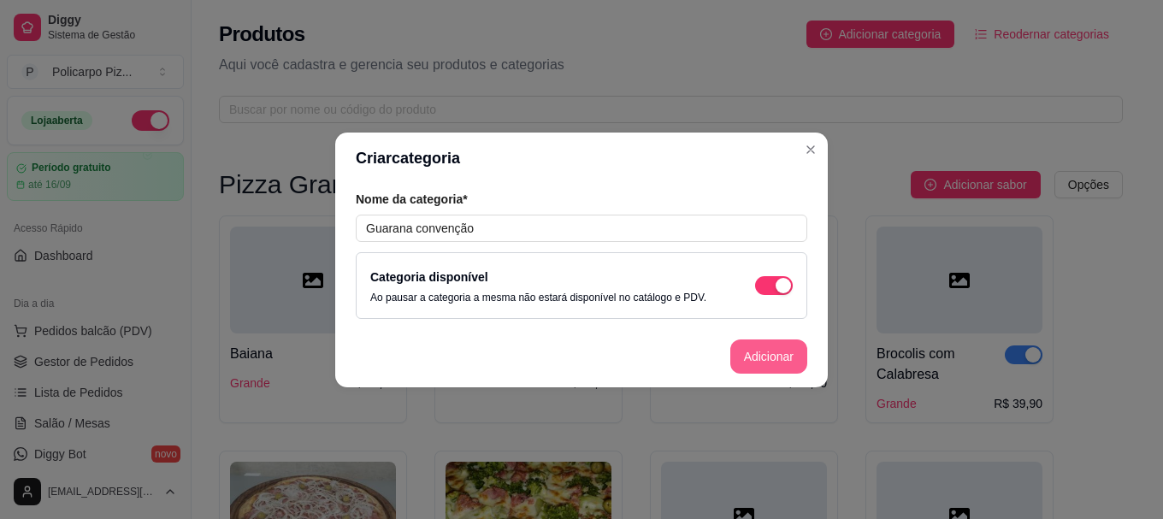
click at [746, 359] on button "Adicionar" at bounding box center [769, 357] width 77 height 34
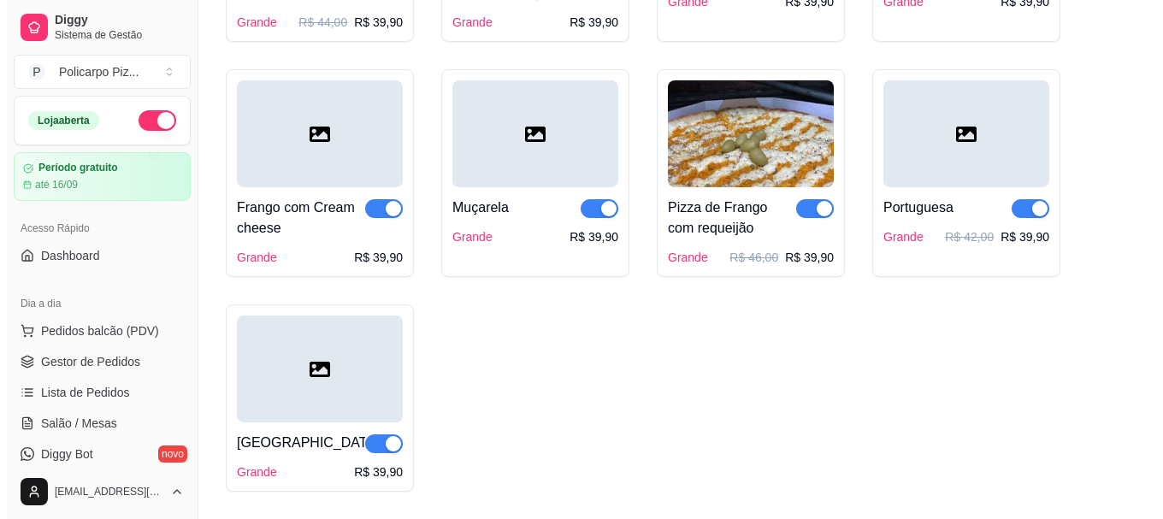
scroll to position [793, 0]
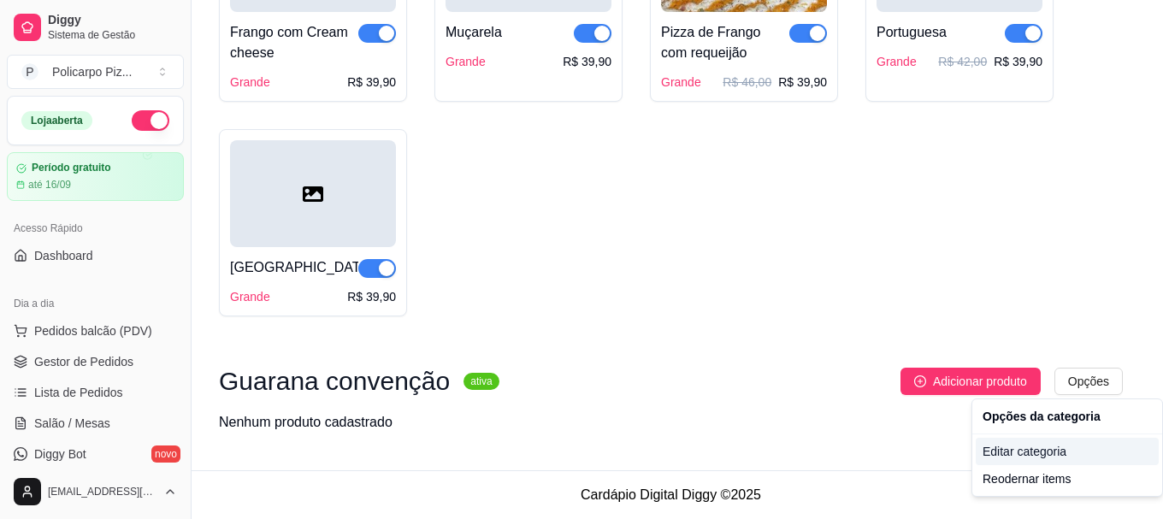
click at [1049, 454] on div "Editar categoria" at bounding box center [1067, 451] width 183 height 27
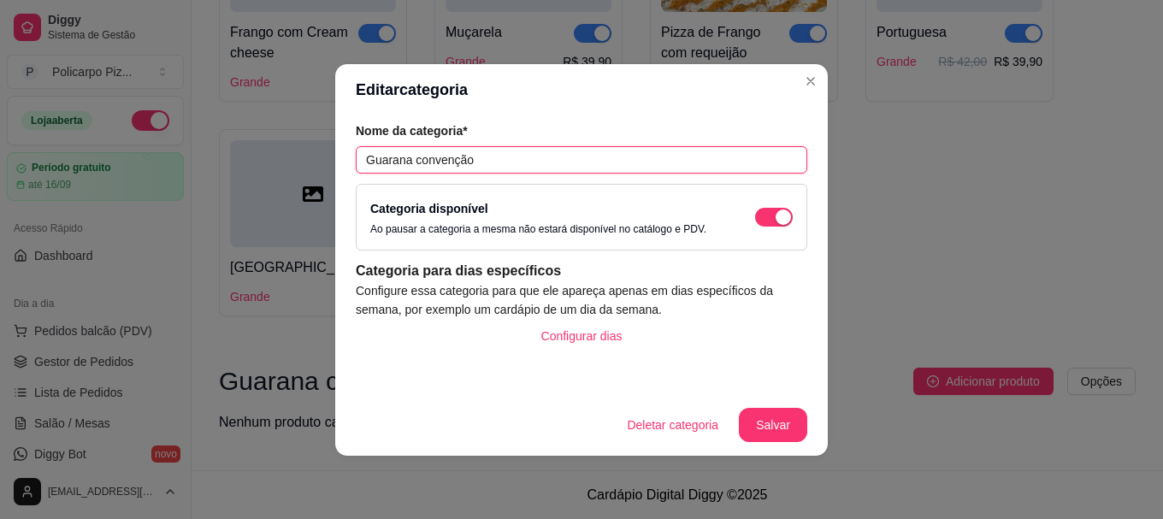
click at [465, 163] on input "Guarana convenção" at bounding box center [582, 159] width 452 height 27
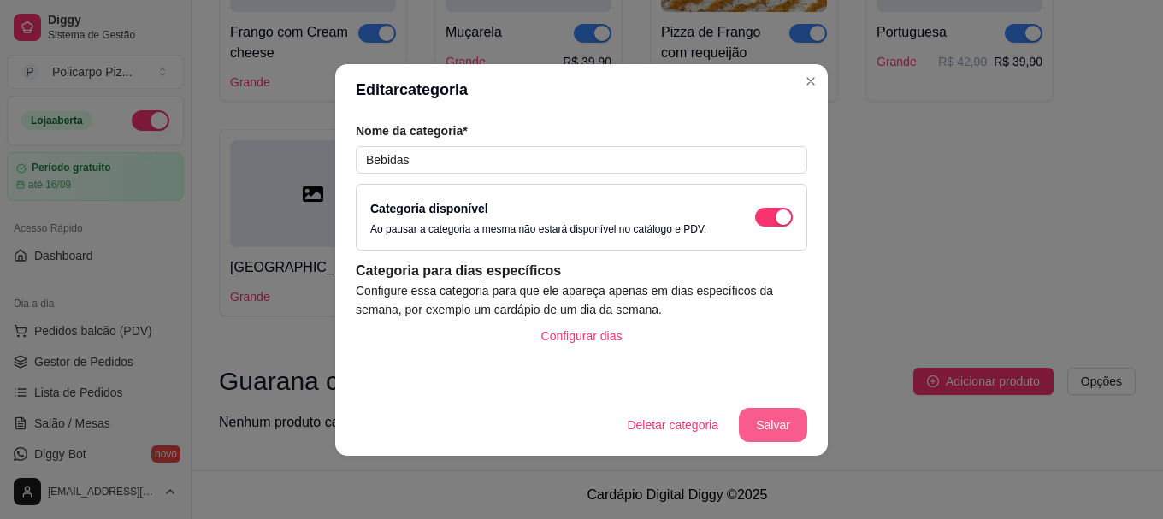
click at [770, 421] on button "Salvar" at bounding box center [773, 425] width 68 height 34
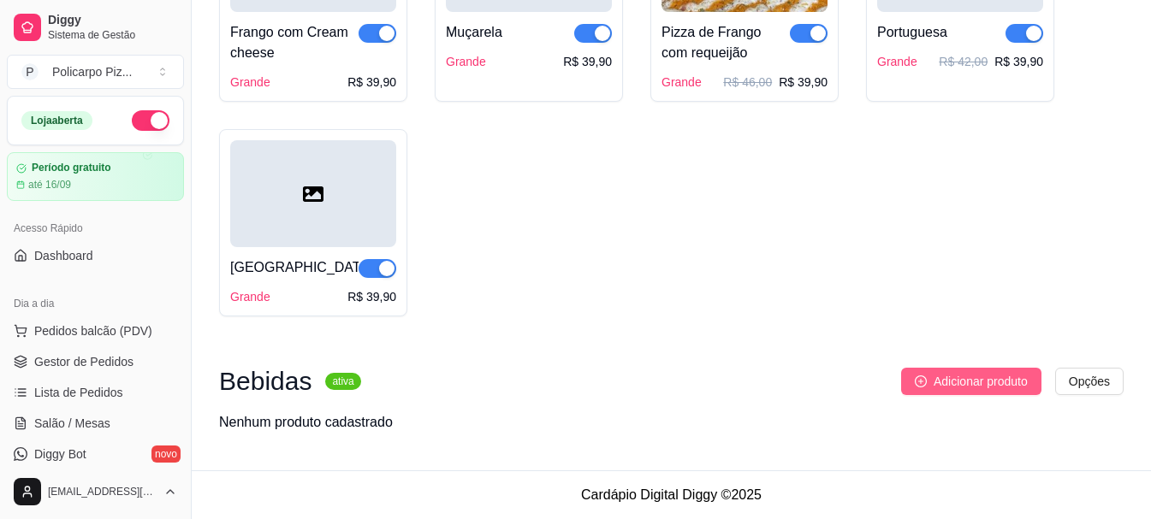
click at [942, 385] on span "Adicionar produto" at bounding box center [980, 381] width 94 height 19
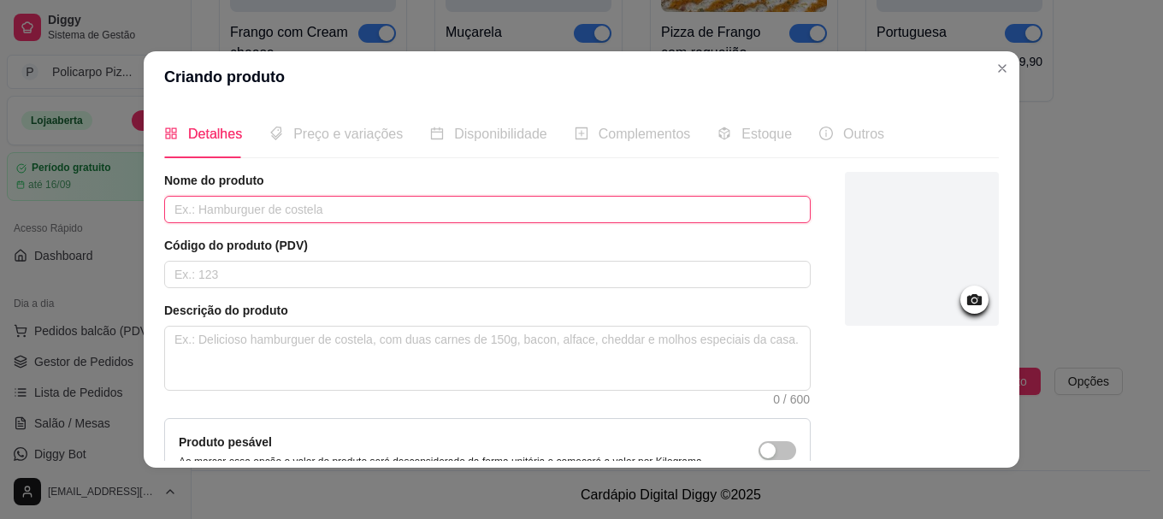
click at [414, 199] on input "text" at bounding box center [487, 209] width 647 height 27
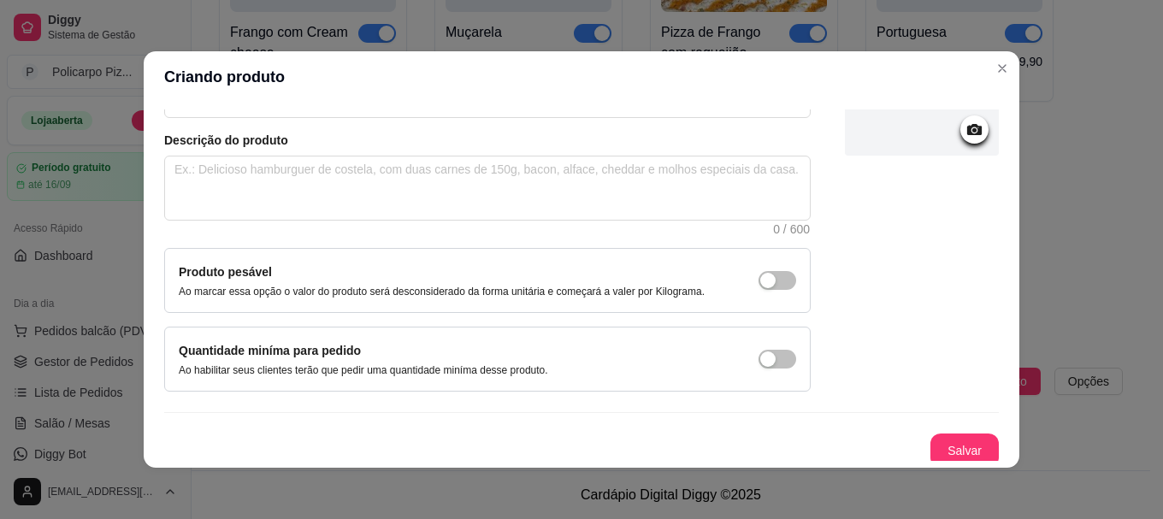
scroll to position [171, 0]
click at [933, 442] on button "Salvar" at bounding box center [965, 450] width 68 height 34
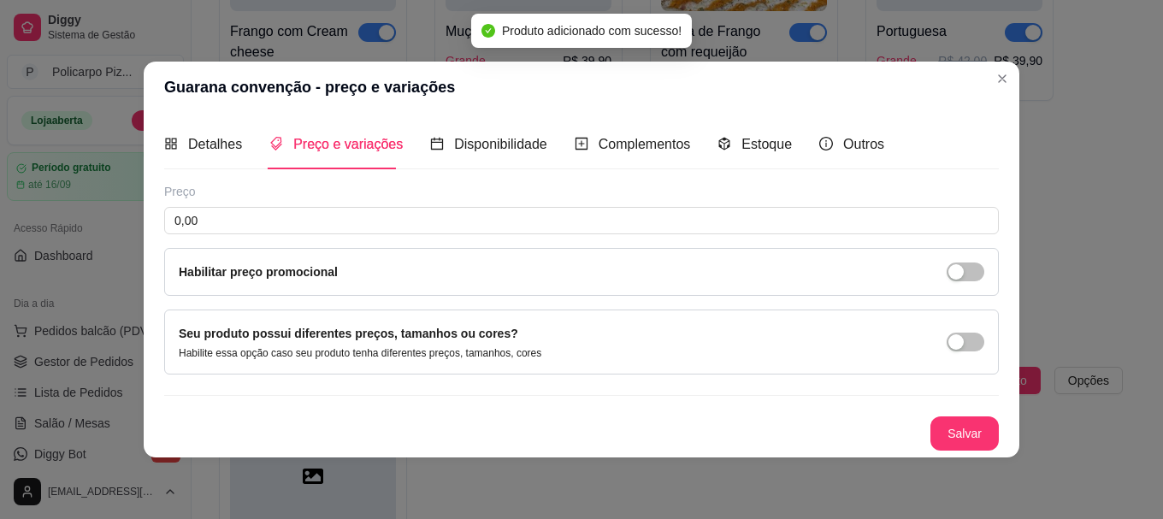
scroll to position [0, 0]
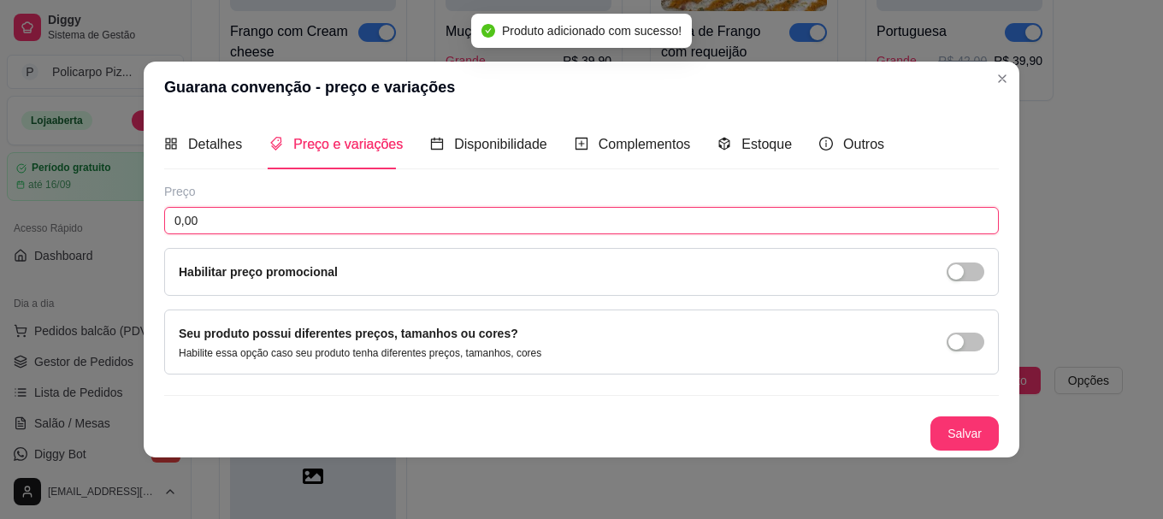
click at [365, 210] on input "0,00" at bounding box center [581, 220] width 835 height 27
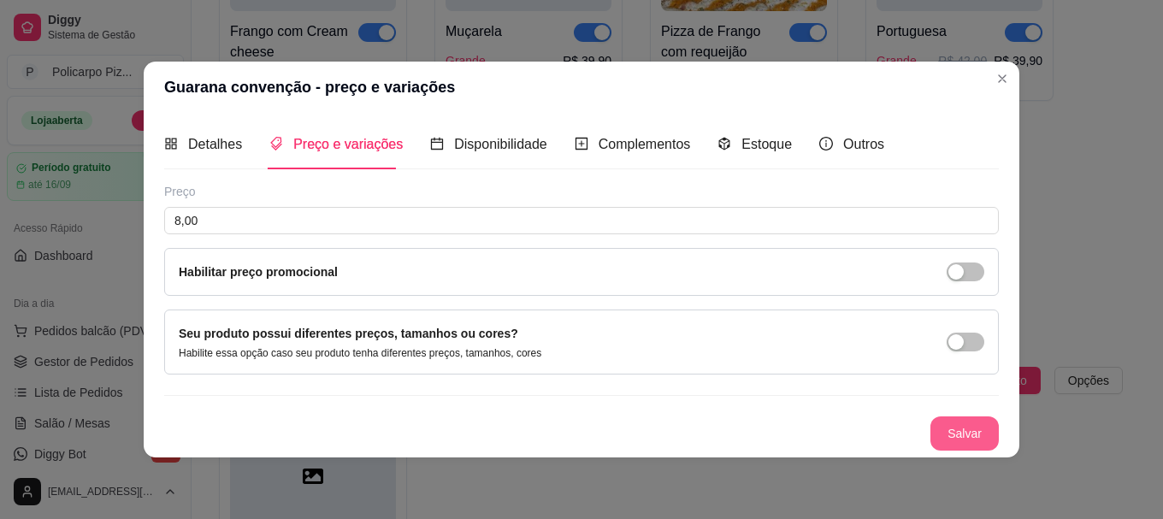
click at [950, 434] on button "Salvar" at bounding box center [965, 434] width 68 height 34
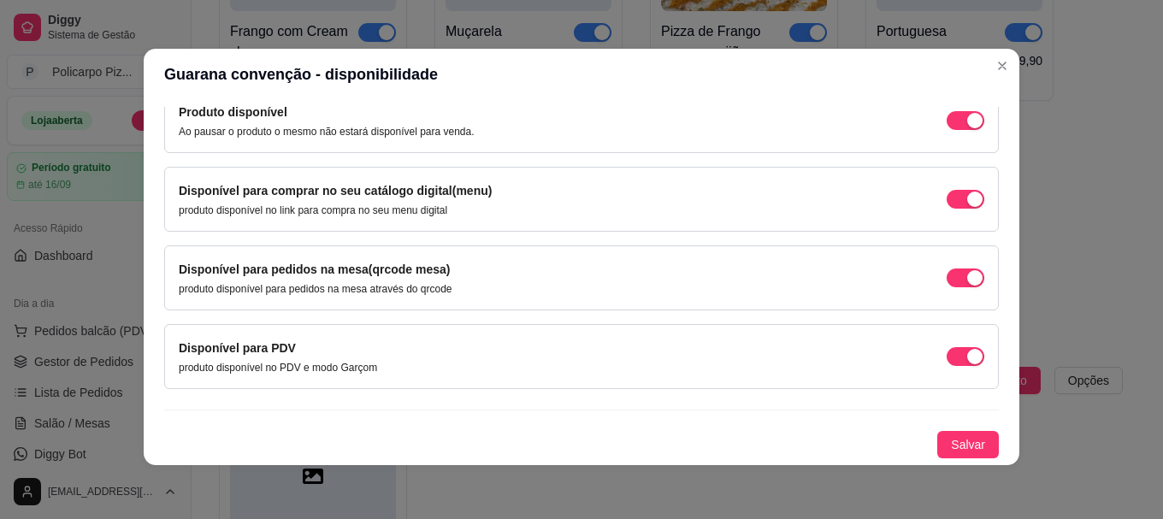
scroll to position [3, 0]
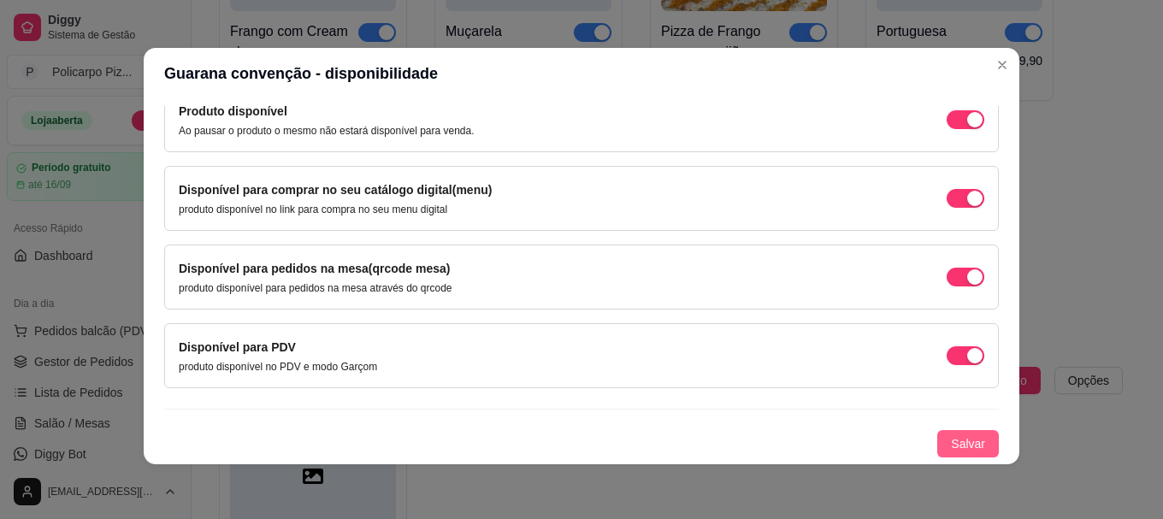
click at [951, 437] on span "Salvar" at bounding box center [968, 444] width 34 height 19
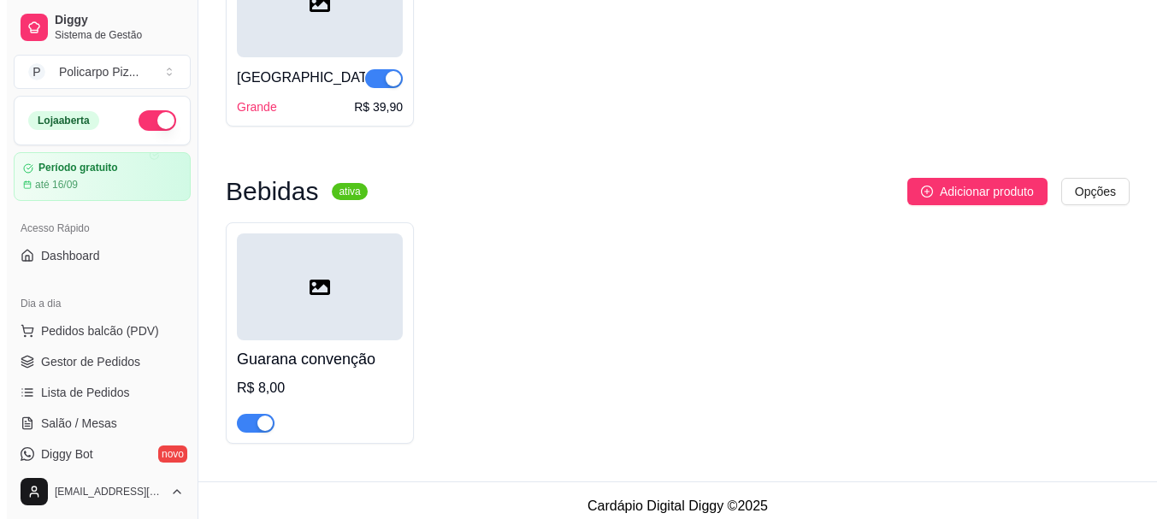
scroll to position [995, 0]
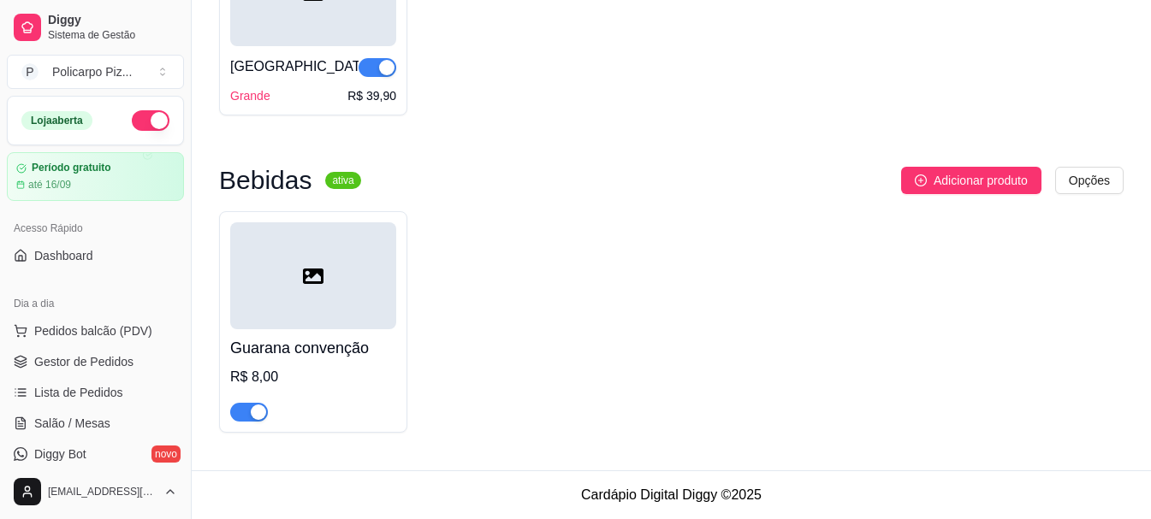
click at [931, 194] on div "Bebidas ativa Adicionar produto Opções Guarana convenção R$ 8,00" at bounding box center [671, 300] width 904 height 266
click at [933, 187] on span "Adicionar produto" at bounding box center [980, 180] width 94 height 19
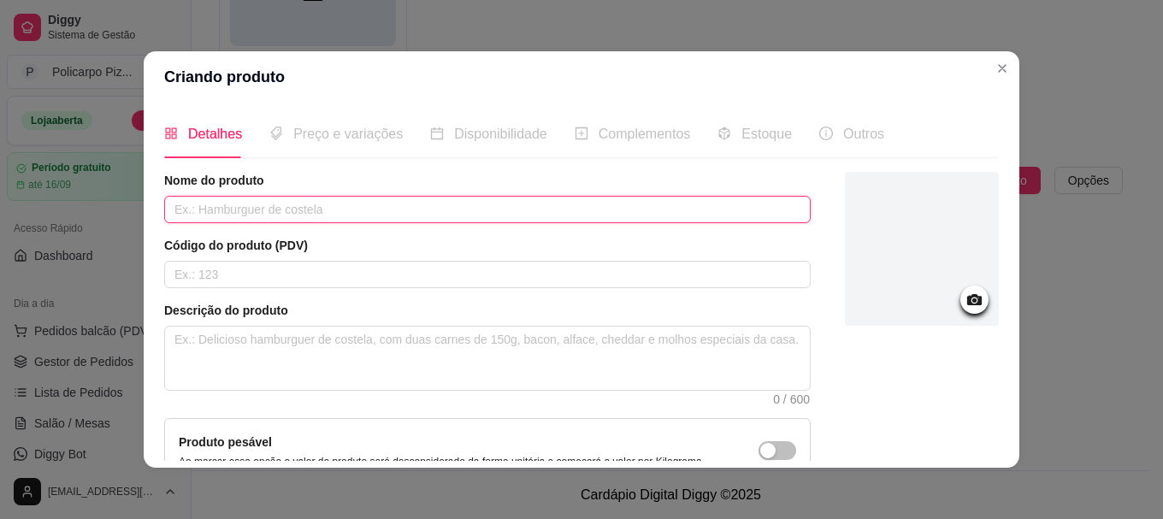
click at [310, 204] on input "text" at bounding box center [487, 209] width 647 height 27
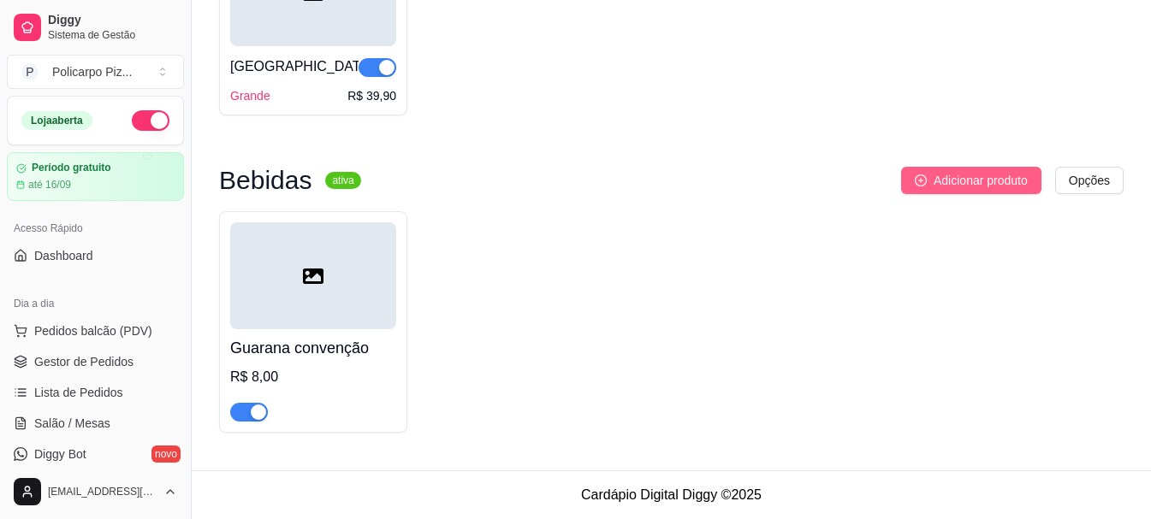
click at [915, 188] on button "Adicionar produto" at bounding box center [971, 180] width 140 height 27
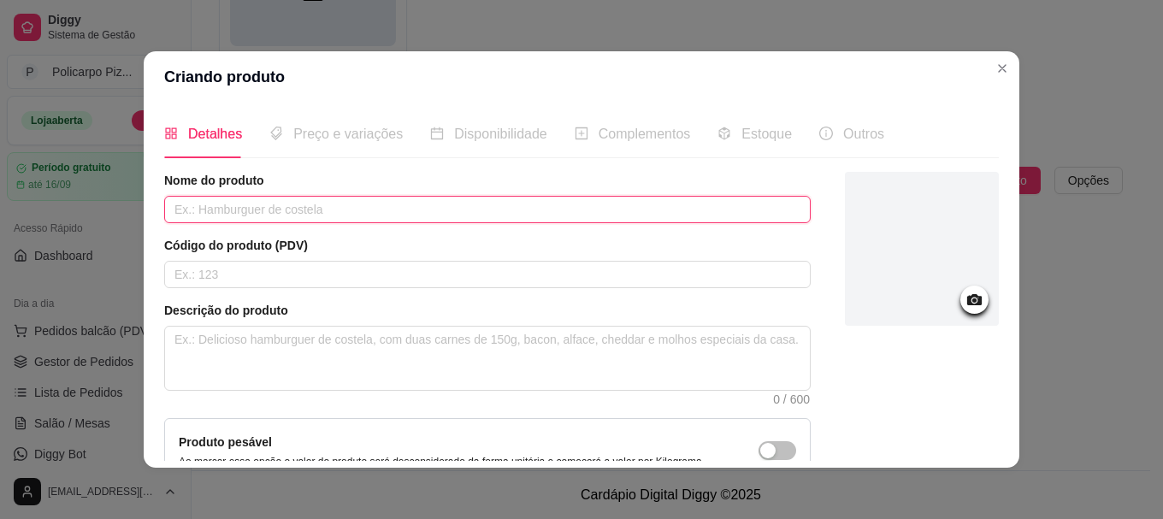
click at [281, 209] on input "text" at bounding box center [487, 209] width 647 height 27
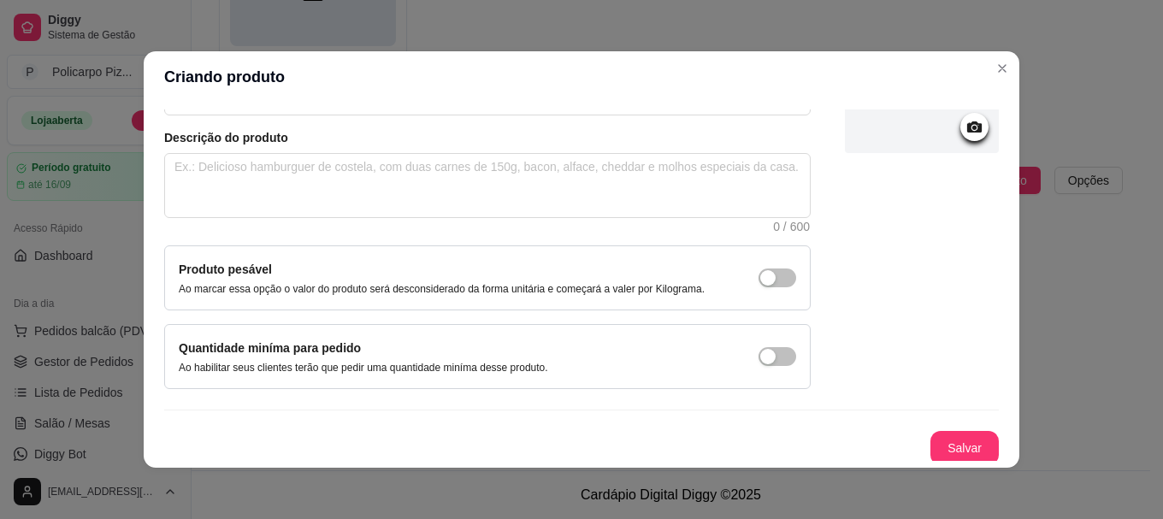
scroll to position [177, 0]
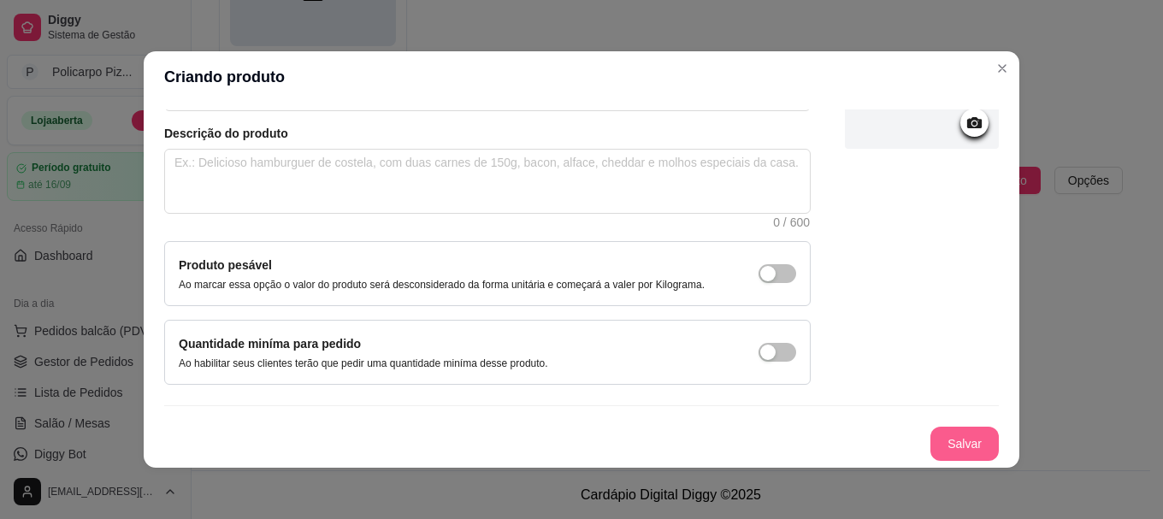
click at [931, 449] on button "Salvar" at bounding box center [965, 444] width 68 height 34
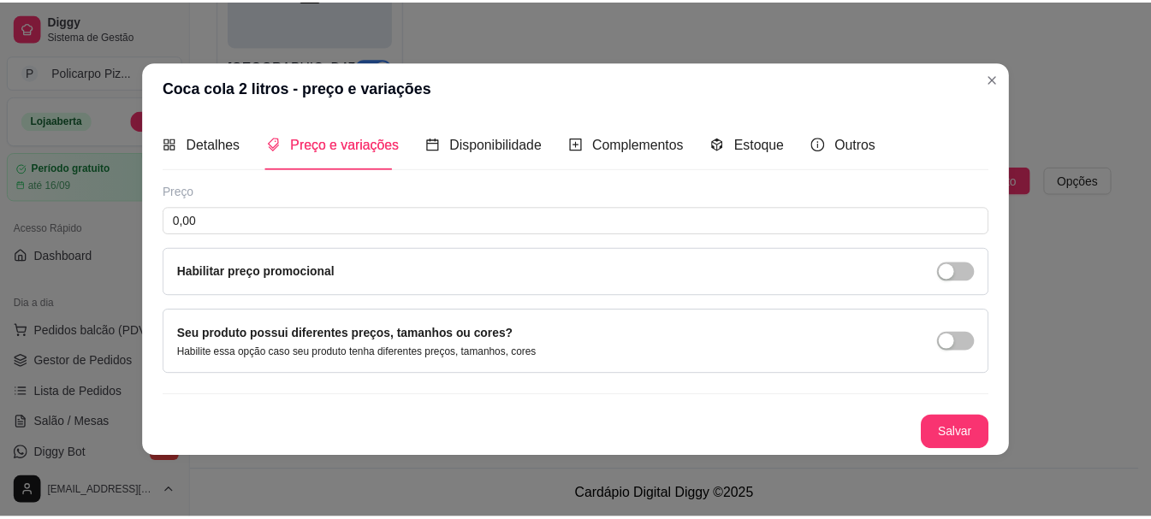
scroll to position [0, 0]
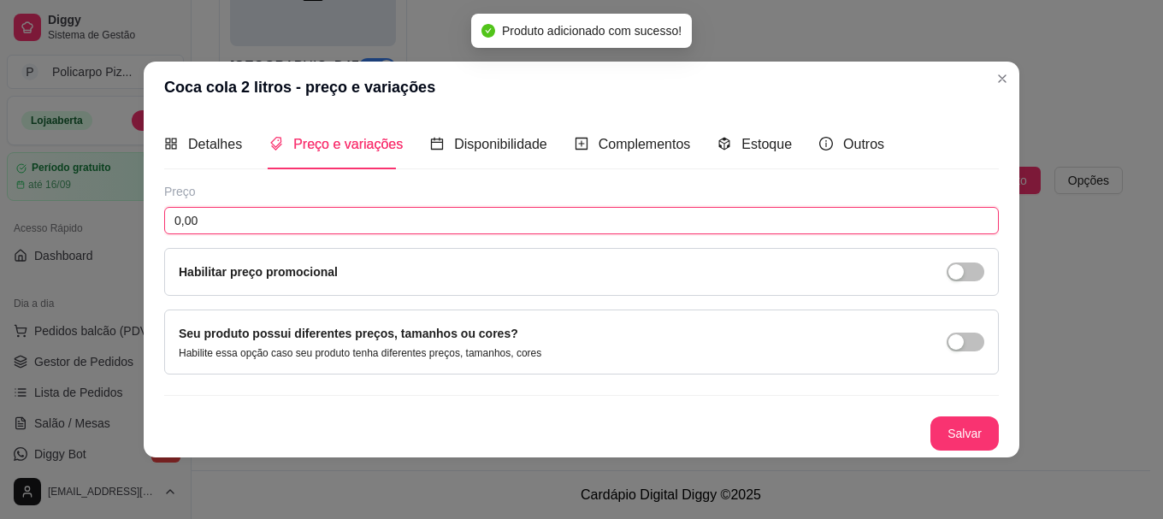
click at [329, 211] on input "0,00" at bounding box center [581, 220] width 835 height 27
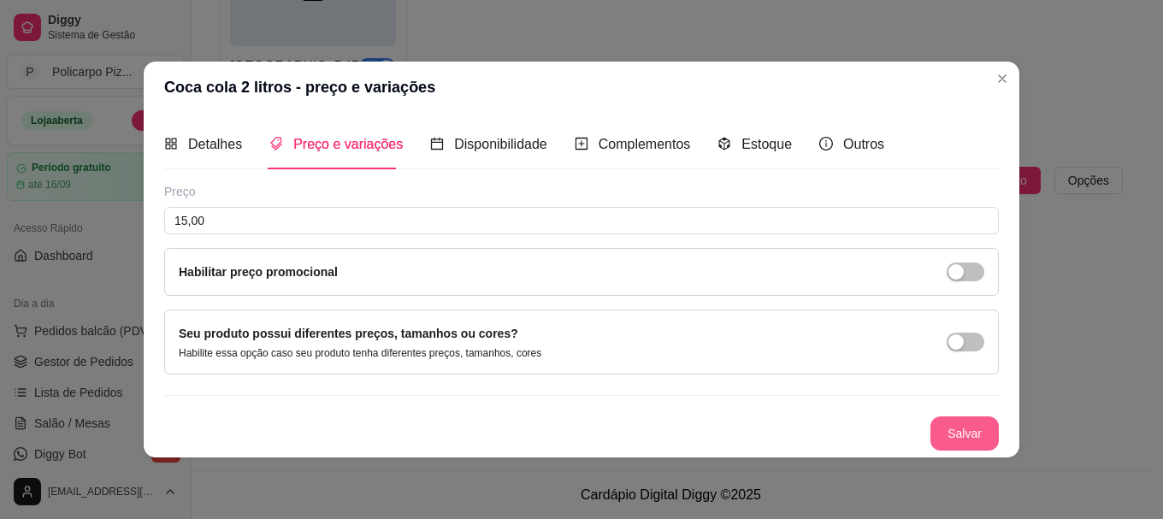
click at [985, 429] on button "Salvar" at bounding box center [965, 434] width 68 height 34
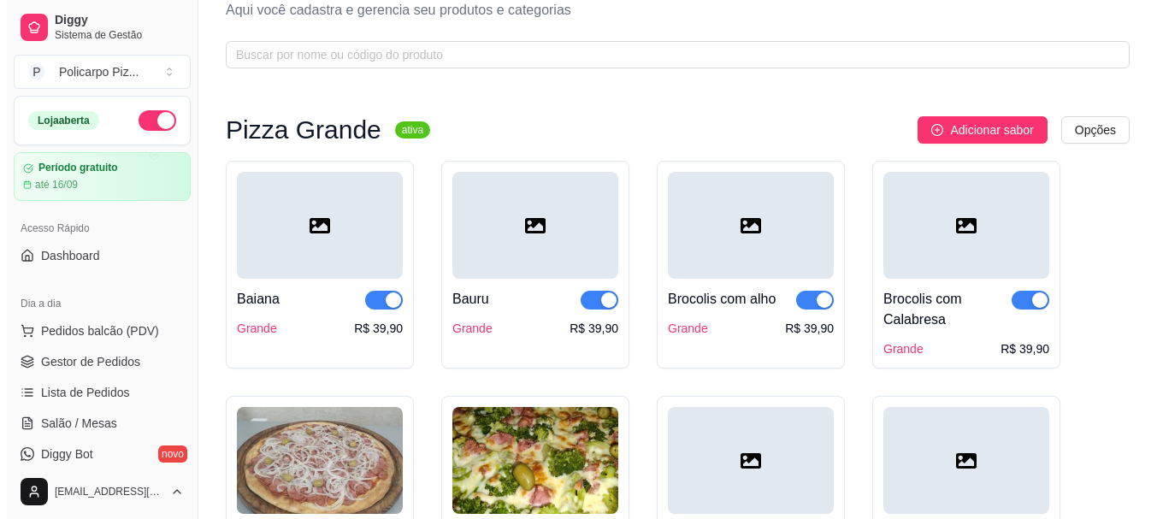
scroll to position [86, 0]
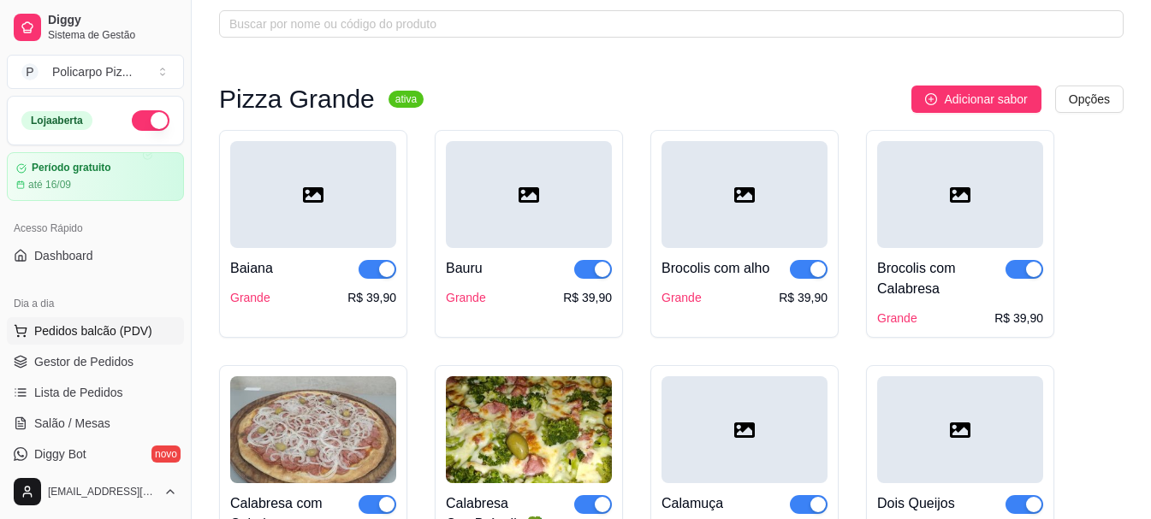
click at [86, 334] on span "Pedidos balcão (PDV)" at bounding box center [93, 331] width 118 height 17
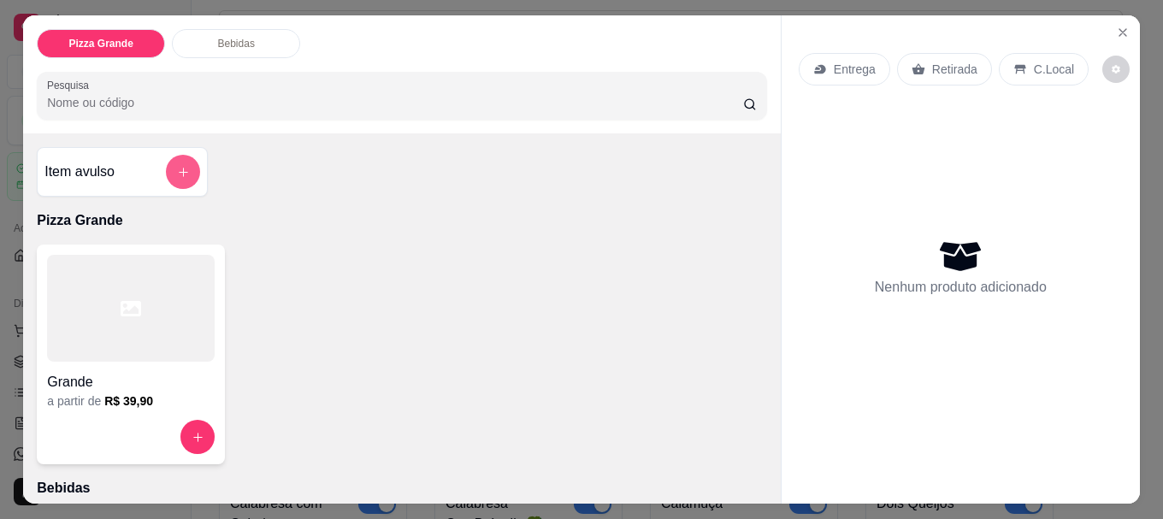
click at [174, 174] on button "add-separate-item" at bounding box center [183, 172] width 34 height 34
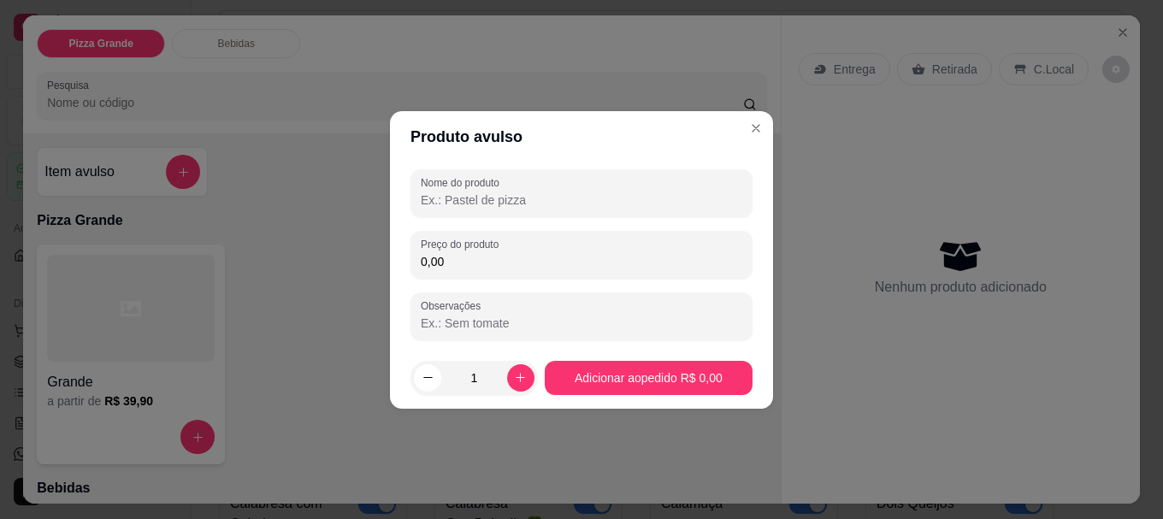
click at [561, 204] on input "Nome do produto" at bounding box center [582, 200] width 322 height 17
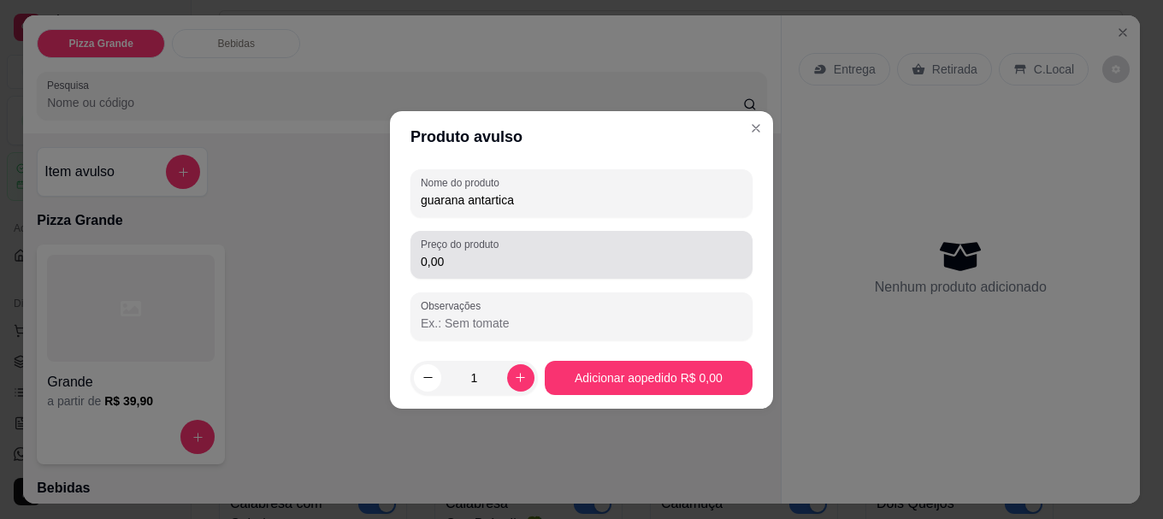
click at [530, 259] on input "0,00" at bounding box center [582, 261] width 322 height 17
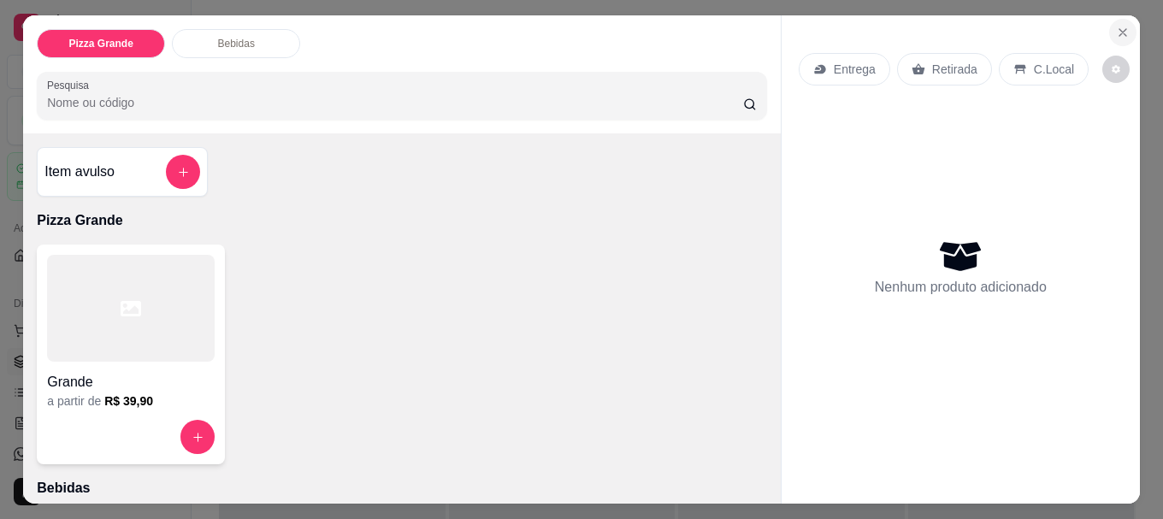
click at [1116, 26] on icon "Close" at bounding box center [1123, 33] width 14 height 14
